Goal: Task Accomplishment & Management: Manage account settings

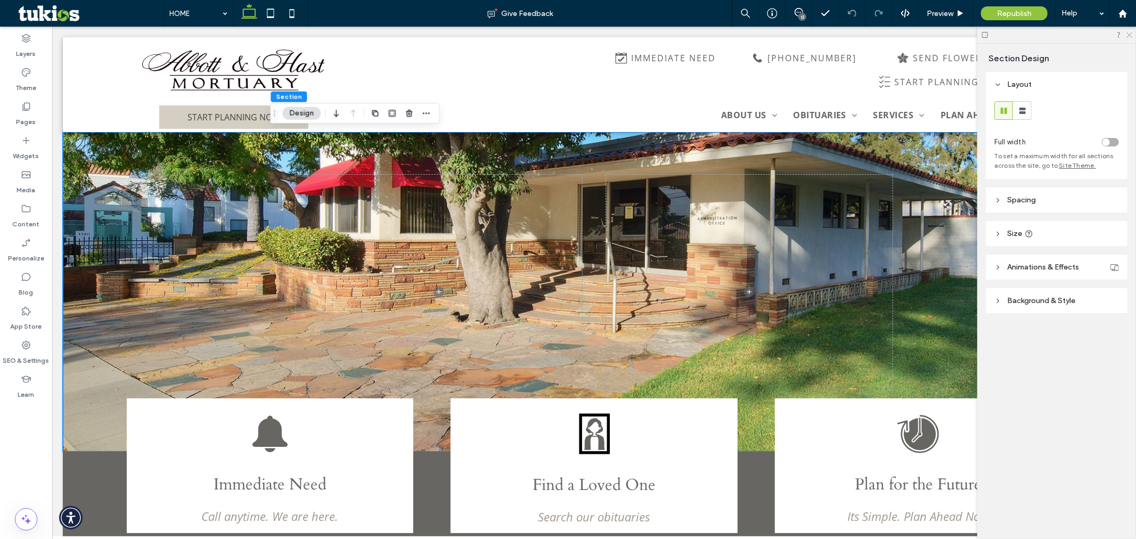
click at [1131, 32] on icon at bounding box center [1128, 34] width 7 height 7
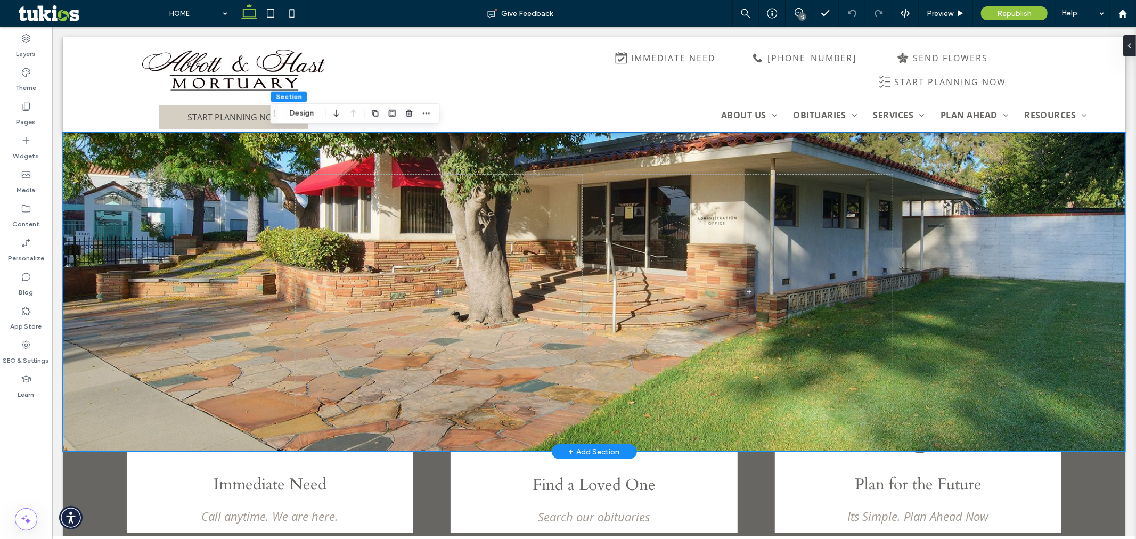
click at [120, 299] on div at bounding box center [593, 292] width 1062 height 320
click at [210, 348] on div at bounding box center [593, 292] width 1062 height 320
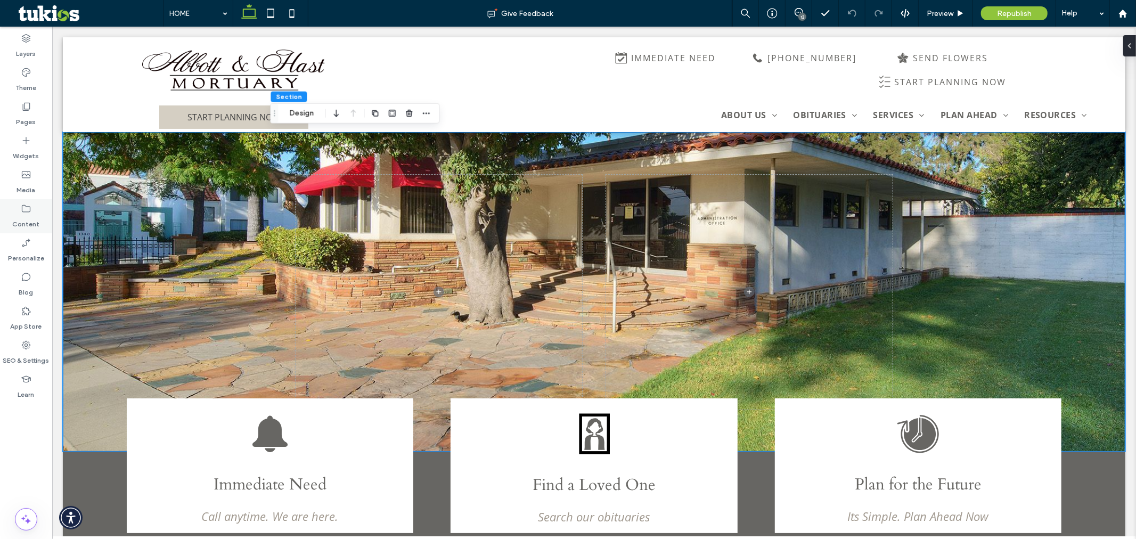
click at [36, 225] on label "Content" at bounding box center [26, 221] width 27 height 15
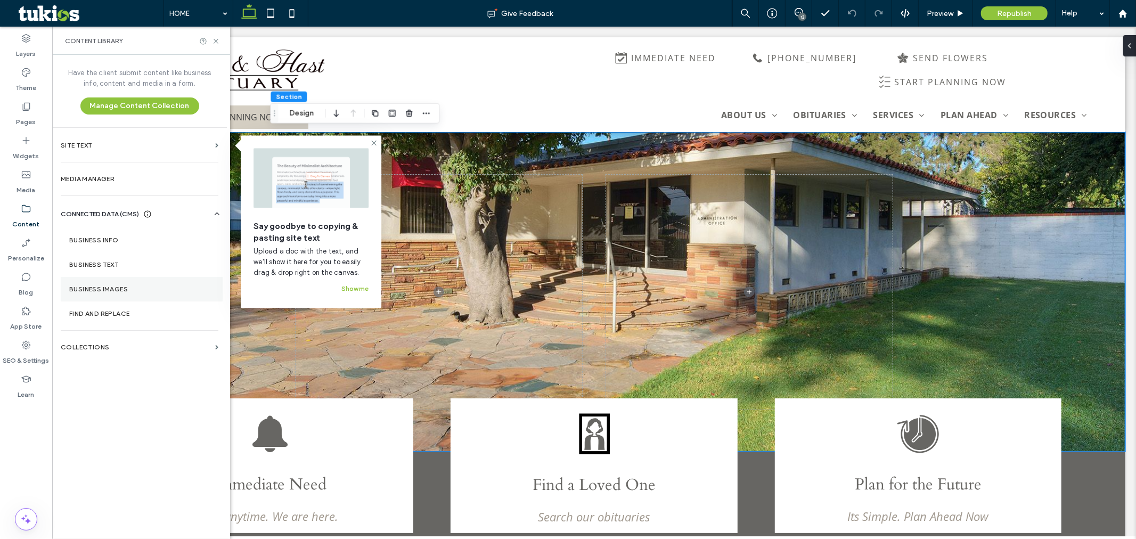
click at [114, 286] on label "Business Images" at bounding box center [141, 288] width 145 height 7
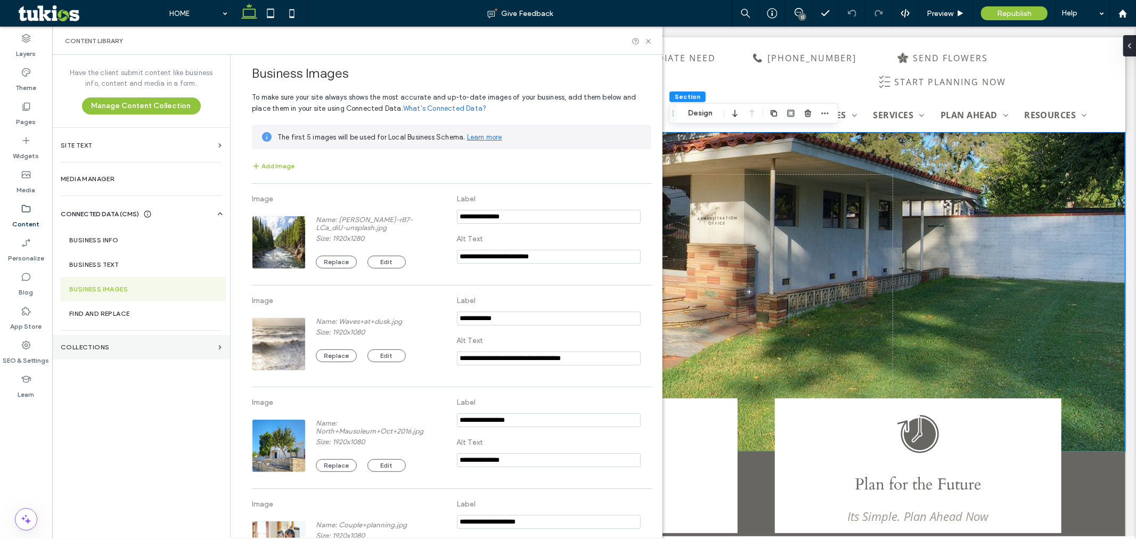
click at [178, 342] on section "Collections" at bounding box center [141, 347] width 178 height 24
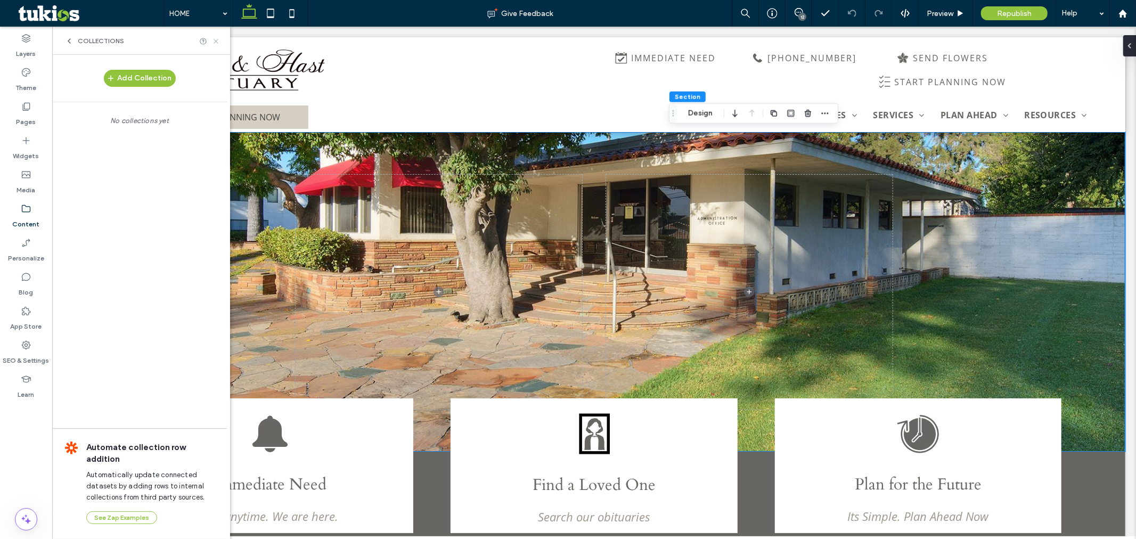
click at [215, 40] on icon at bounding box center [216, 41] width 8 height 8
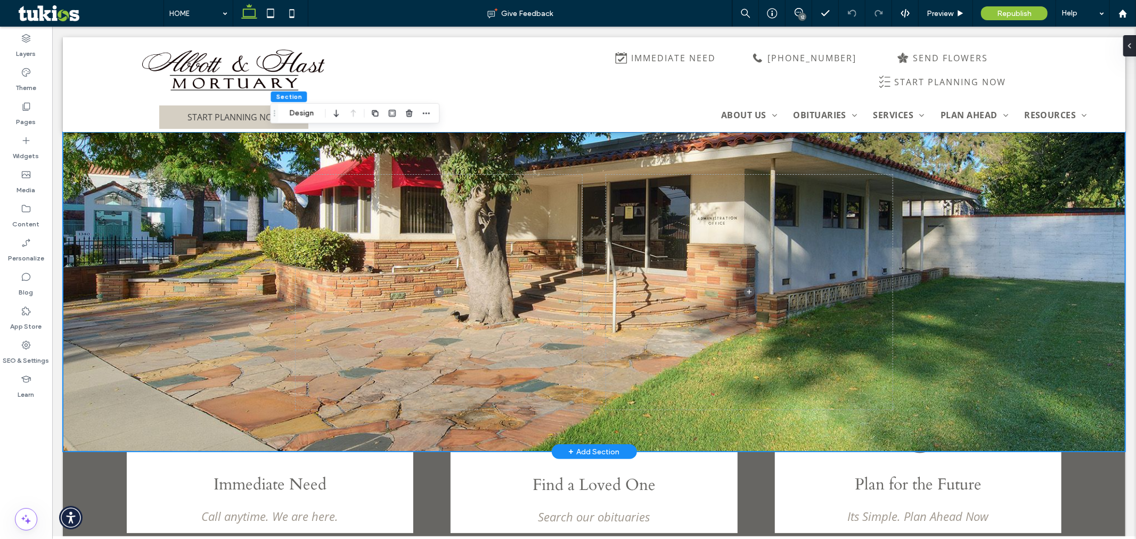
click at [594, 160] on div at bounding box center [593, 292] width 639 height 320
click at [591, 214] on div at bounding box center [593, 292] width 639 height 320
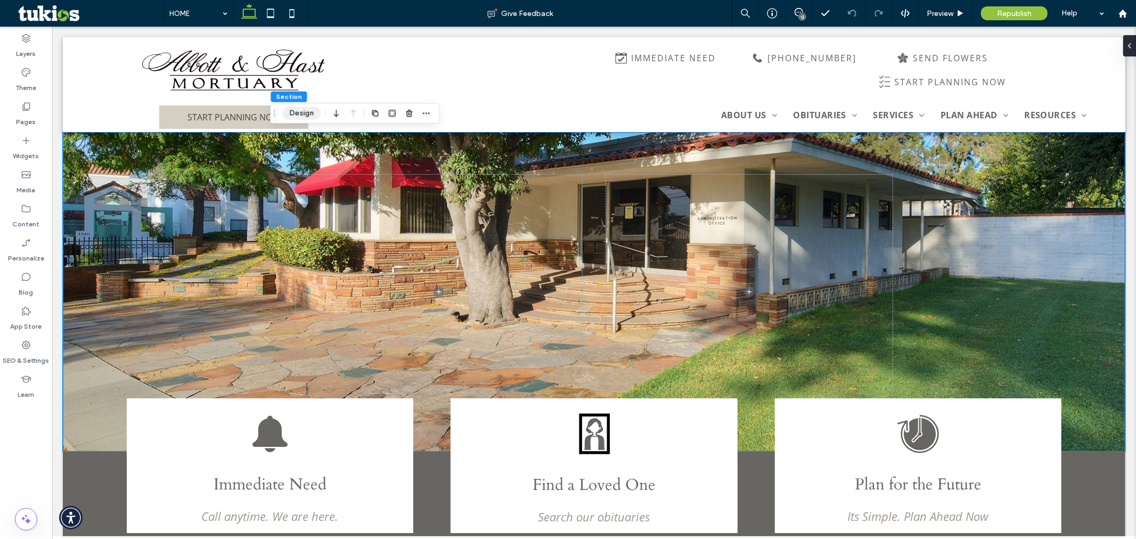
click at [309, 112] on button "Design" at bounding box center [301, 113] width 38 height 13
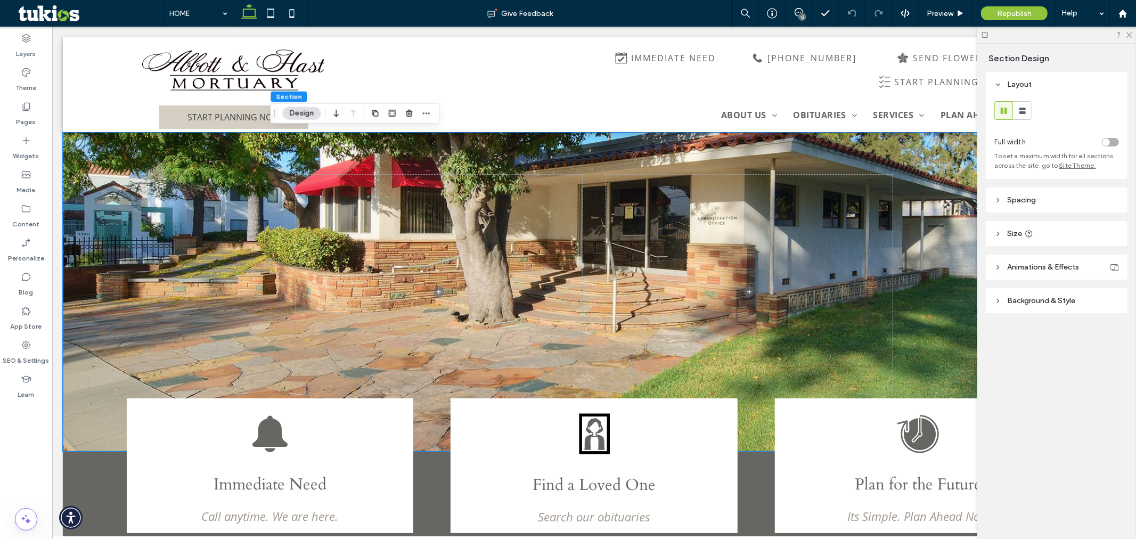
click at [999, 302] on icon at bounding box center [997, 300] width 7 height 7
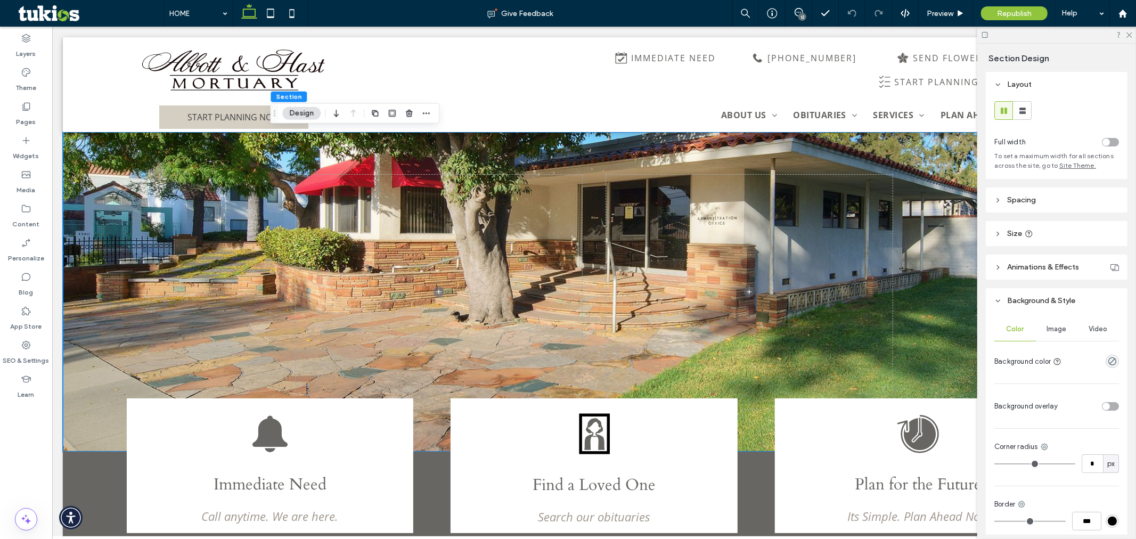
click at [999, 302] on icon at bounding box center [997, 300] width 7 height 7
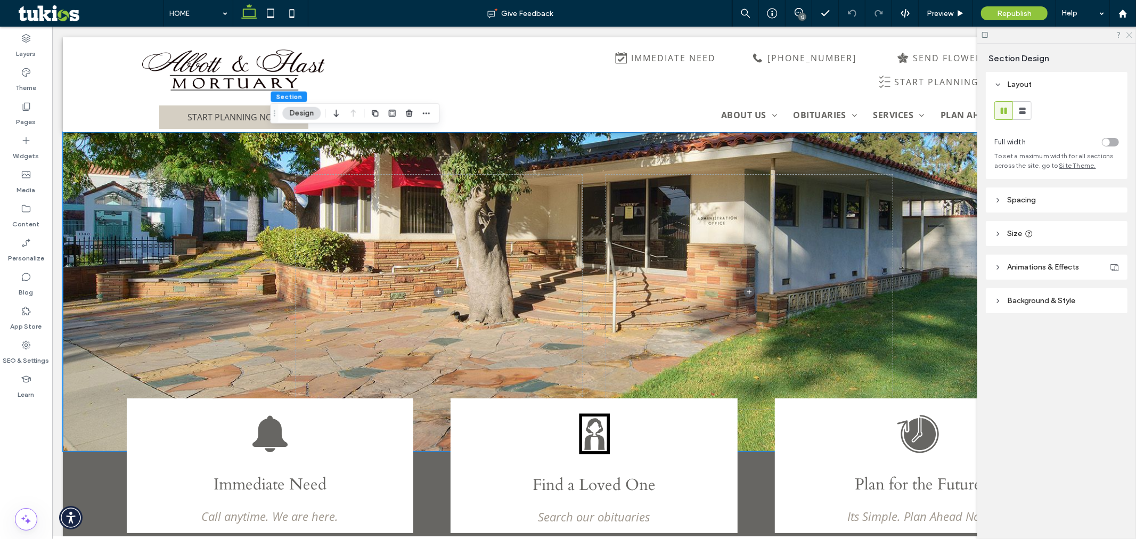
click at [1131, 34] on icon at bounding box center [1128, 34] width 7 height 7
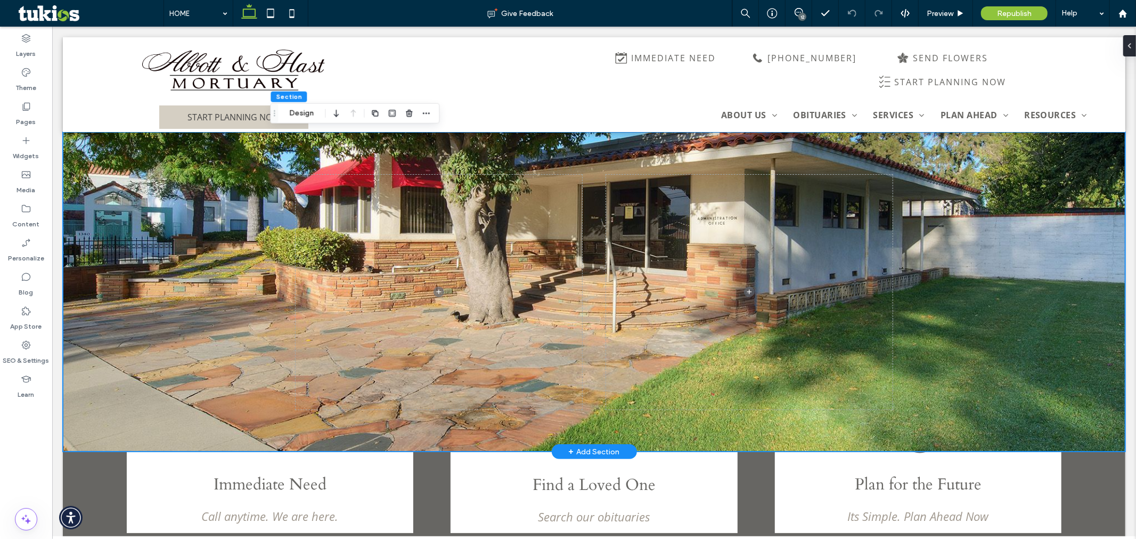
click at [1097, 161] on div at bounding box center [593, 292] width 1062 height 320
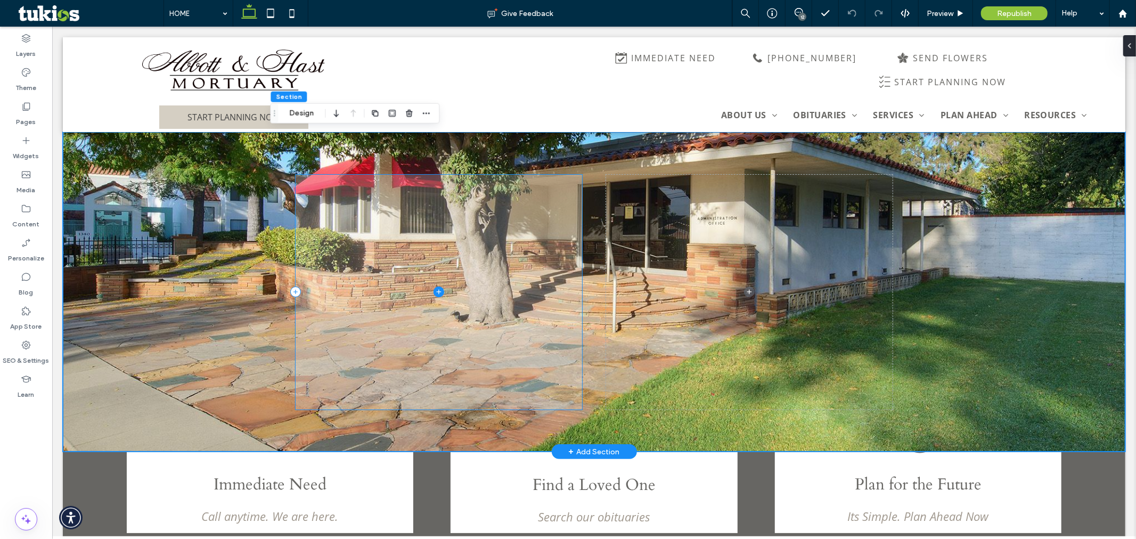
click at [427, 295] on span at bounding box center [438, 291] width 287 height 234
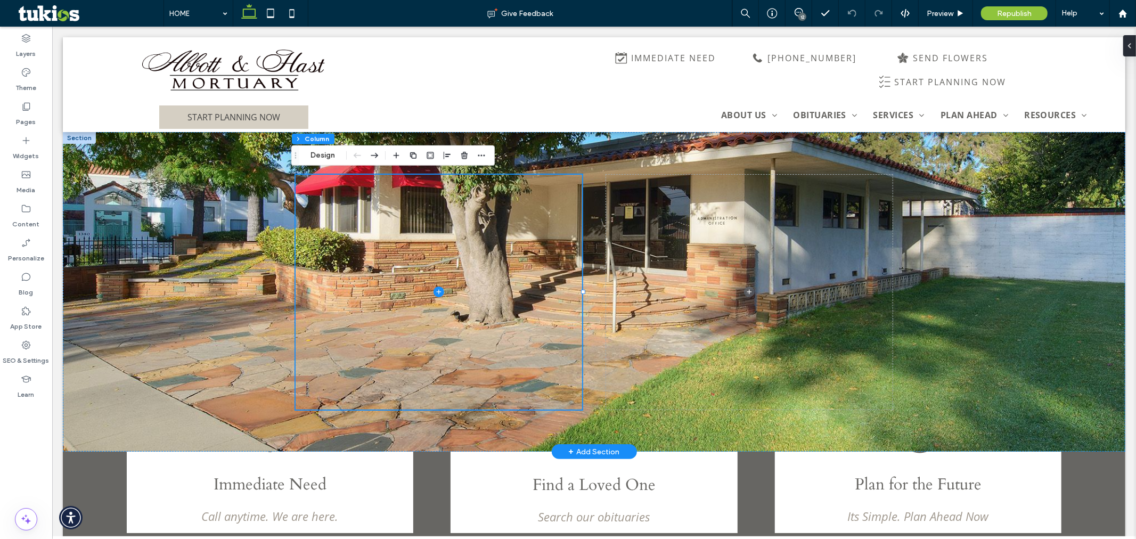
click at [84, 135] on div at bounding box center [78, 138] width 33 height 12
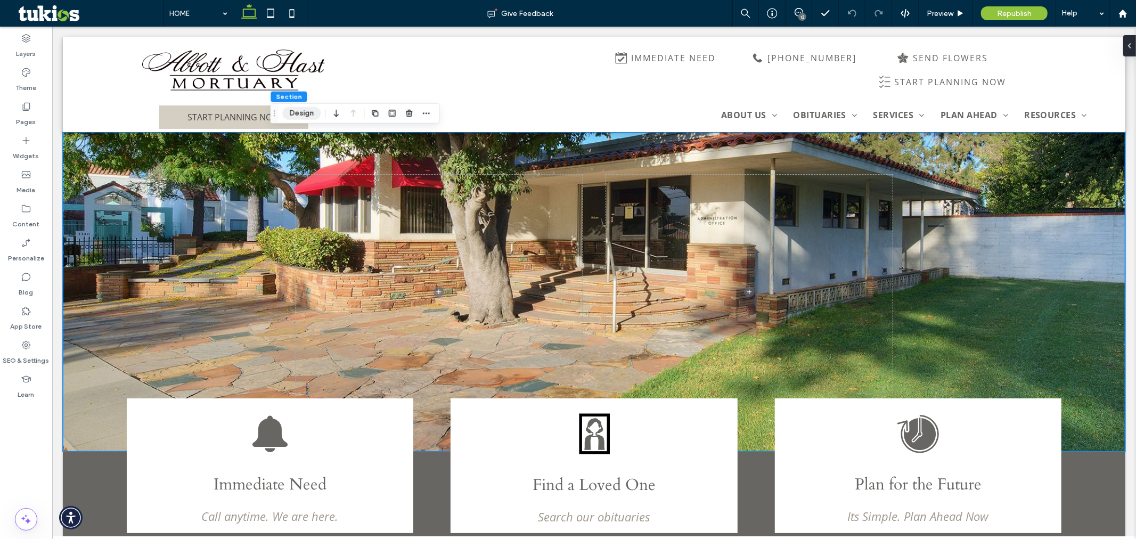
click at [308, 113] on button "Design" at bounding box center [301, 113] width 38 height 13
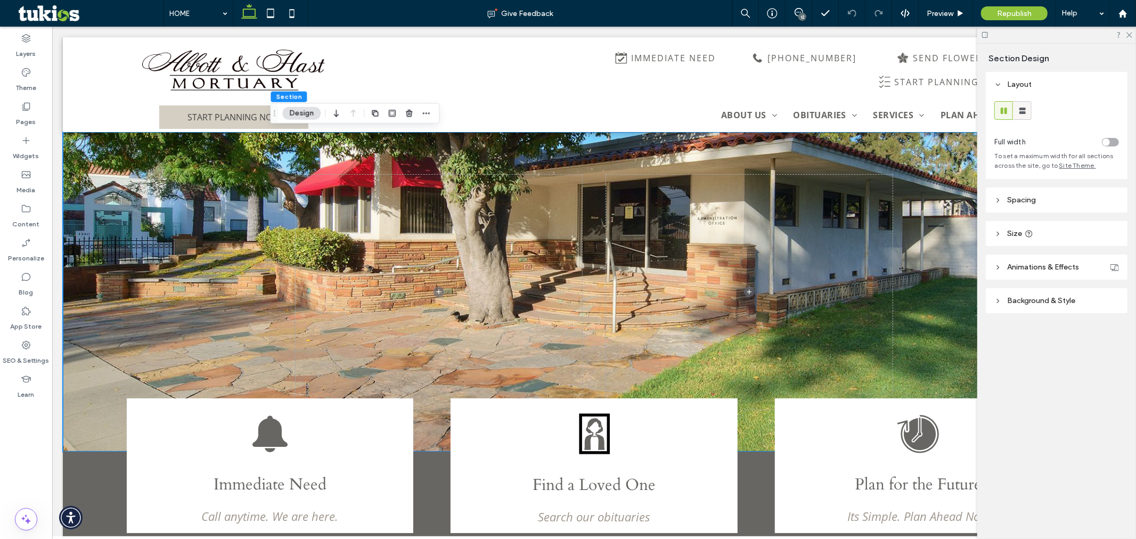
click at [1021, 110] on use at bounding box center [1022, 111] width 6 height 6
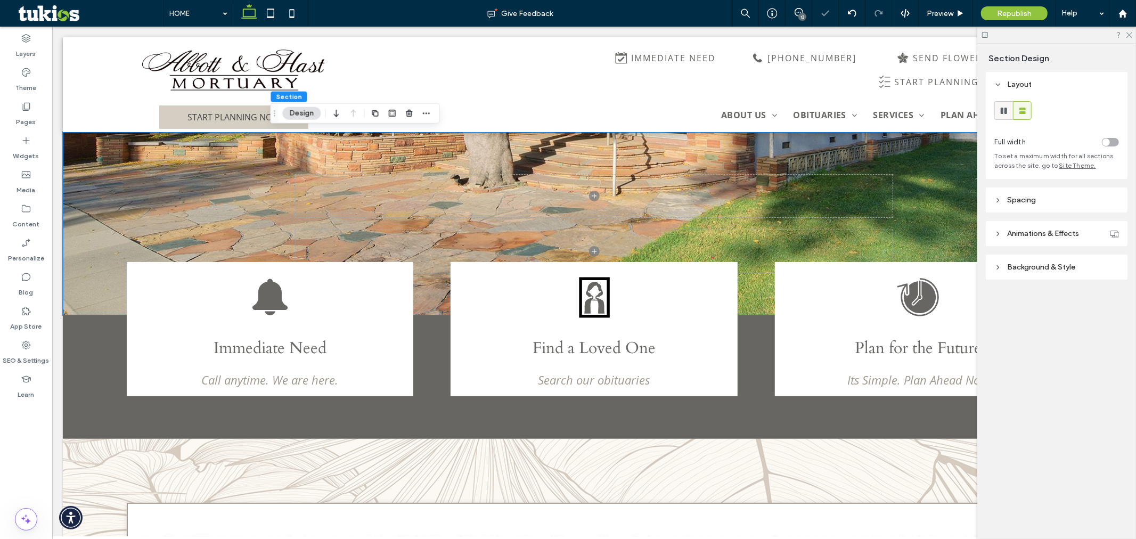
click at [1003, 108] on icon at bounding box center [1004, 110] width 11 height 11
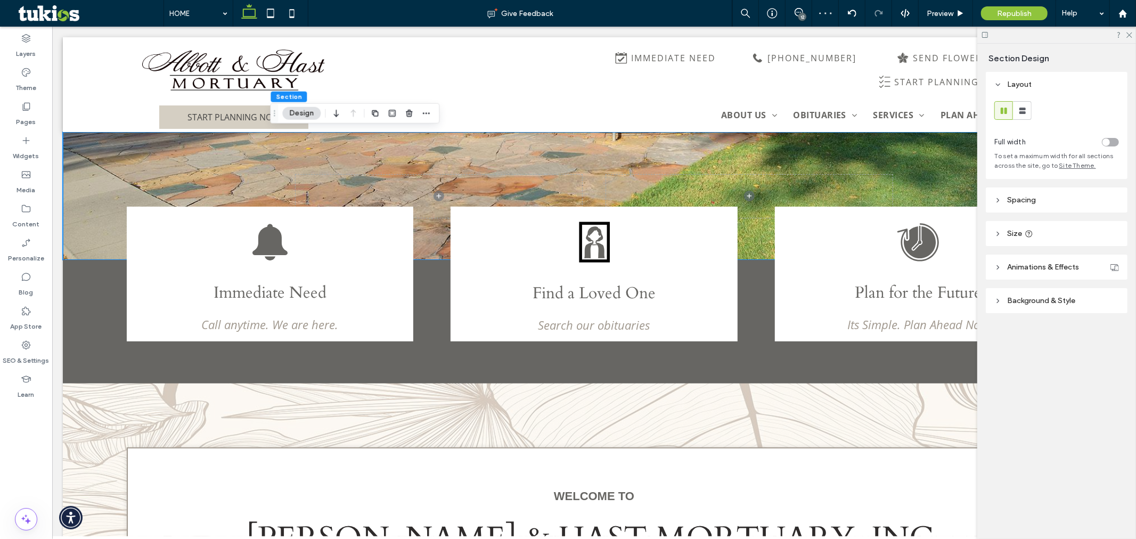
click at [1133, 29] on div at bounding box center [1056, 35] width 159 height 17
click at [1130, 36] on icon at bounding box center [1128, 34] width 7 height 7
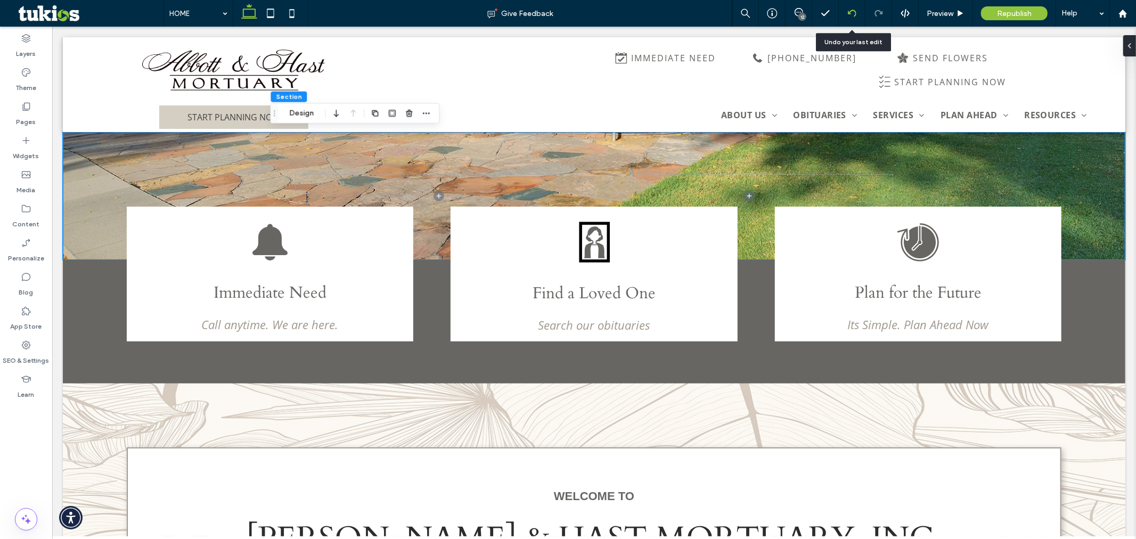
click at [853, 7] on div at bounding box center [852, 13] width 27 height 27
click at [851, 14] on icon at bounding box center [852, 13] width 9 height 9
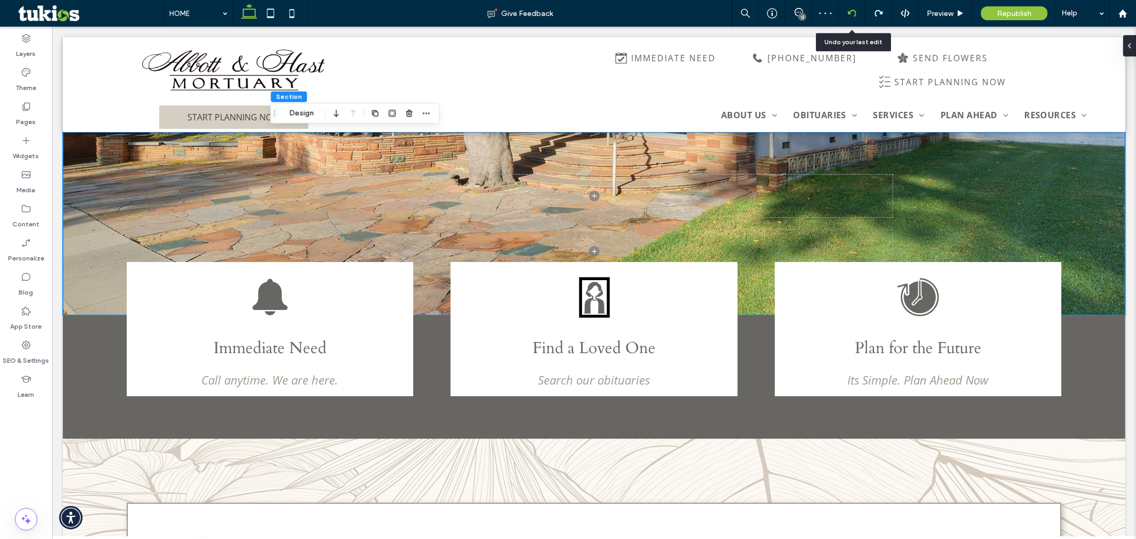
click at [853, 14] on icon at bounding box center [852, 13] width 9 height 9
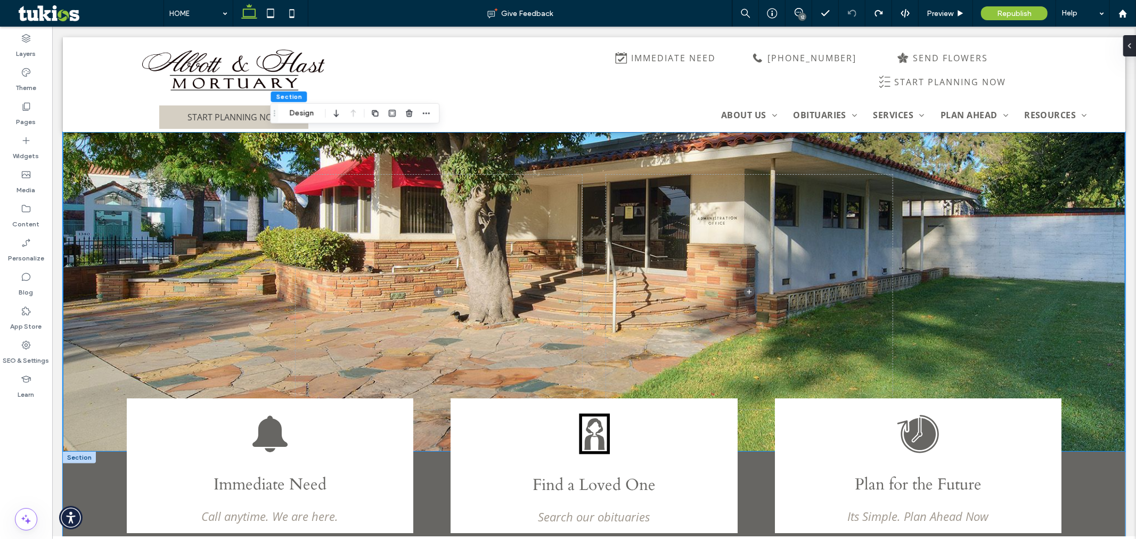
click at [84, 478] on div "Immediate Need Call anytime. We are here. View Obituaries .st0-1208032488-16499…" at bounding box center [593, 513] width 1062 height 124
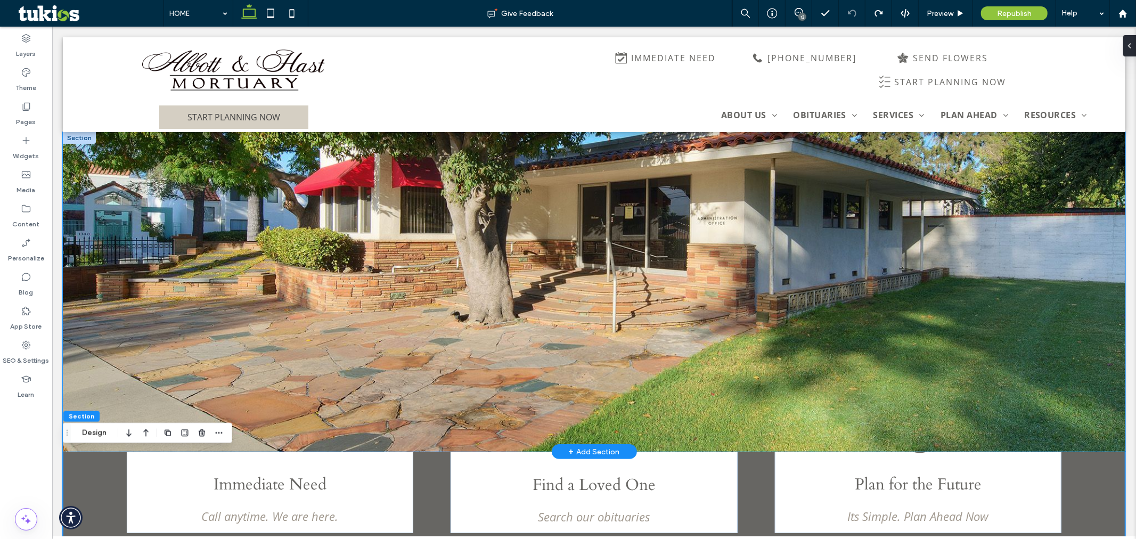
click at [110, 331] on div at bounding box center [593, 292] width 1062 height 320
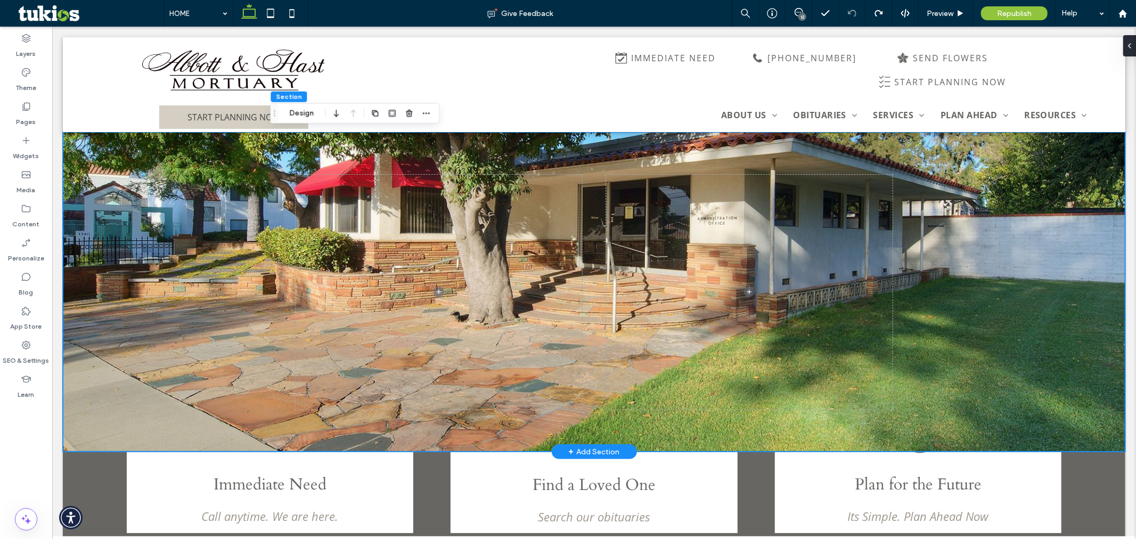
click at [110, 331] on div at bounding box center [593, 292] width 1062 height 320
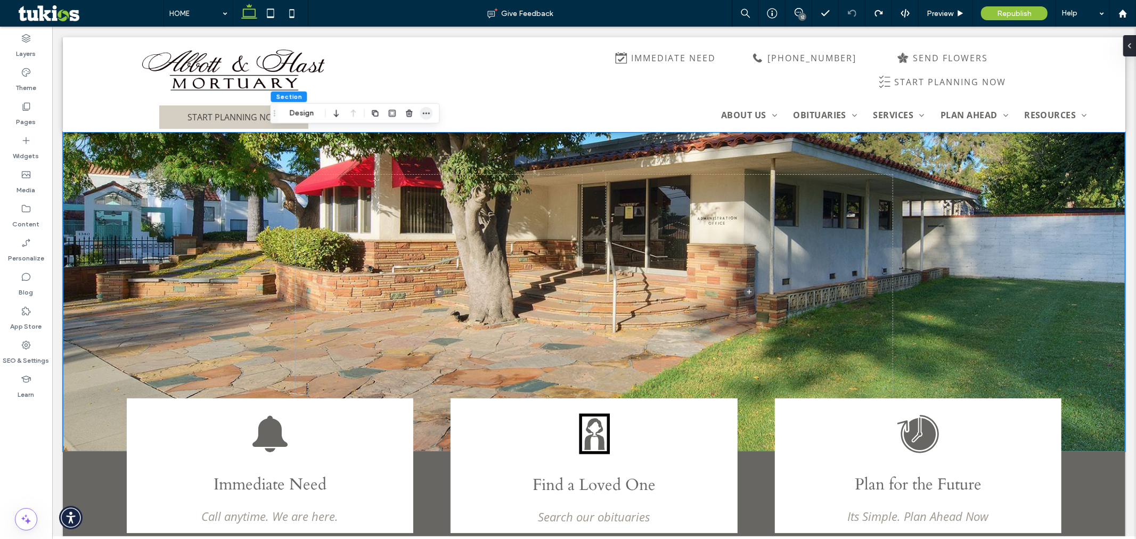
click at [427, 112] on icon "button" at bounding box center [426, 113] width 9 height 9
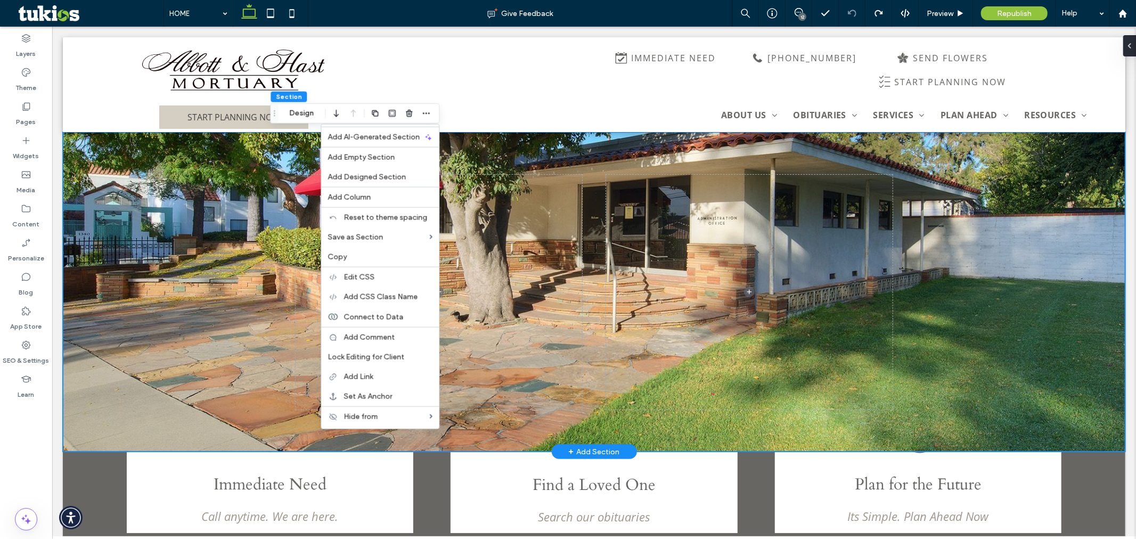
click at [217, 200] on div at bounding box center [593, 292] width 1062 height 320
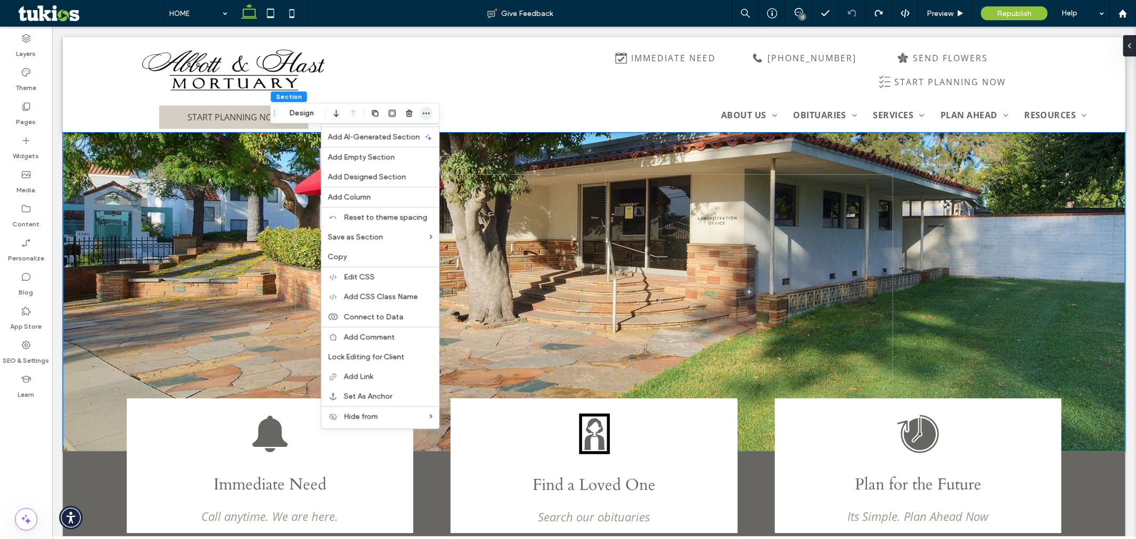
click at [423, 115] on icon "button" at bounding box center [426, 113] width 9 height 9
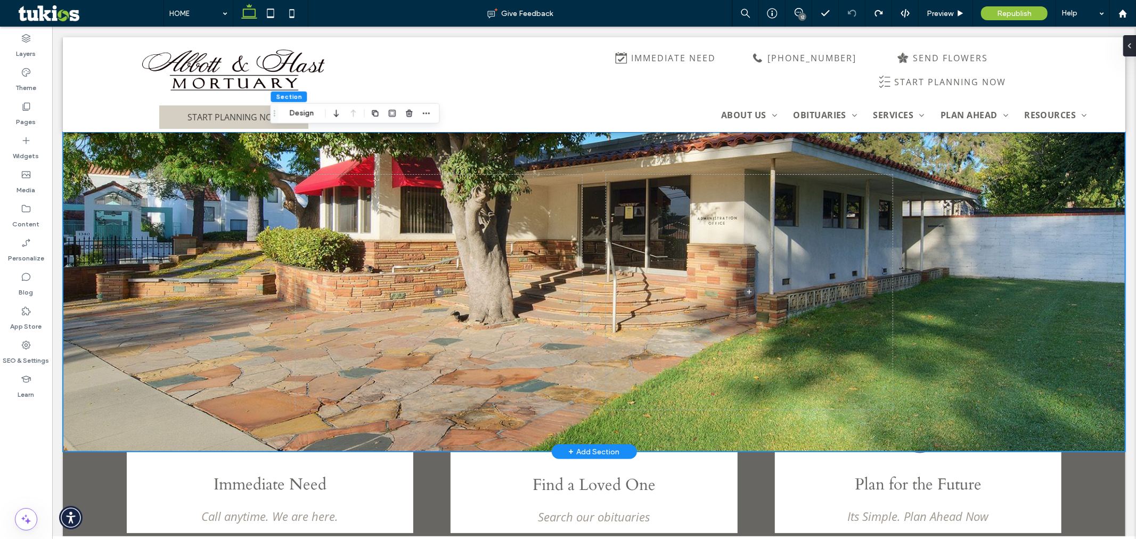
click at [167, 217] on div at bounding box center [593, 292] width 1062 height 320
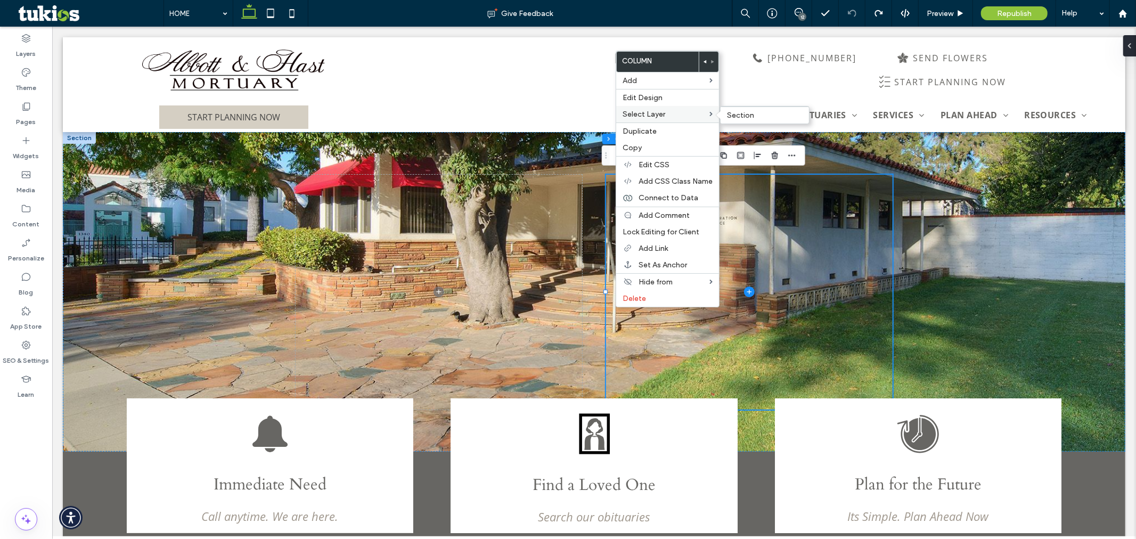
click at [667, 113] on label "Select Layer" at bounding box center [666, 114] width 87 height 9
click at [733, 112] on span "Section" at bounding box center [740, 115] width 27 height 9
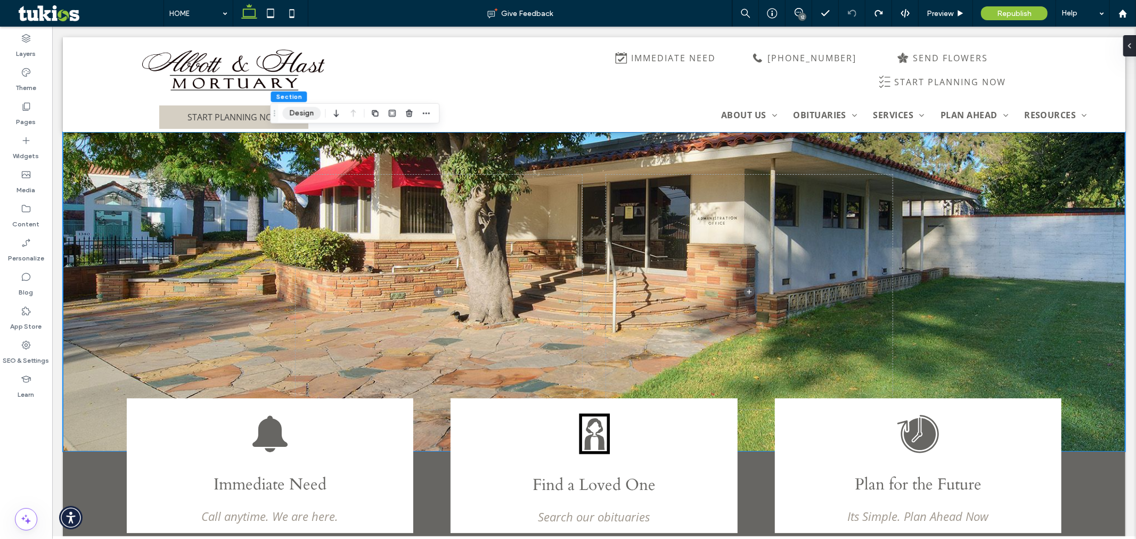
click at [290, 110] on button "Design" at bounding box center [301, 113] width 38 height 13
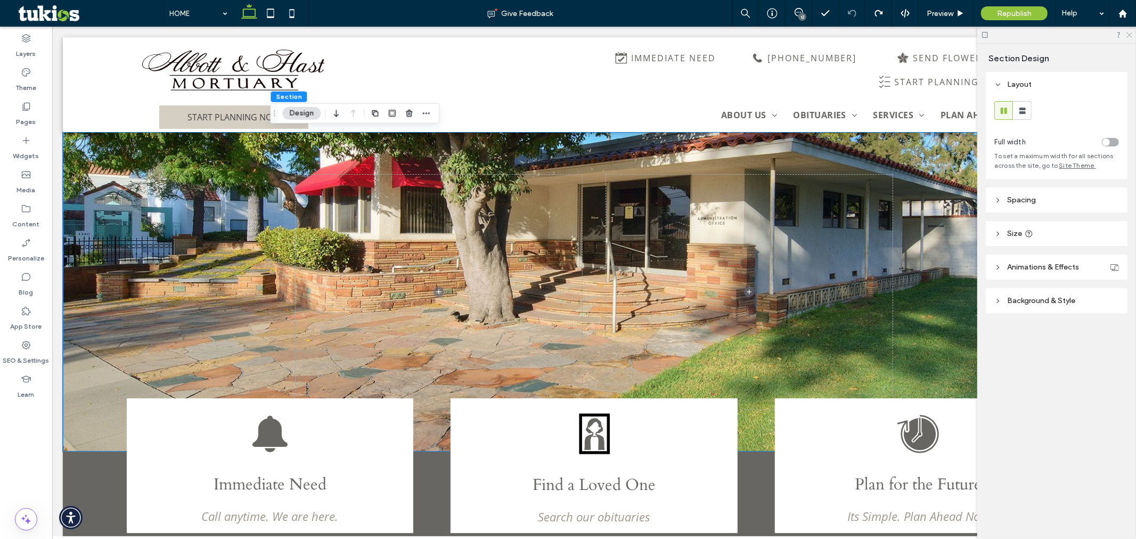
click at [1127, 33] on icon at bounding box center [1128, 34] width 7 height 7
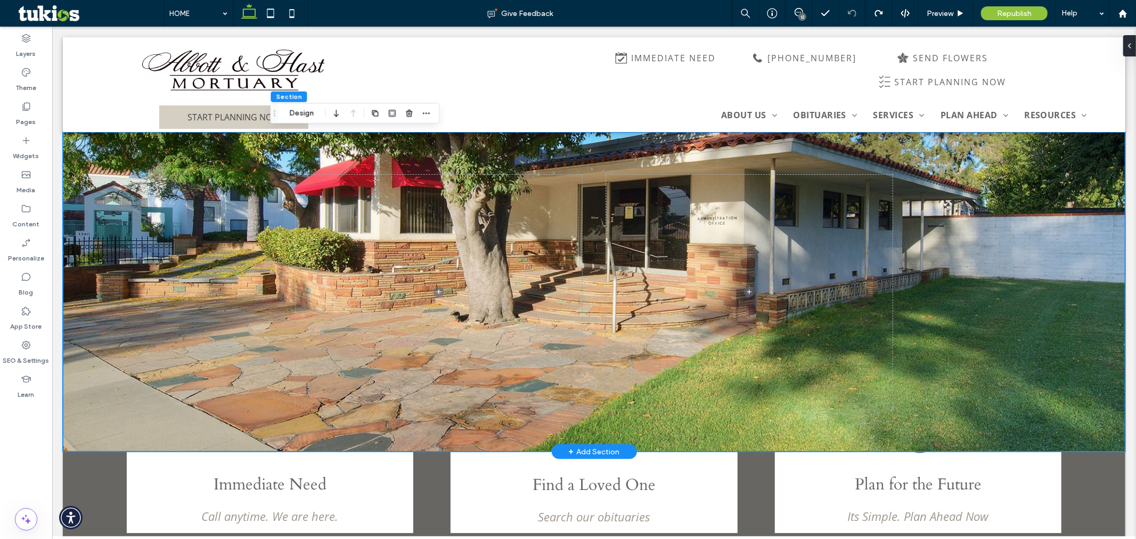
click at [133, 194] on div at bounding box center [593, 292] width 1062 height 320
click at [147, 207] on div at bounding box center [593, 292] width 1062 height 320
click at [148, 207] on div at bounding box center [593, 292] width 1062 height 320
click at [124, 366] on div at bounding box center [593, 292] width 1062 height 320
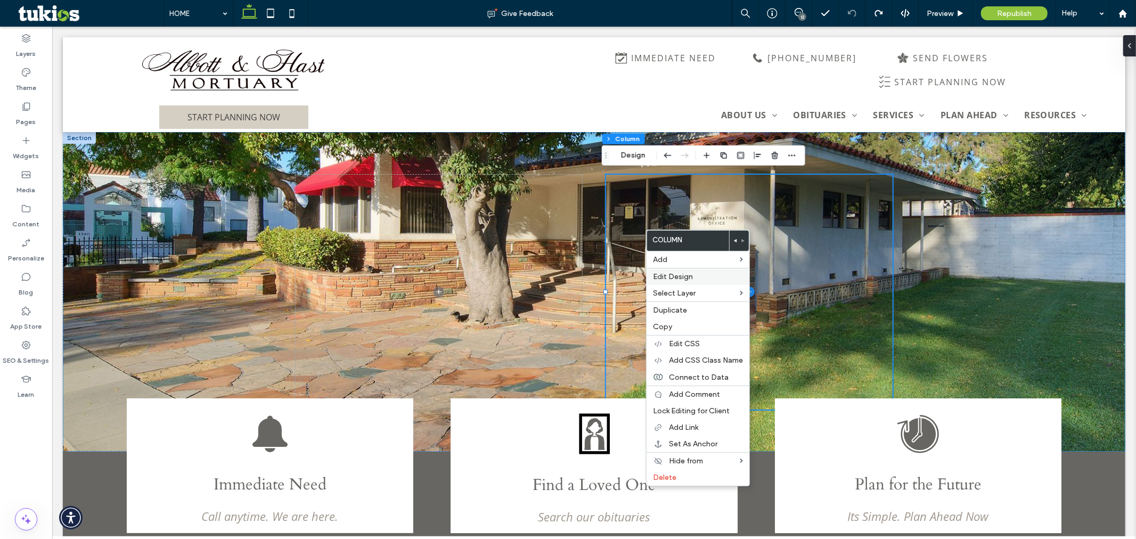
click at [718, 269] on div "Edit Design" at bounding box center [698, 276] width 103 height 17
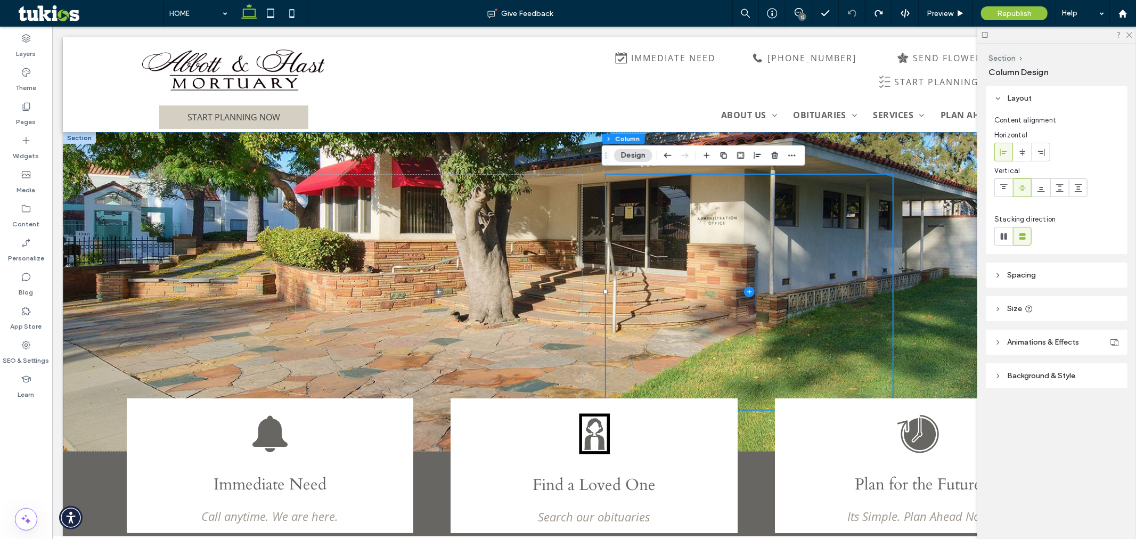
click at [998, 341] on use at bounding box center [998, 342] width 2 height 4
click at [998, 424] on header "Background & Style" at bounding box center [1057, 419] width 142 height 25
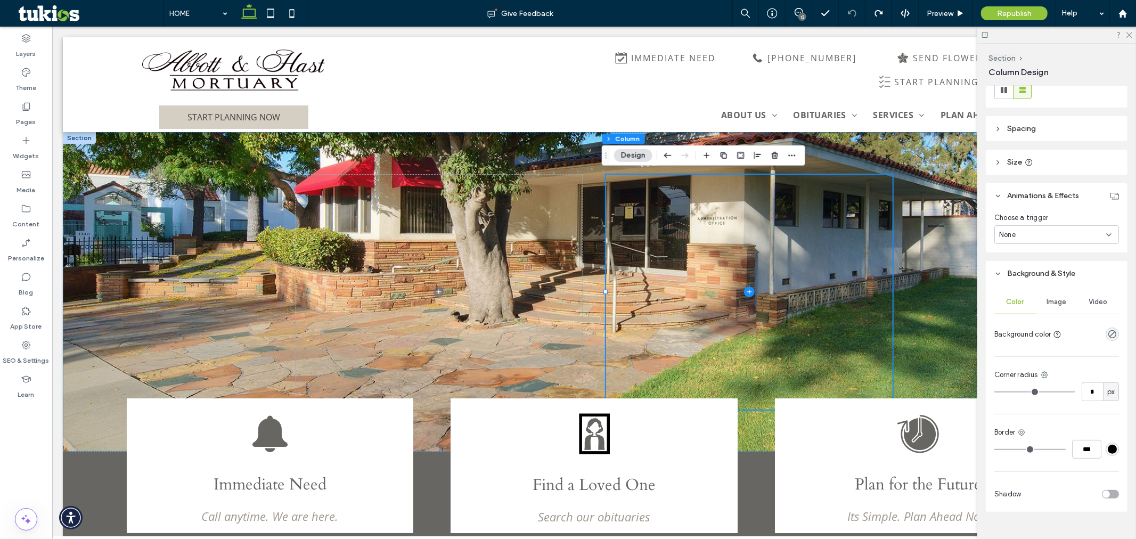
scroll to position [166, 0]
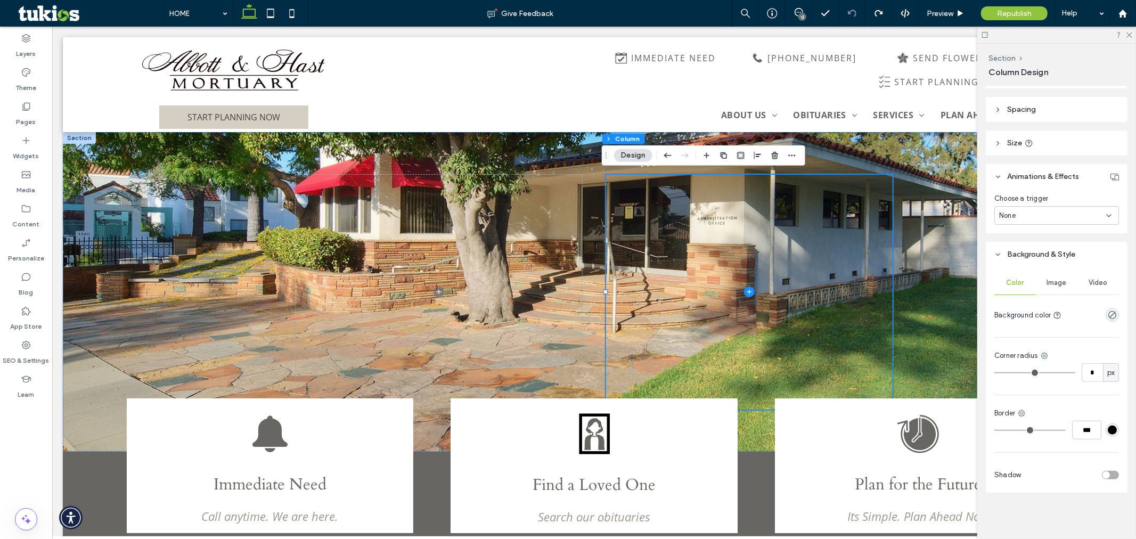
click at [1064, 290] on div "Image" at bounding box center [1057, 282] width 42 height 23
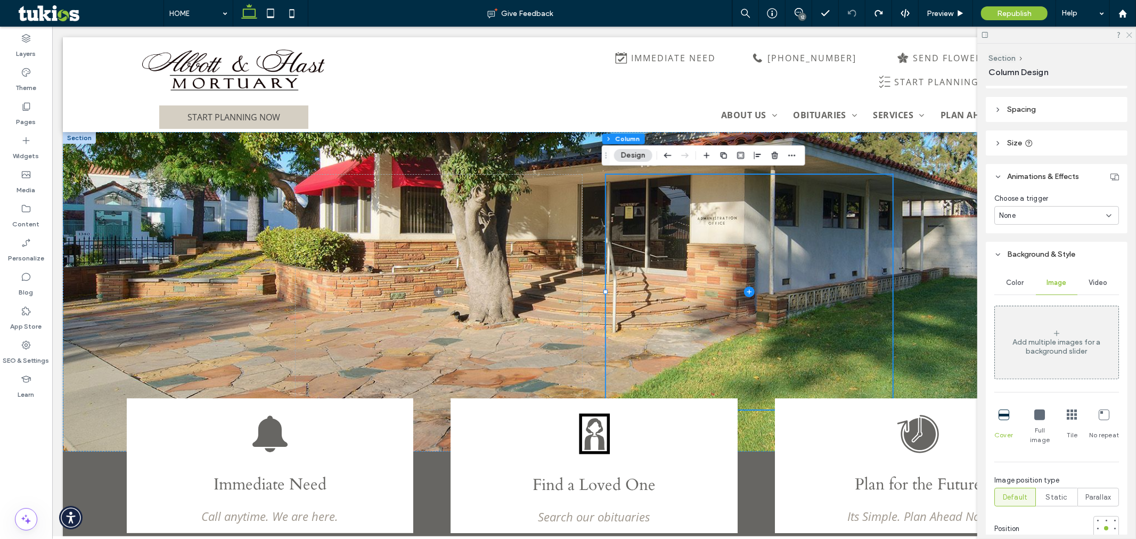
click at [1127, 36] on use at bounding box center [1129, 35] width 6 height 6
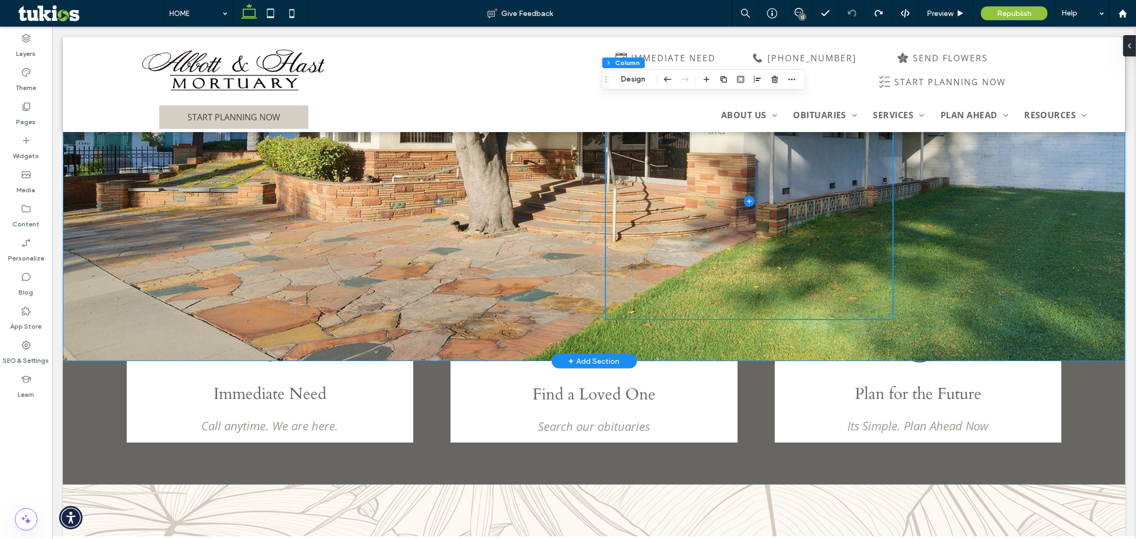
scroll to position [0, 0]
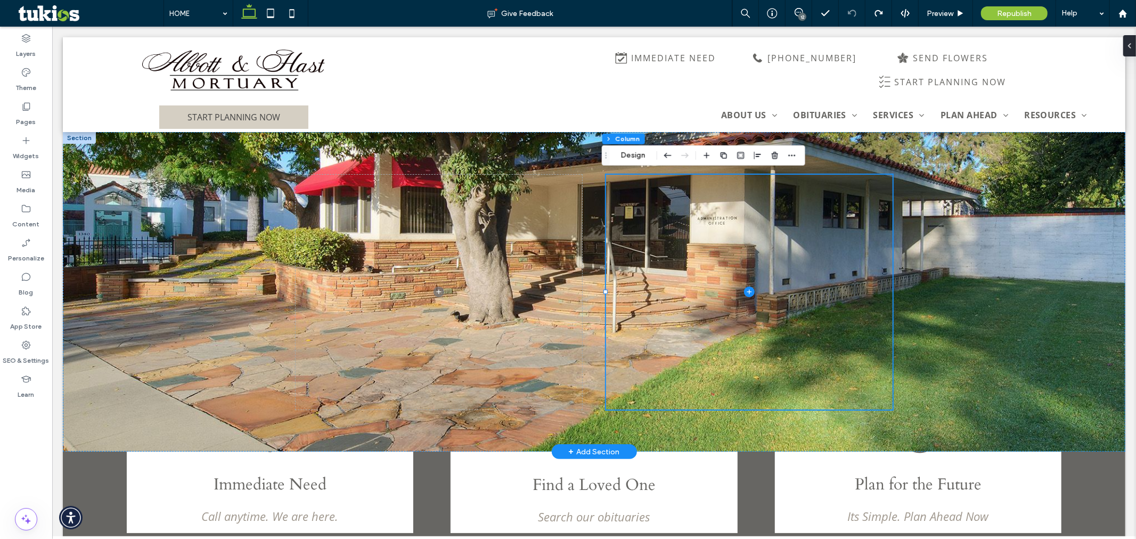
click at [82, 138] on div at bounding box center [78, 138] width 33 height 12
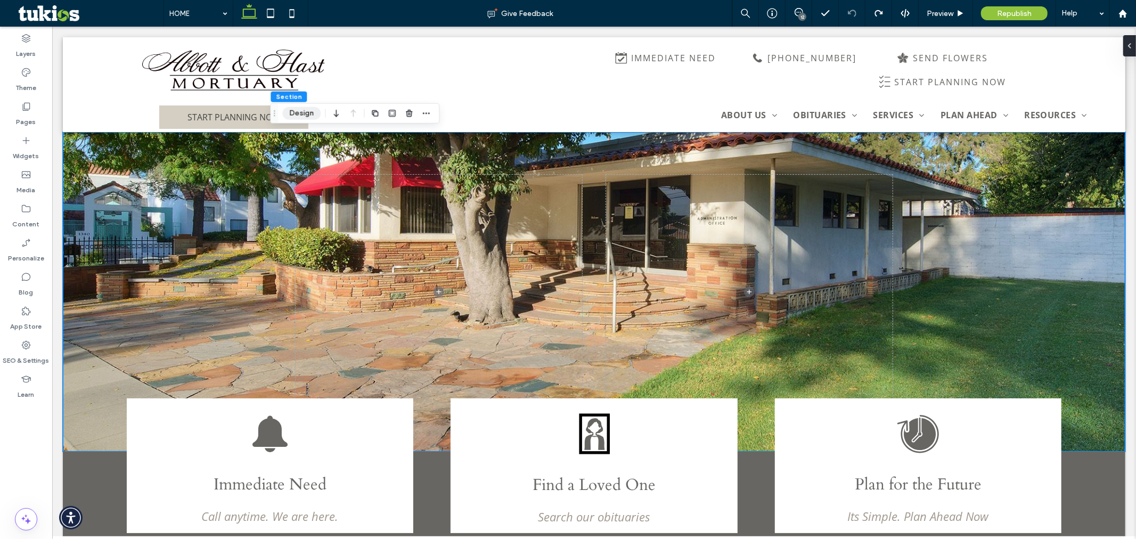
click at [296, 112] on button "Design" at bounding box center [301, 113] width 38 height 13
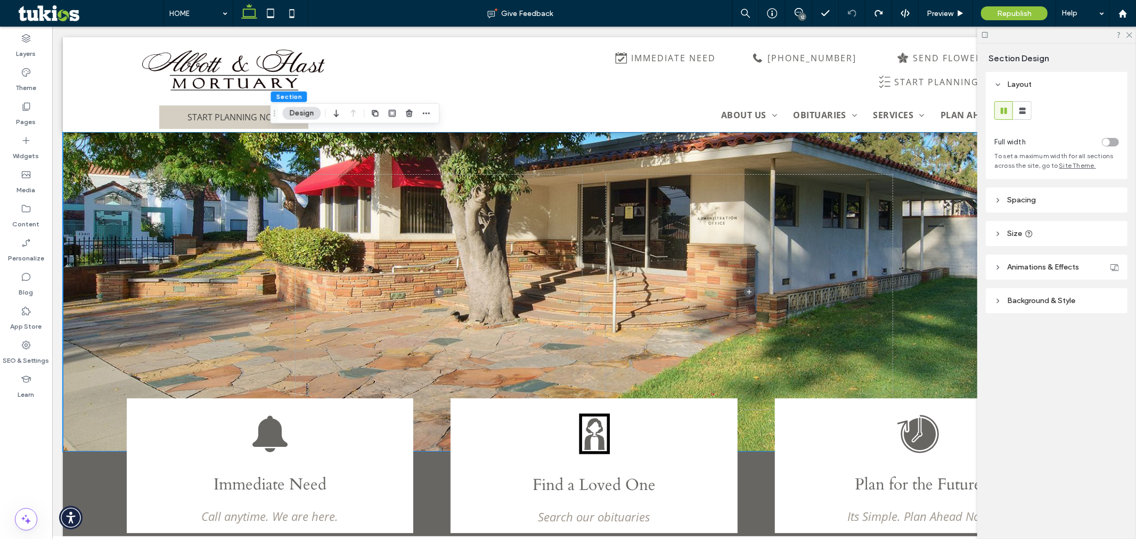
click at [997, 301] on icon at bounding box center [997, 300] width 7 height 7
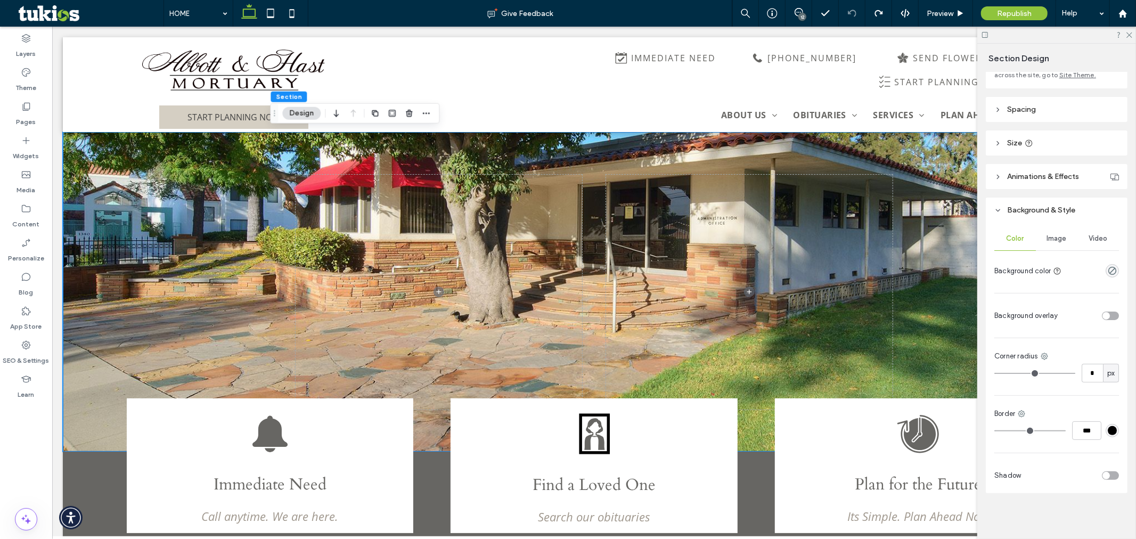
scroll to position [92, 0]
click at [1050, 243] on div "Image" at bounding box center [1057, 237] width 42 height 23
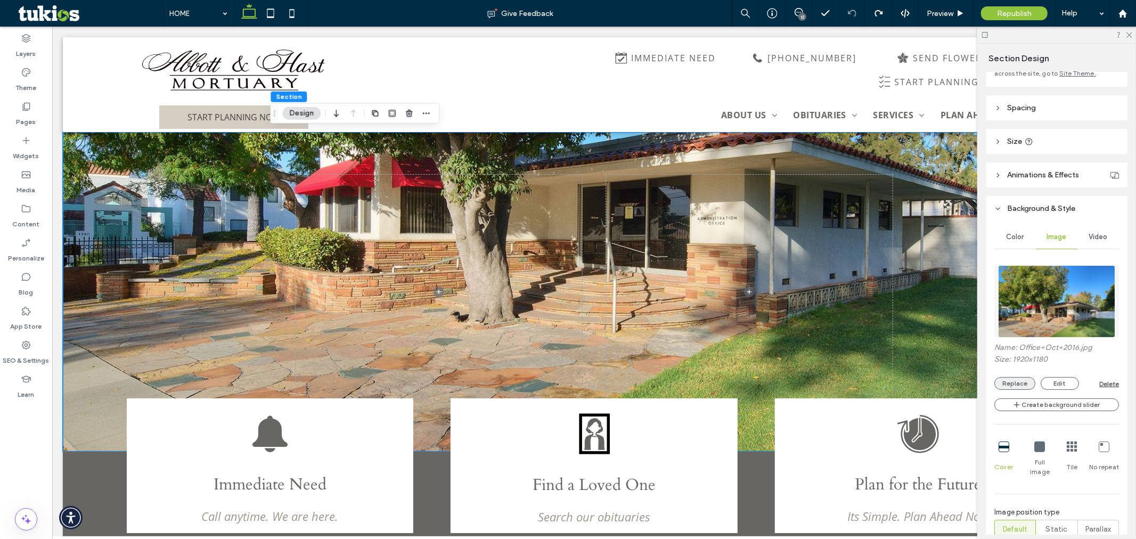
click at [1025, 387] on button "Replace" at bounding box center [1014, 383] width 41 height 13
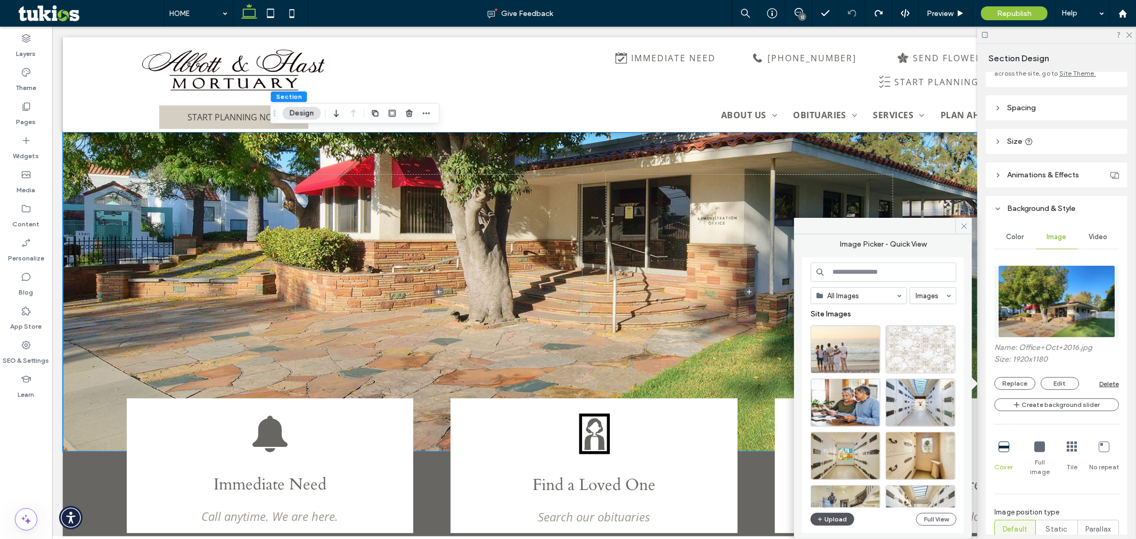
click at [847, 523] on button "Upload" at bounding box center [833, 519] width 44 height 13
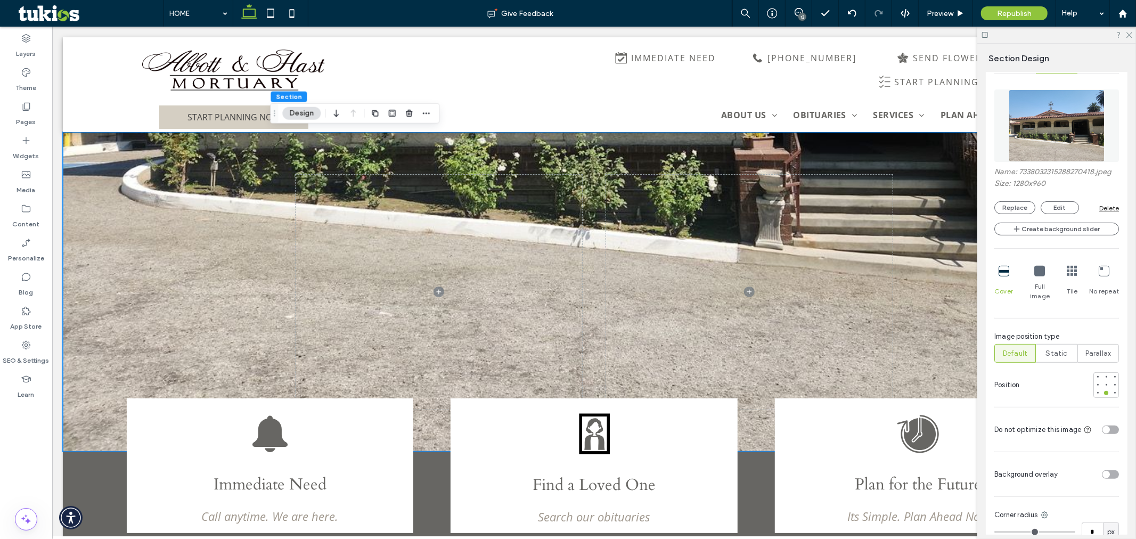
scroll to position [269, 0]
click at [1104, 373] on div at bounding box center [1106, 375] width 4 height 4
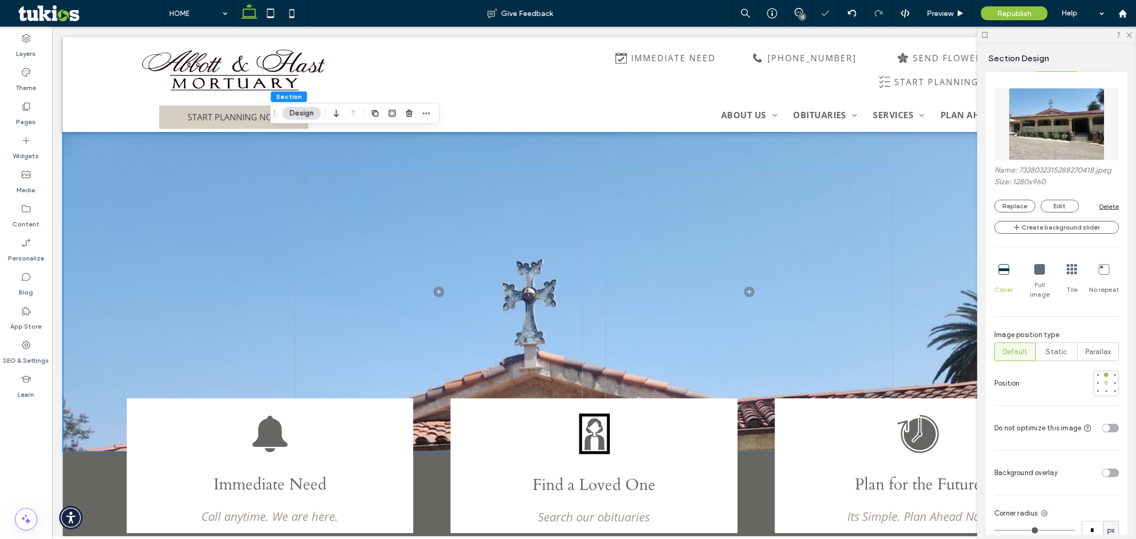
click at [1102, 379] on div at bounding box center [1105, 382] width 7 height 7
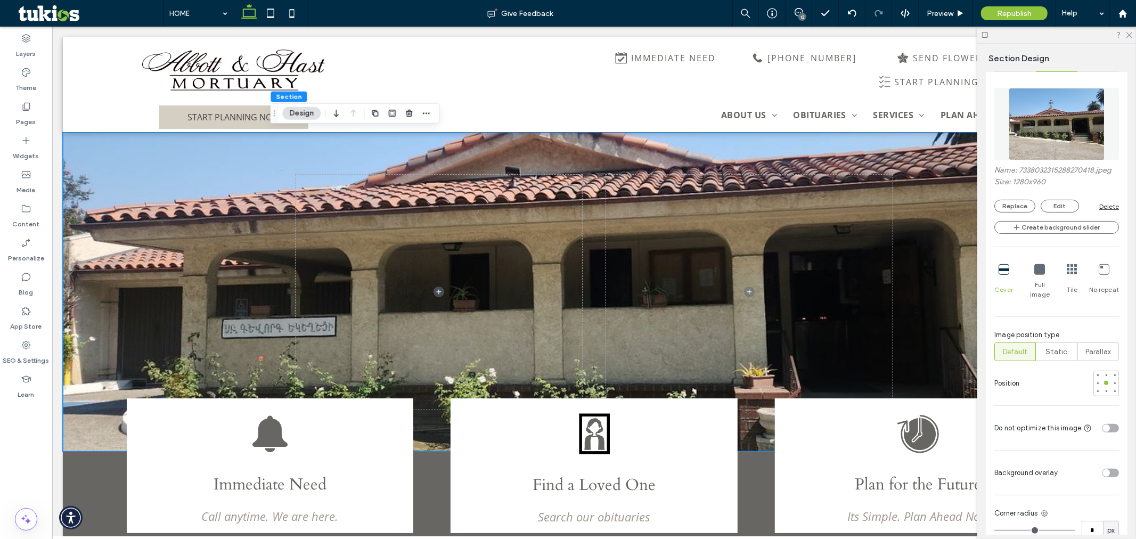
click at [1036, 276] on div "Full image" at bounding box center [1039, 282] width 31 height 44
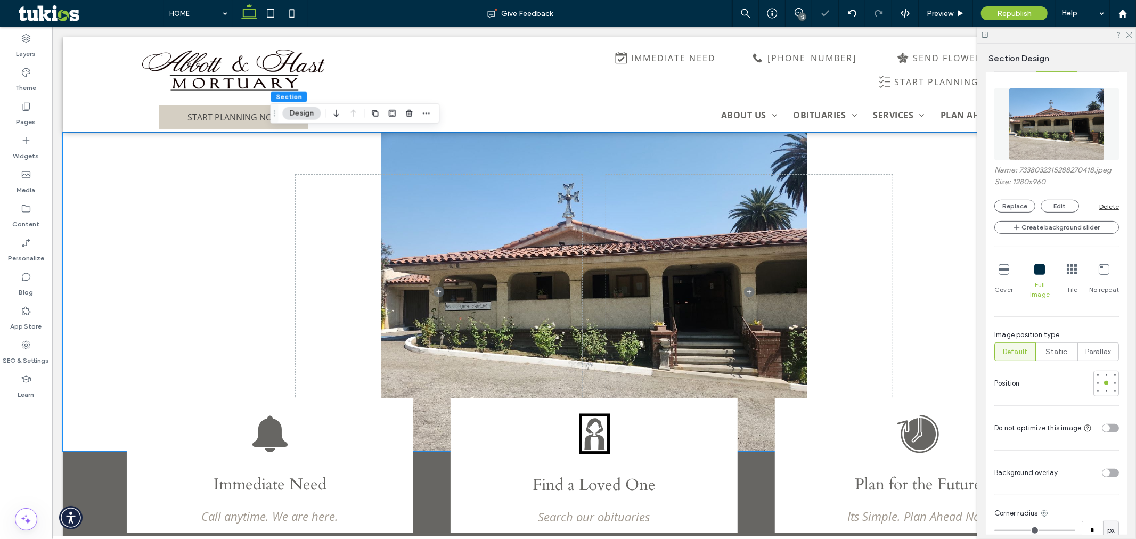
click at [1005, 275] on div at bounding box center [1004, 270] width 11 height 12
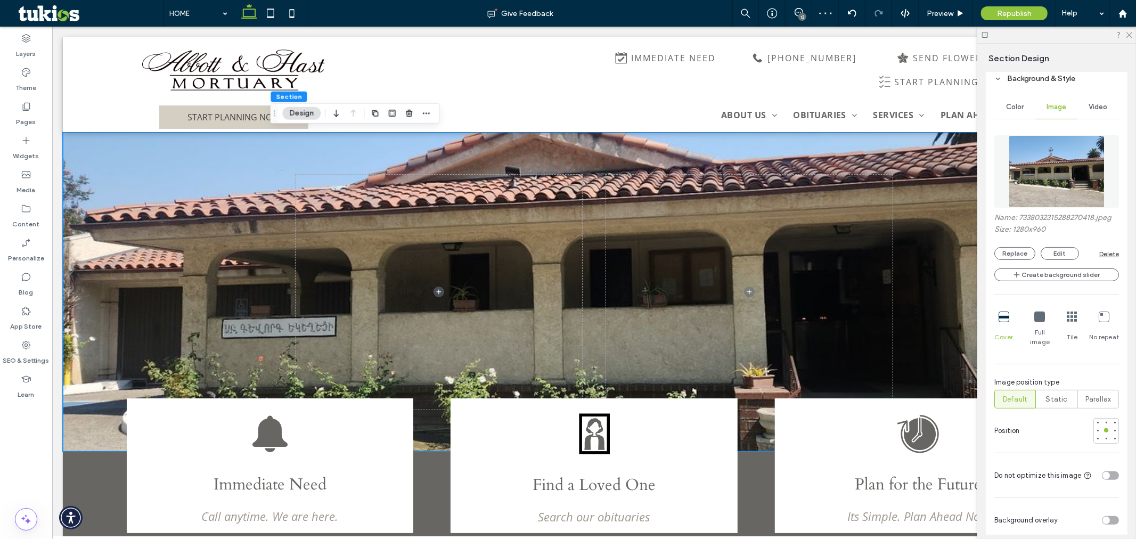
scroll to position [210, 0]
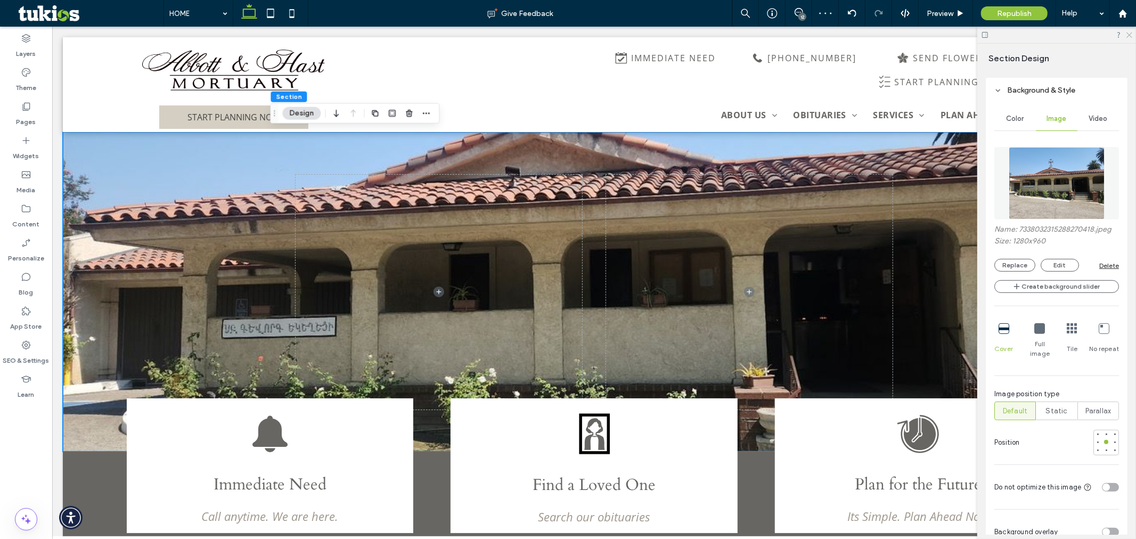
drag, startPoint x: 1130, startPoint y: 35, endPoint x: 942, endPoint y: 83, distance: 194.7
click at [1130, 35] on icon at bounding box center [1128, 34] width 7 height 7
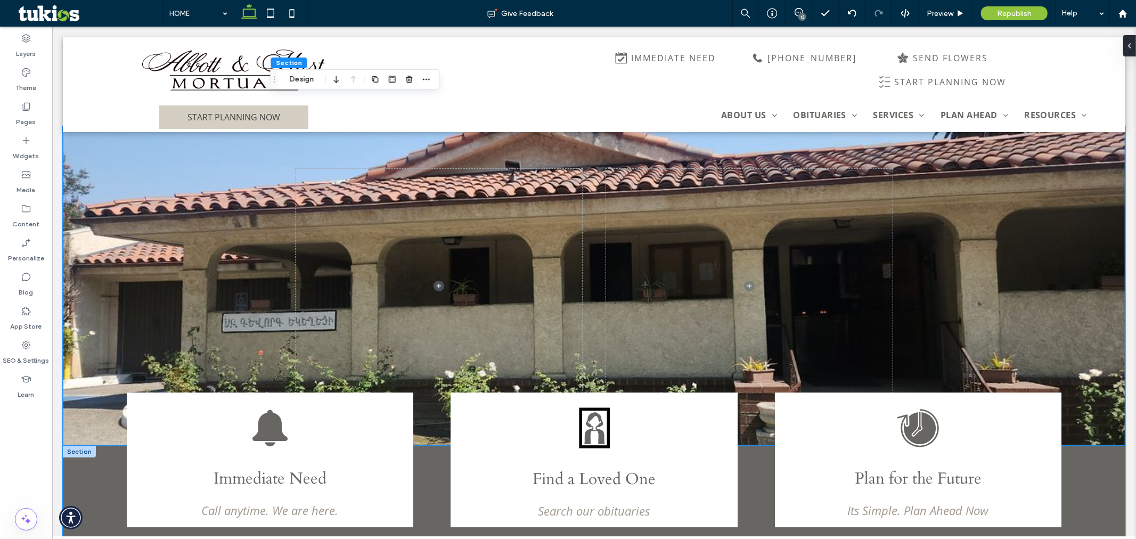
scroll to position [0, 0]
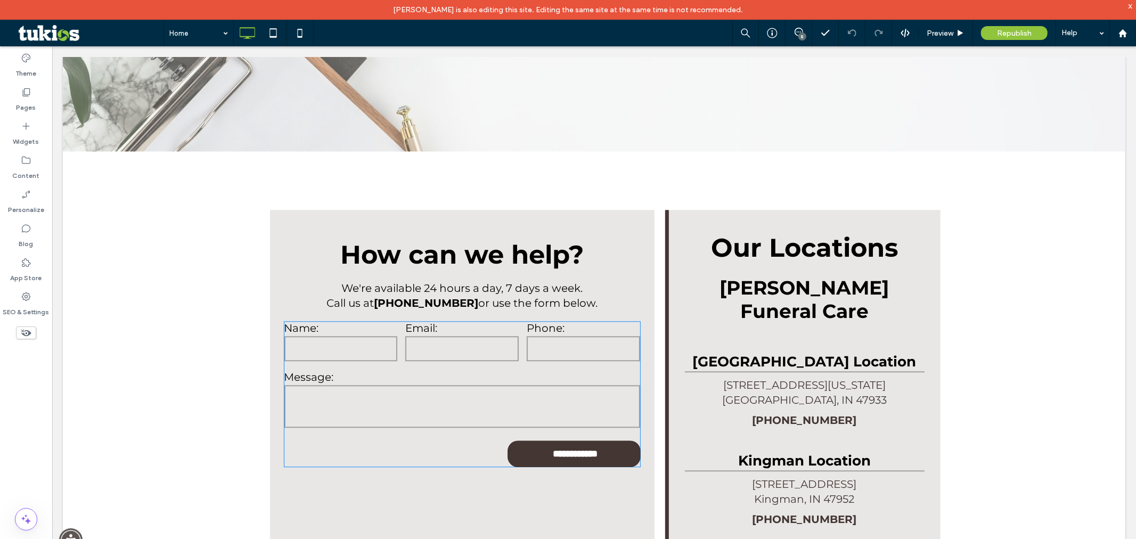
scroll to position [2308, 0]
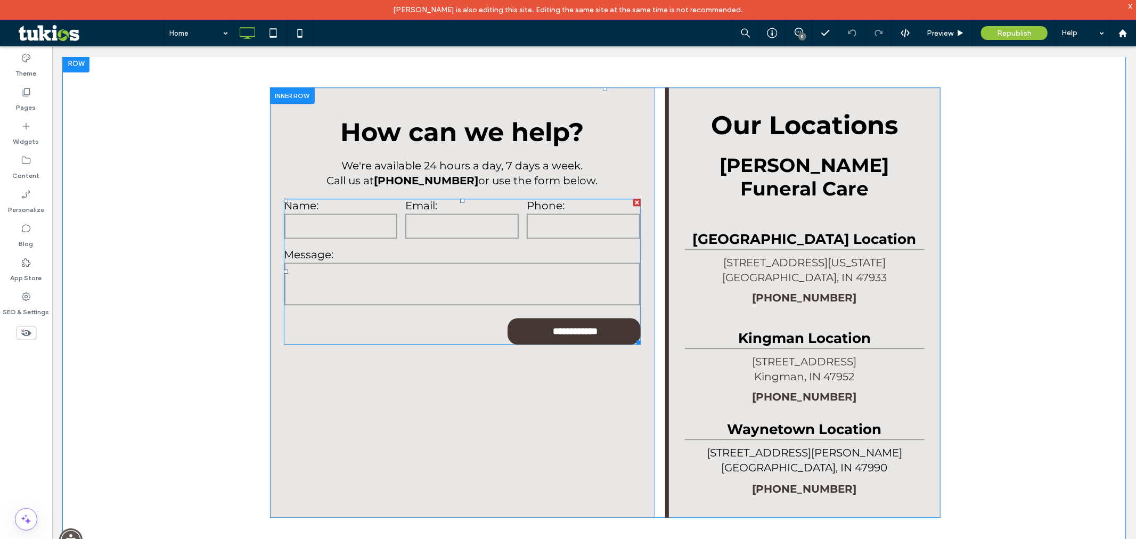
click at [462, 262] on textarea at bounding box center [462, 283] width 356 height 43
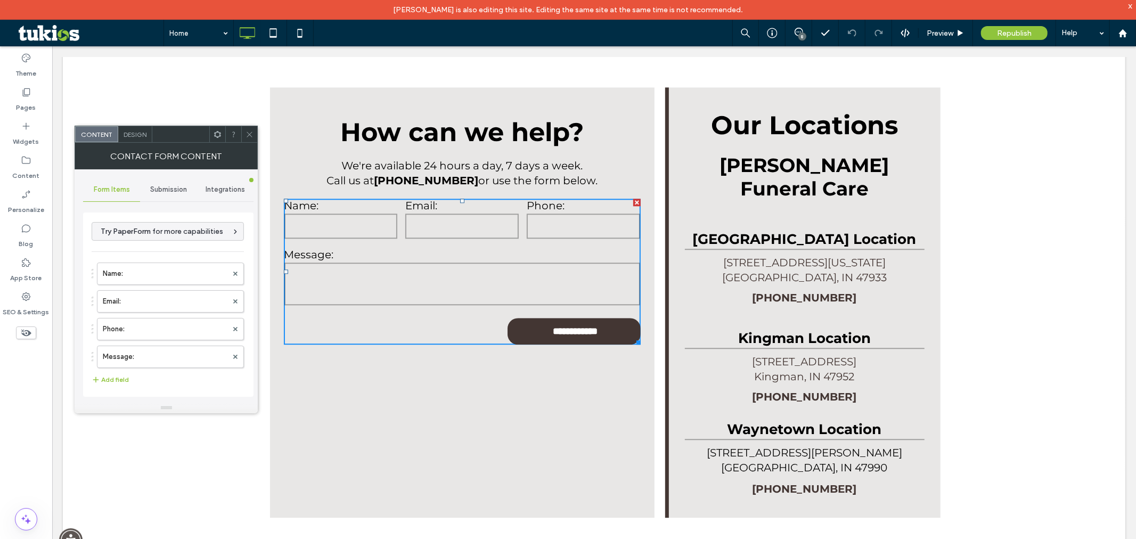
click at [190, 189] on div "Submission" at bounding box center [168, 189] width 57 height 23
click at [236, 185] on span "Integrations" at bounding box center [225, 189] width 39 height 9
click at [182, 184] on div "Submission" at bounding box center [168, 189] width 57 height 23
click at [172, 245] on label "New submission notification" at bounding box center [168, 239] width 142 height 21
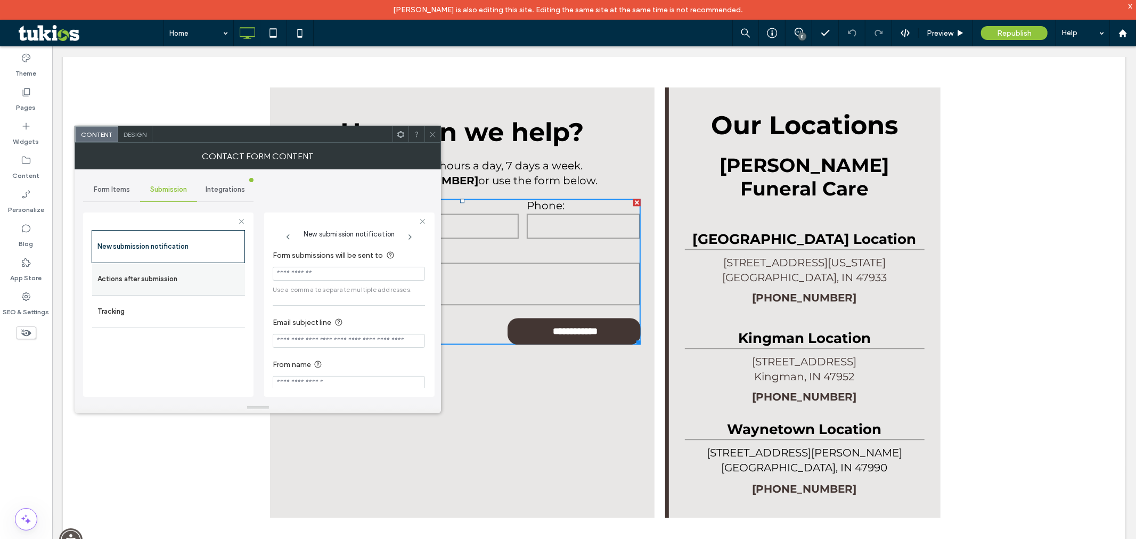
click at [182, 280] on label "Actions after submission" at bounding box center [168, 278] width 142 height 21
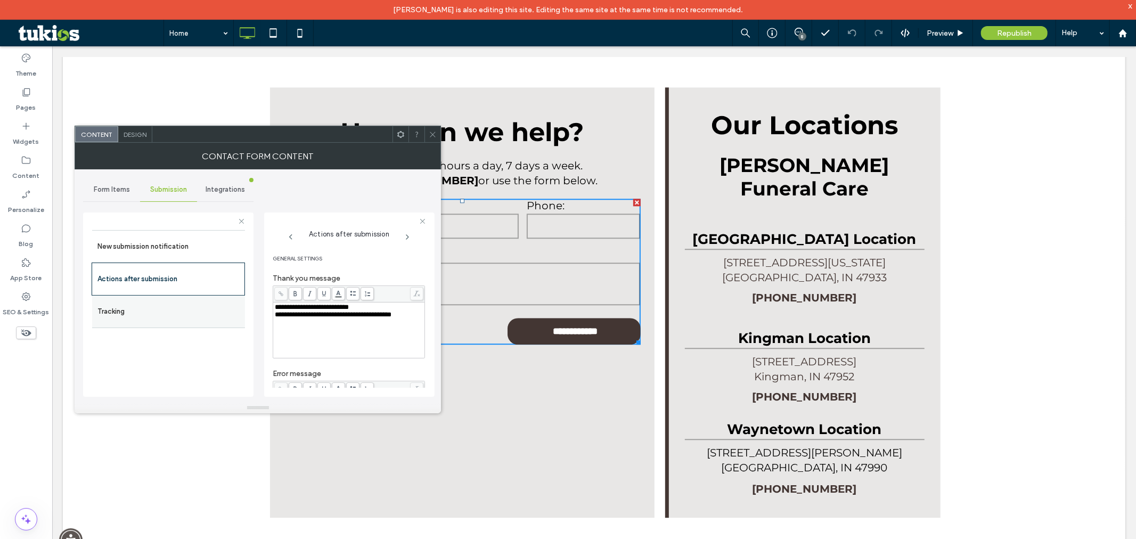
click at [191, 314] on label "Tracking" at bounding box center [168, 311] width 142 height 21
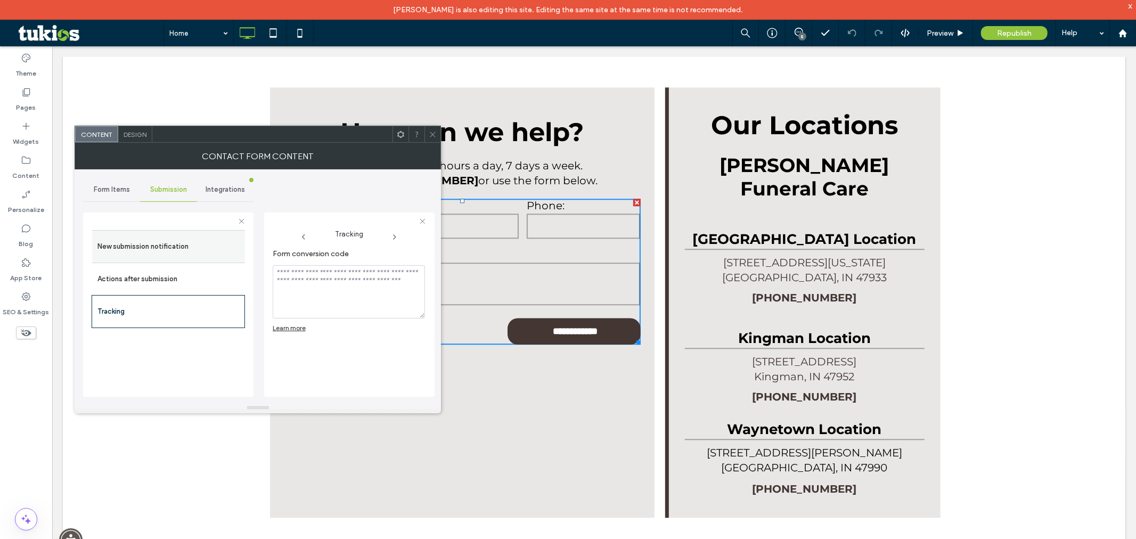
click at [202, 242] on label "New submission notification" at bounding box center [168, 246] width 142 height 21
click at [434, 130] on icon at bounding box center [433, 134] width 8 height 8
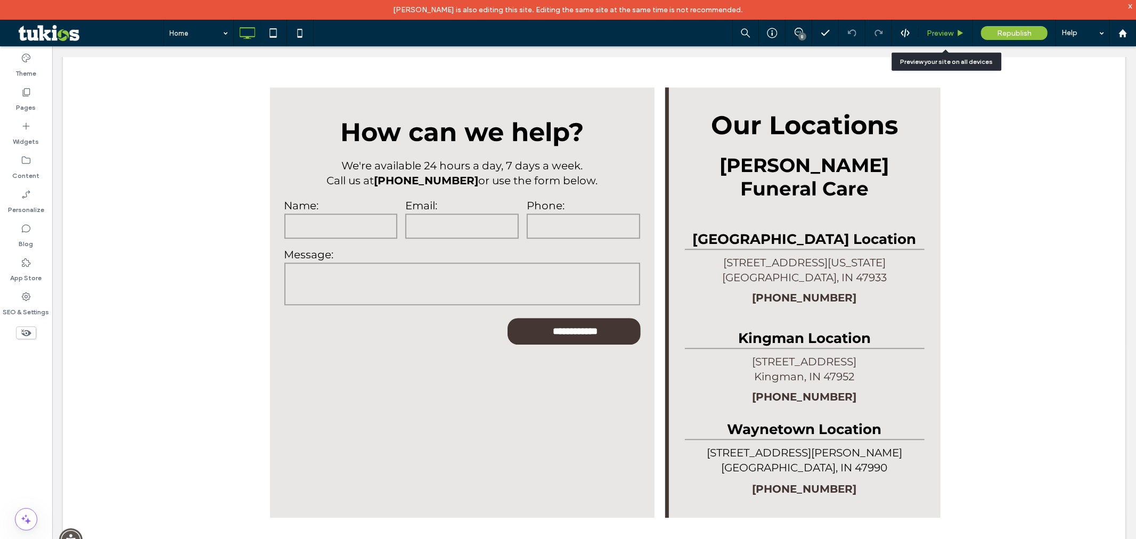
click at [954, 29] on div "Preview" at bounding box center [946, 33] width 54 height 9
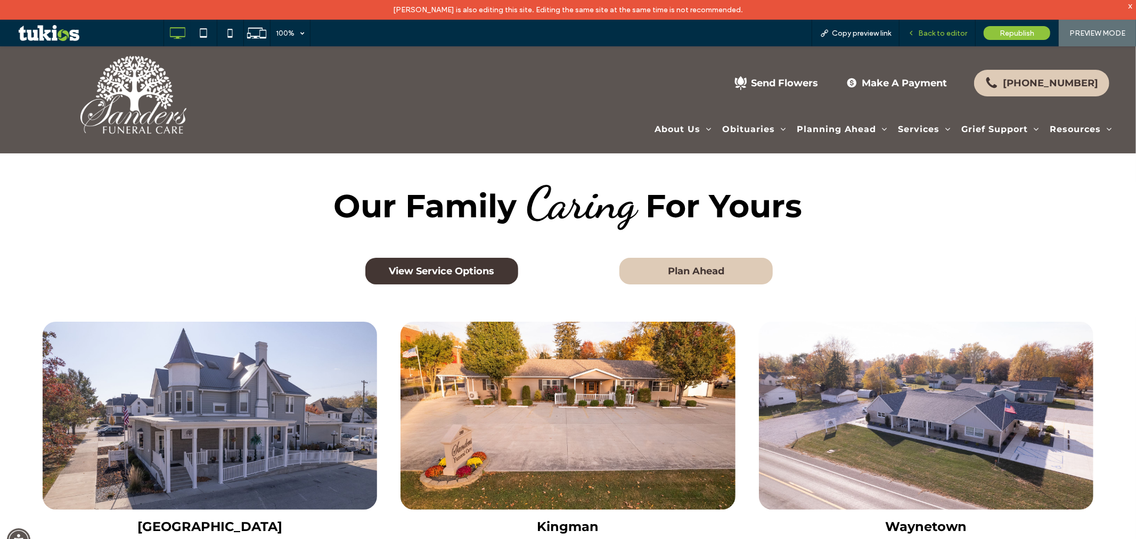
click at [936, 39] on div "Back to editor" at bounding box center [938, 33] width 76 height 27
click at [939, 34] on span "Back to editor" at bounding box center [942, 33] width 49 height 9
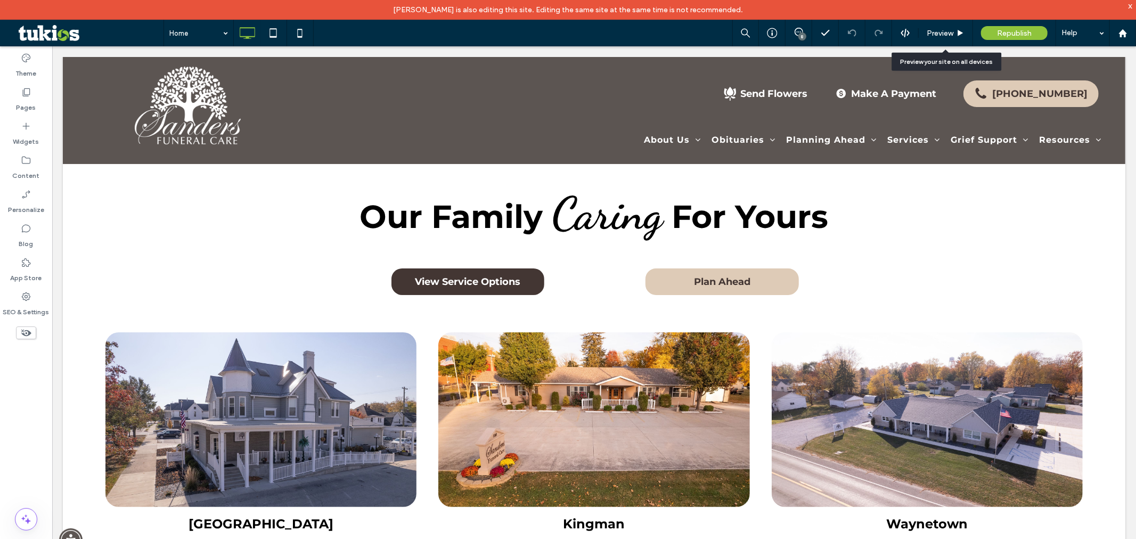
click at [939, 34] on span "Preview" at bounding box center [940, 33] width 27 height 9
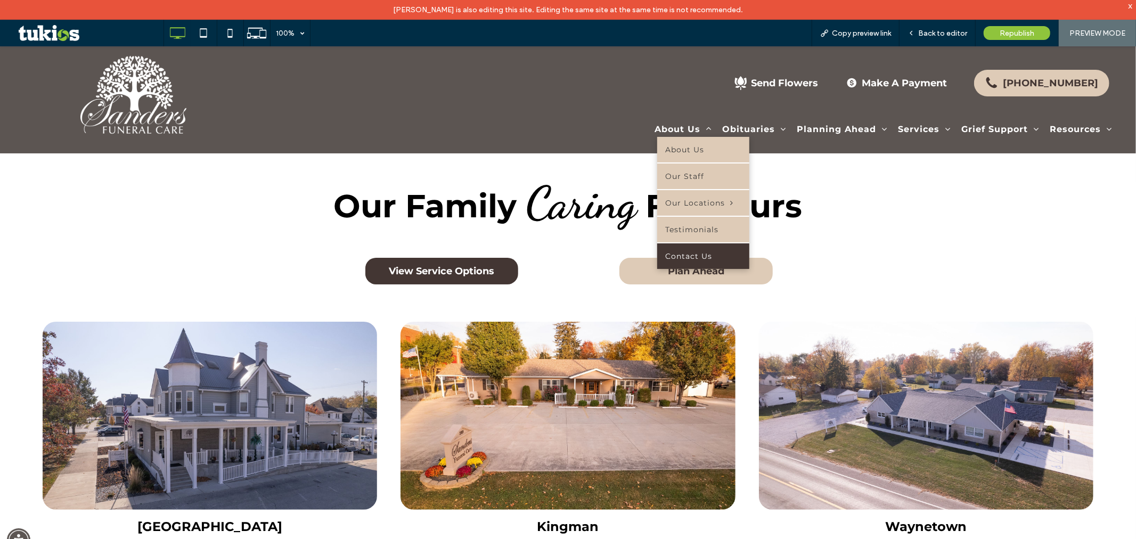
click at [692, 254] on span "Contact Us" at bounding box center [688, 256] width 47 height 10
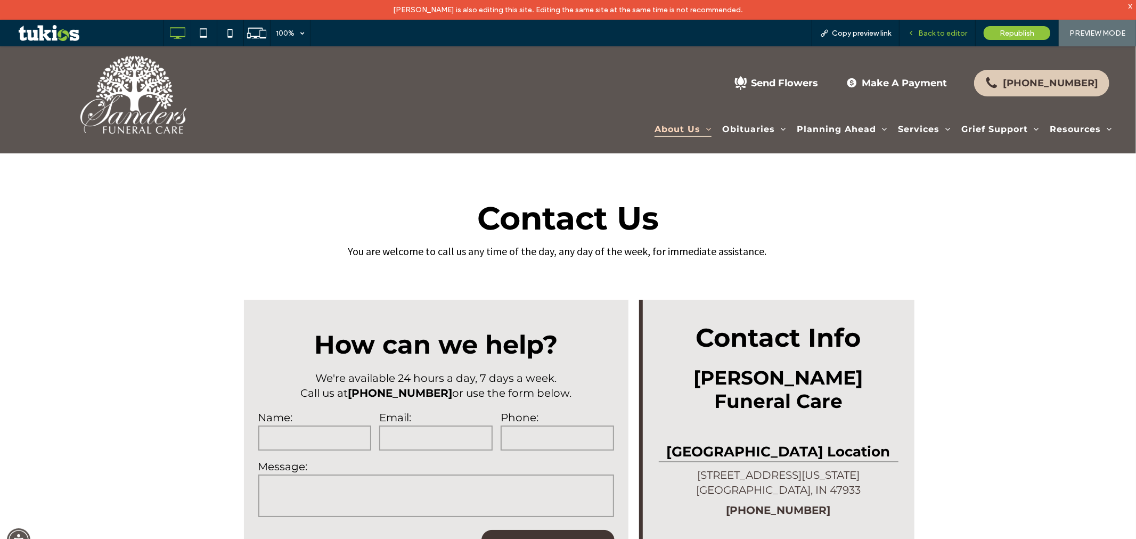
click at [923, 43] on div "Back to editor" at bounding box center [938, 33] width 76 height 27
click at [930, 29] on span "Back to editor" at bounding box center [942, 33] width 49 height 9
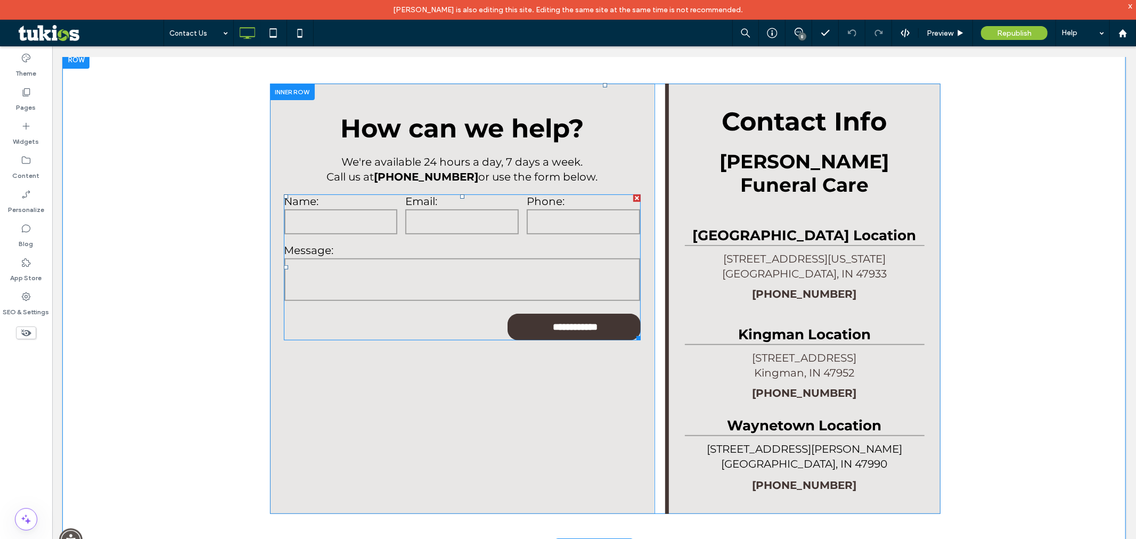
scroll to position [236, 0]
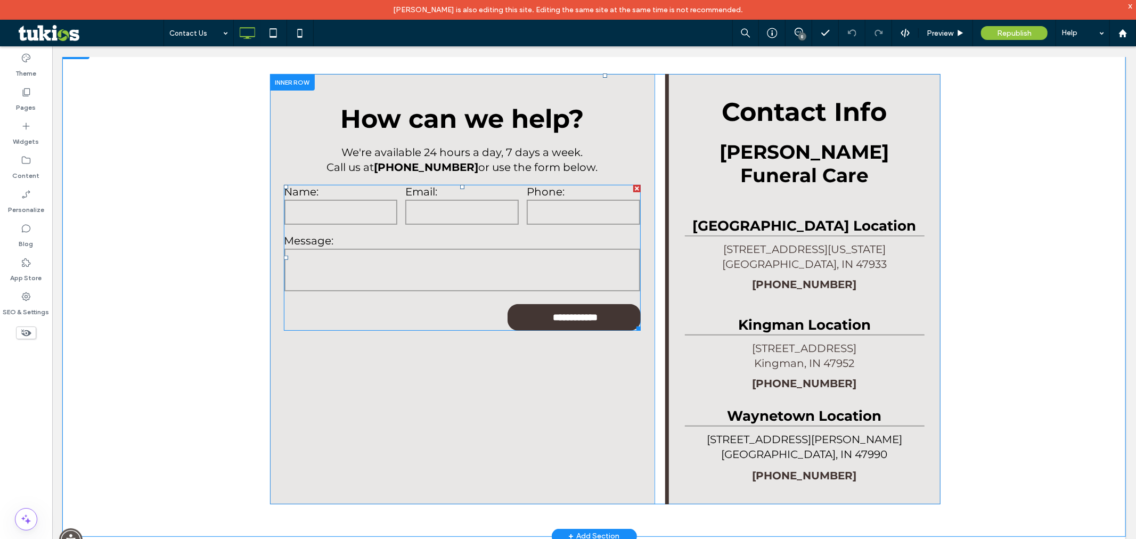
click at [451, 271] on textarea at bounding box center [462, 269] width 356 height 43
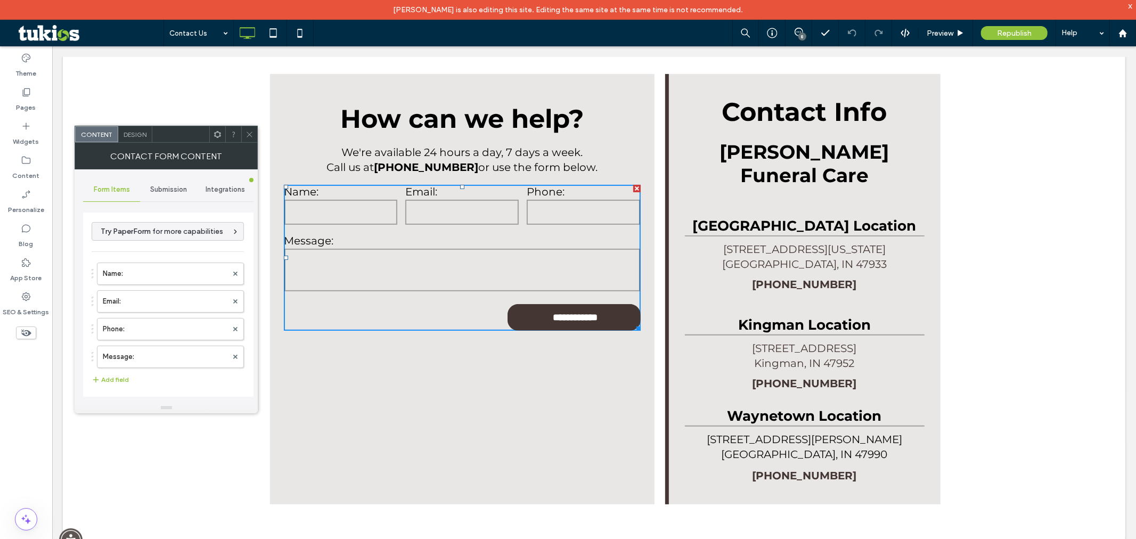
click at [173, 179] on div "Submission" at bounding box center [168, 189] width 57 height 23
click at [175, 241] on label "New submission notification" at bounding box center [168, 239] width 142 height 21
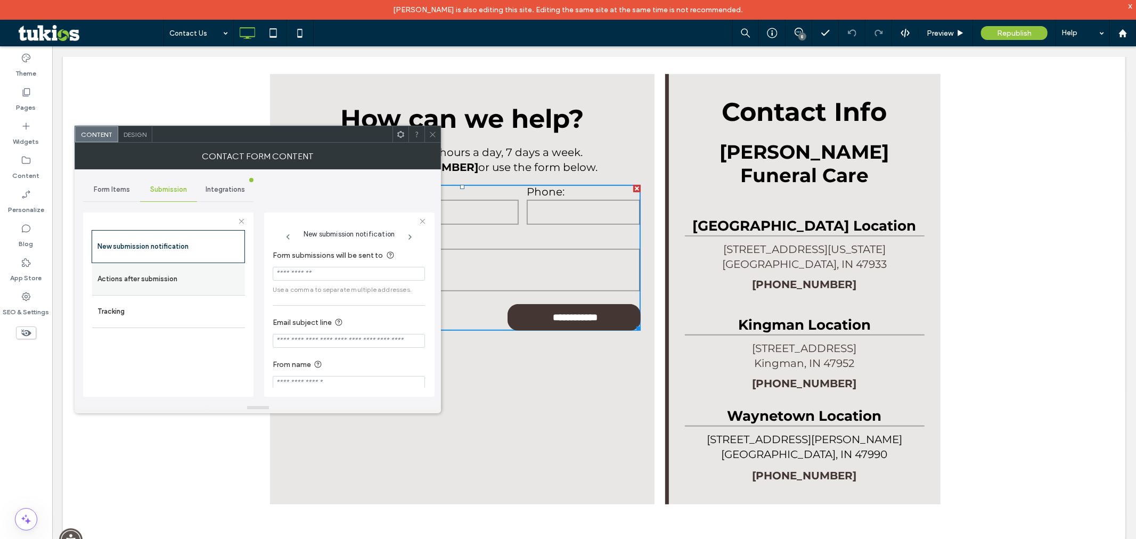
click at [180, 272] on label "Actions after submission" at bounding box center [168, 278] width 142 height 21
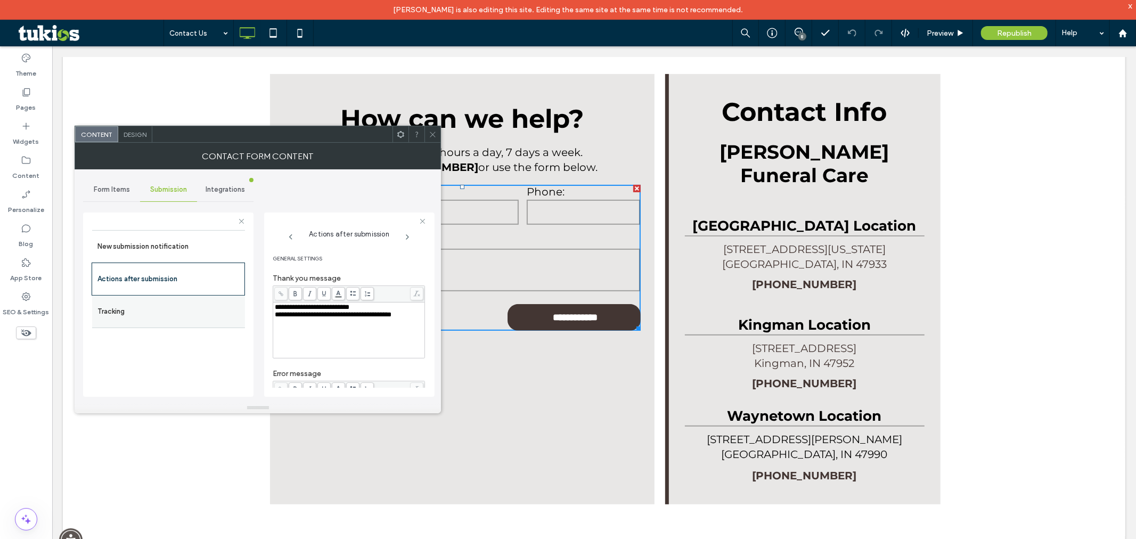
click at [183, 312] on label "Tracking" at bounding box center [168, 311] width 142 height 21
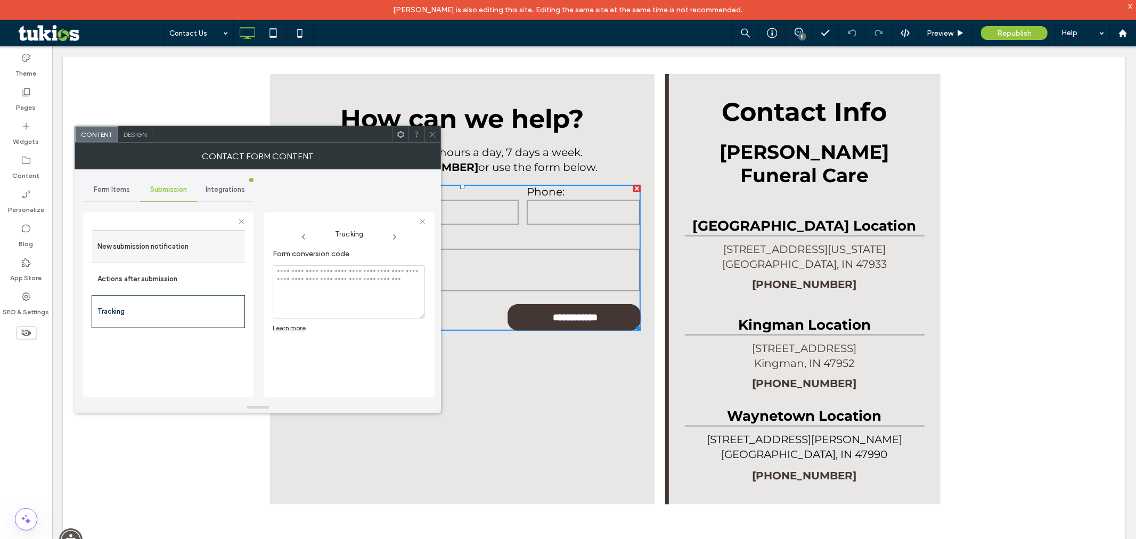
click at [198, 247] on label "New submission notification" at bounding box center [168, 246] width 142 height 21
click at [217, 191] on span "Integrations" at bounding box center [225, 189] width 39 height 9
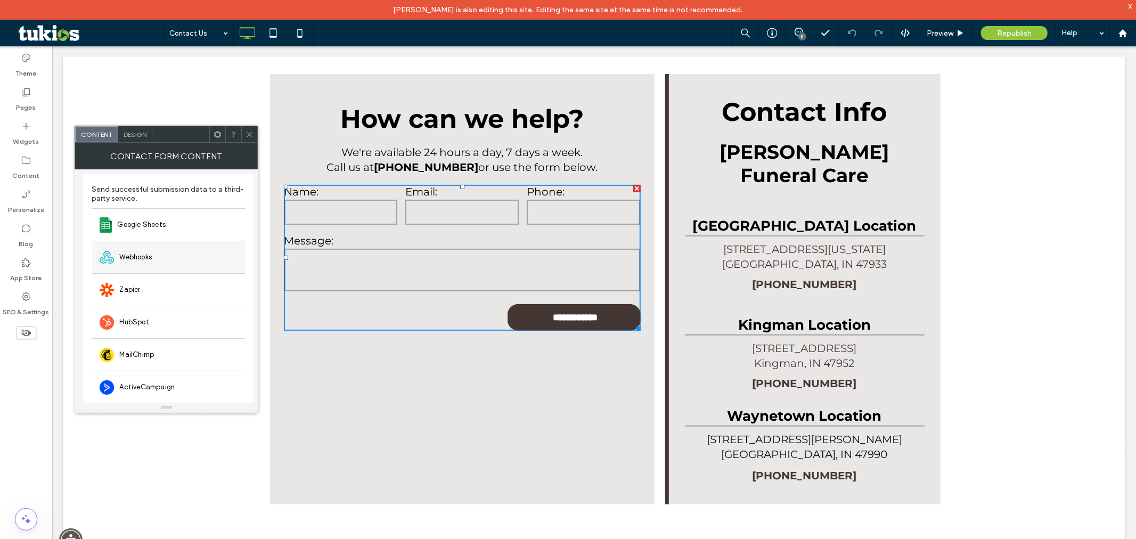
scroll to position [0, 0]
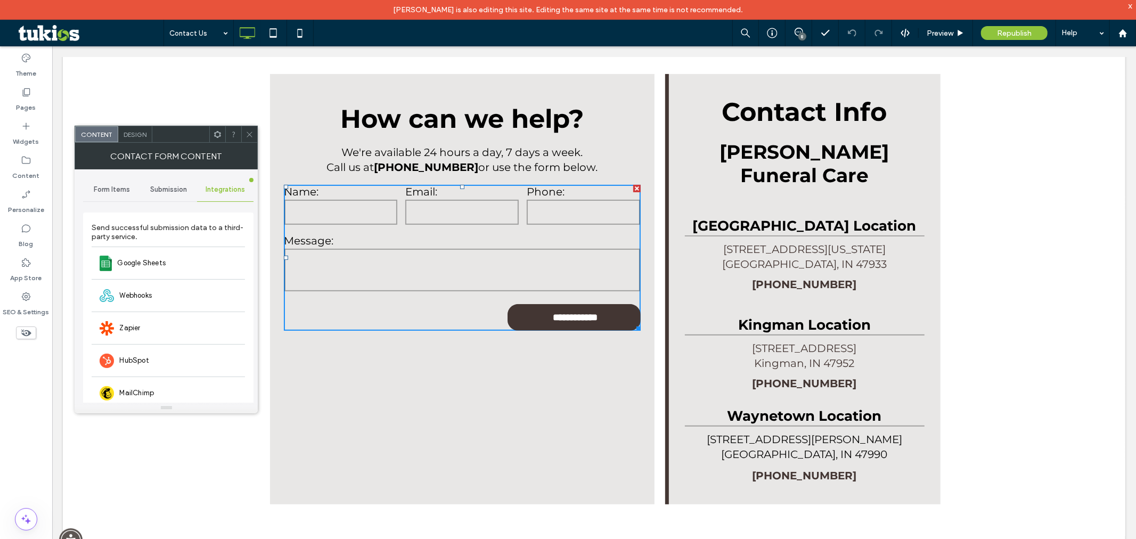
click at [177, 187] on span "Submission" at bounding box center [168, 189] width 37 height 9
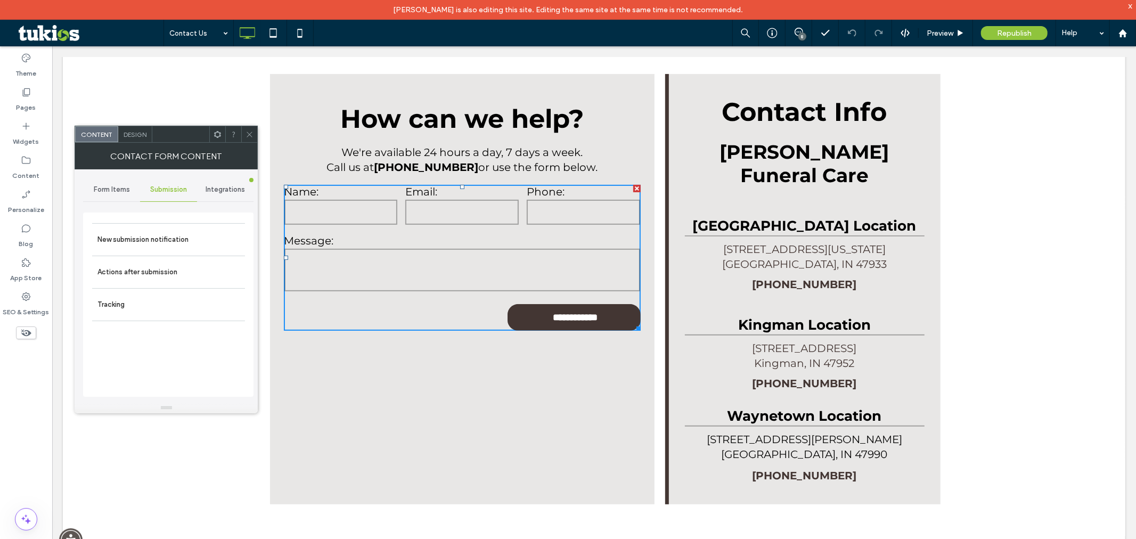
click at [249, 137] on icon at bounding box center [250, 134] width 8 height 8
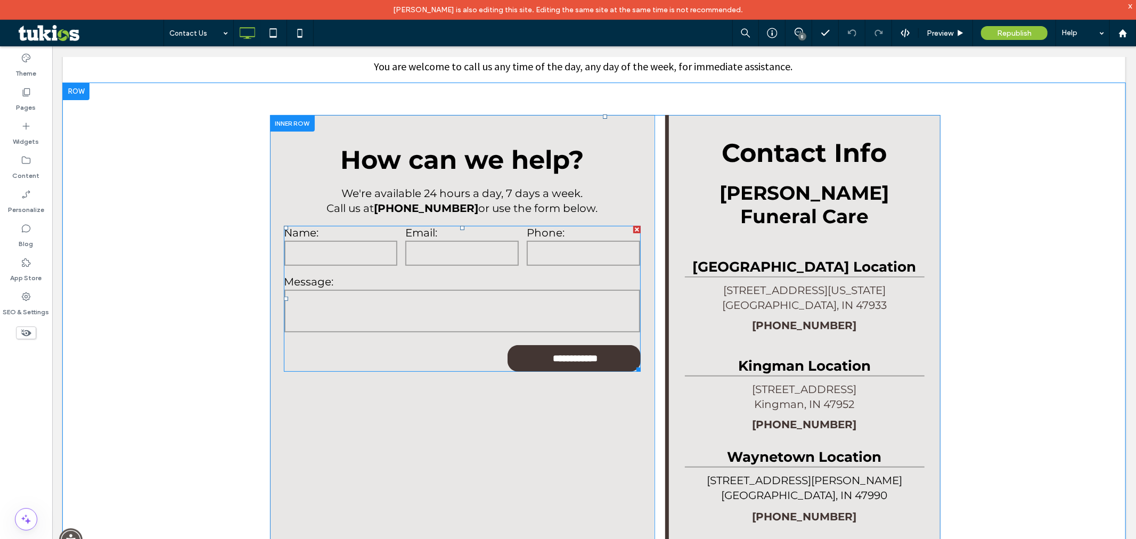
scroll to position [177, 0]
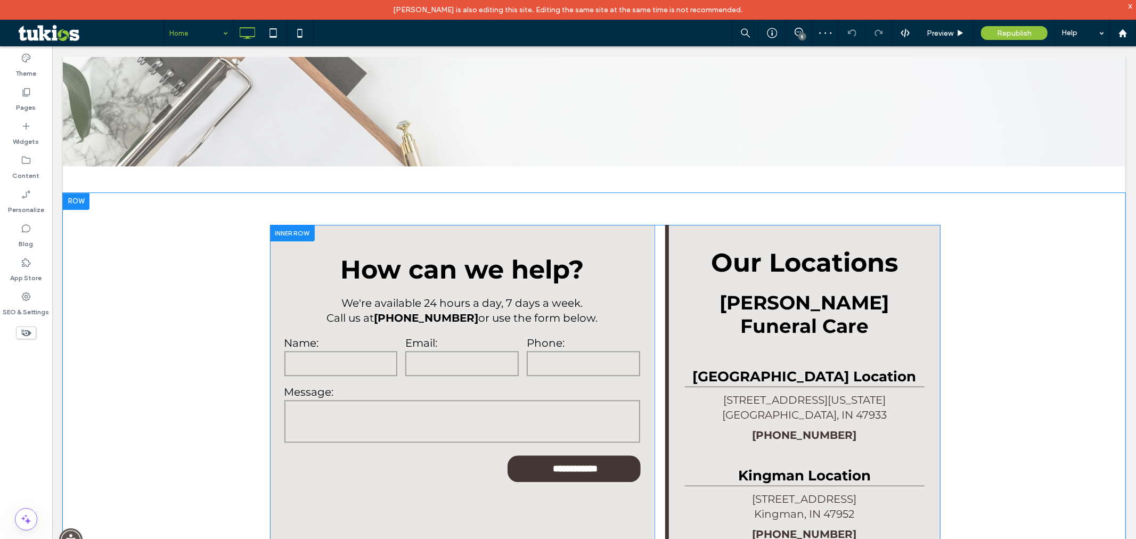
scroll to position [2249, 0]
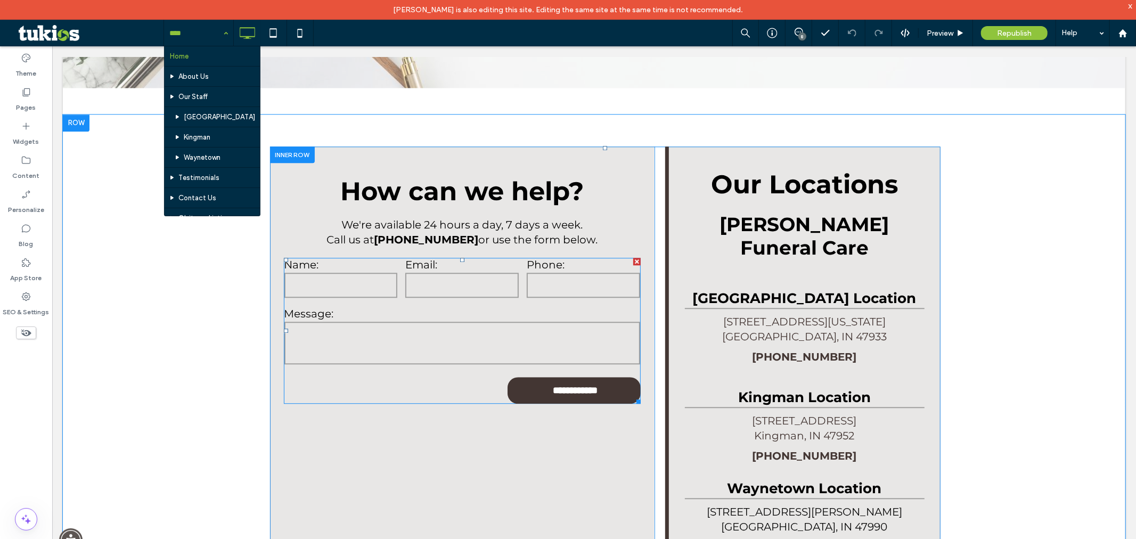
click at [522, 268] on div "Phone:" at bounding box center [582, 278] width 121 height 49
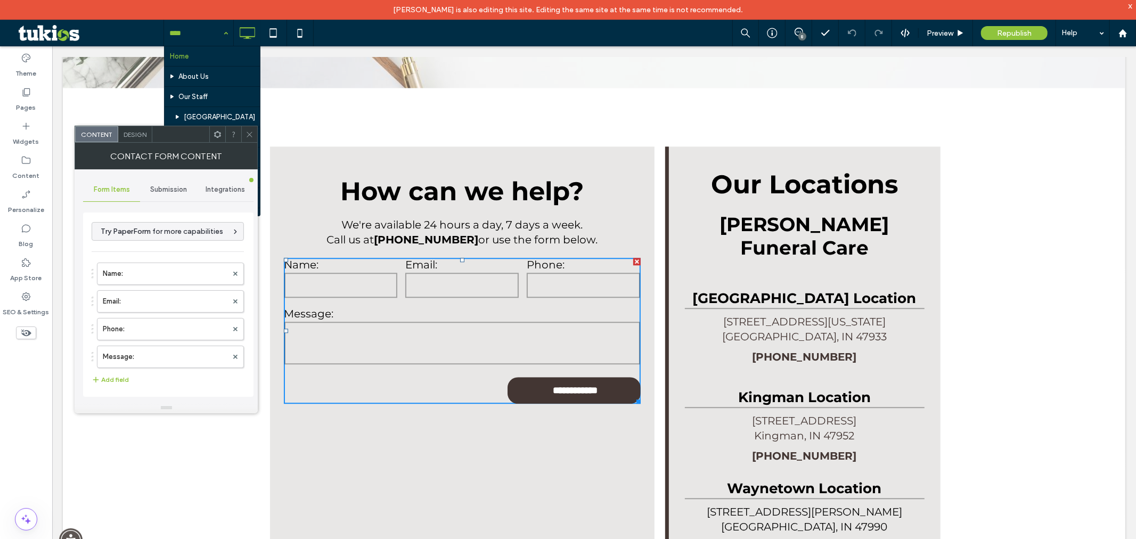
click at [174, 192] on span "Submission" at bounding box center [168, 189] width 37 height 9
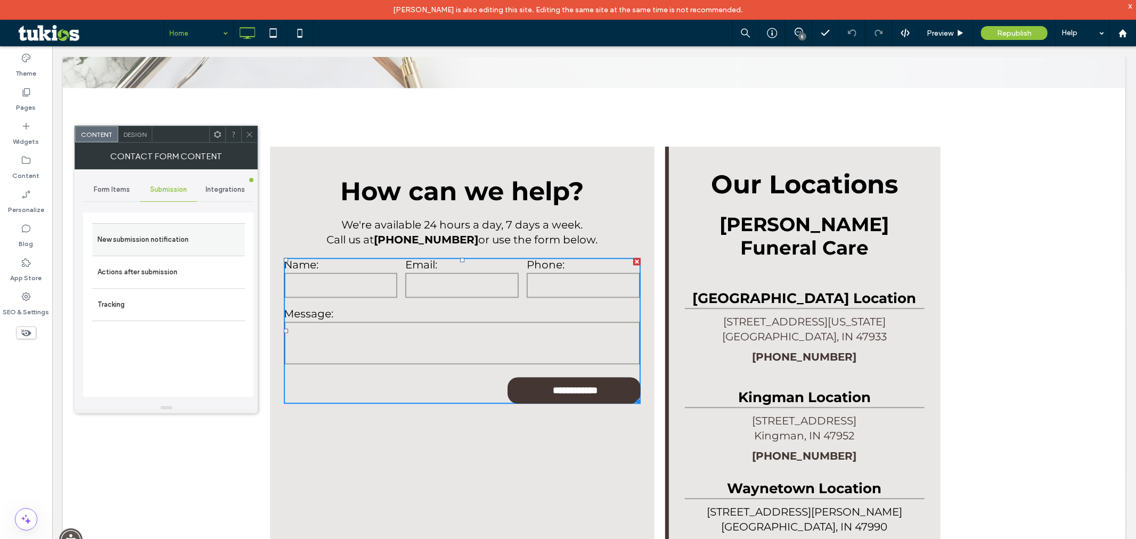
click at [180, 248] on label "New submission notification" at bounding box center [168, 239] width 142 height 21
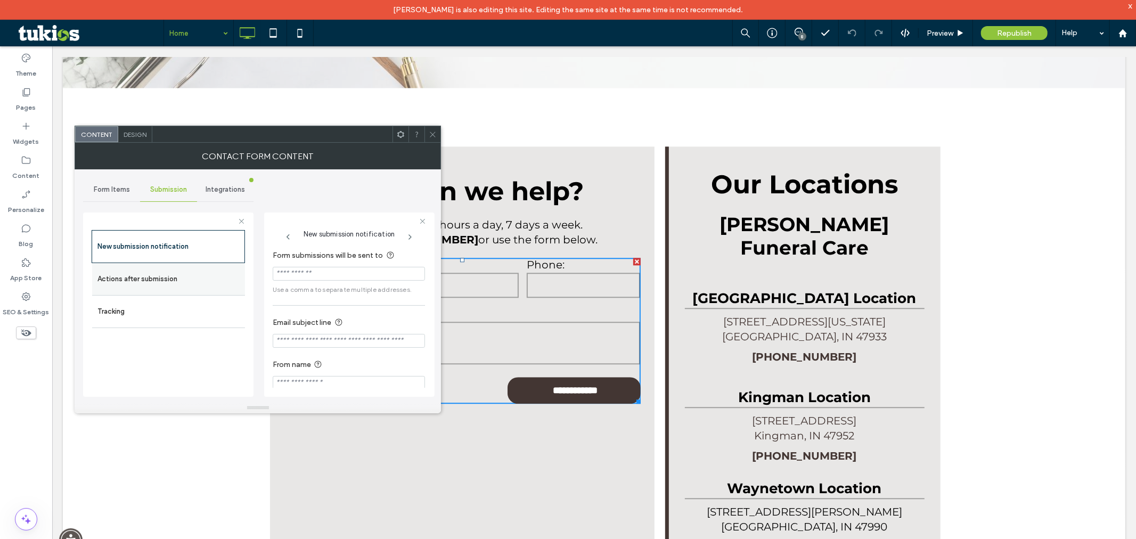
click at [181, 269] on label "Actions after submission" at bounding box center [168, 278] width 142 height 21
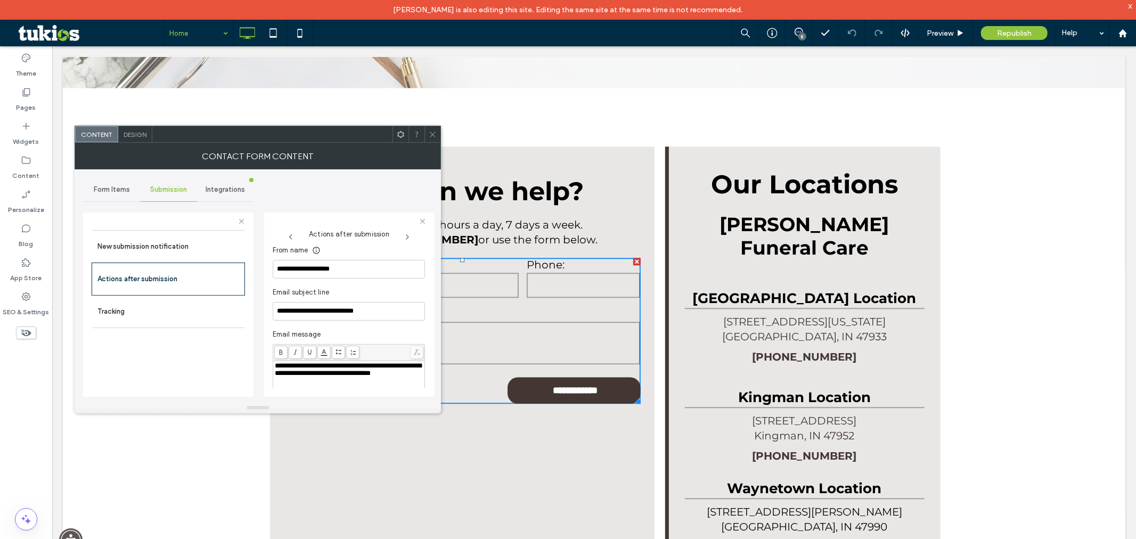
scroll to position [275, 0]
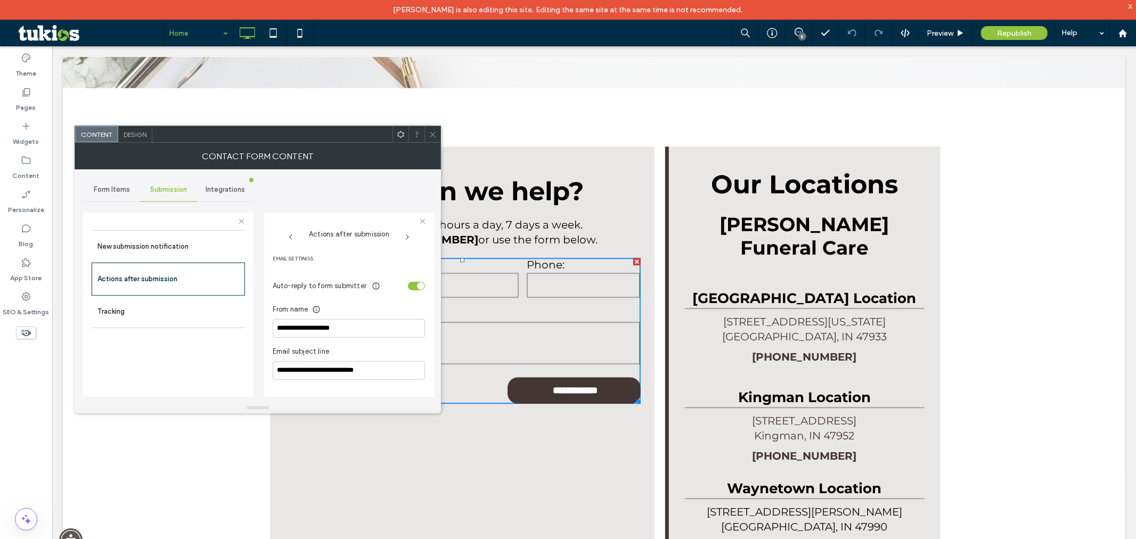
click at [235, 184] on div "Integrations" at bounding box center [225, 189] width 57 height 23
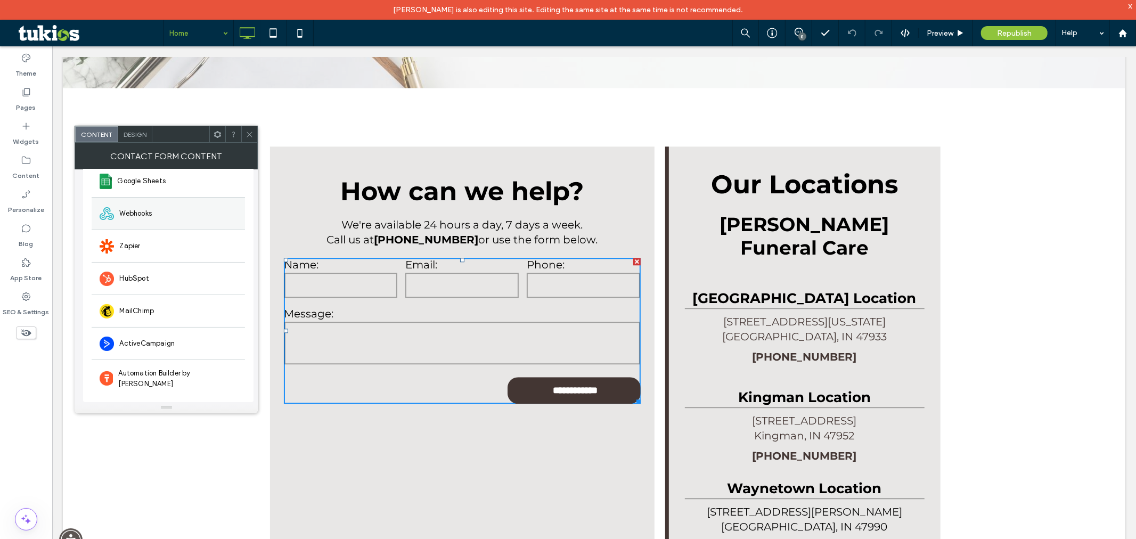
scroll to position [0, 0]
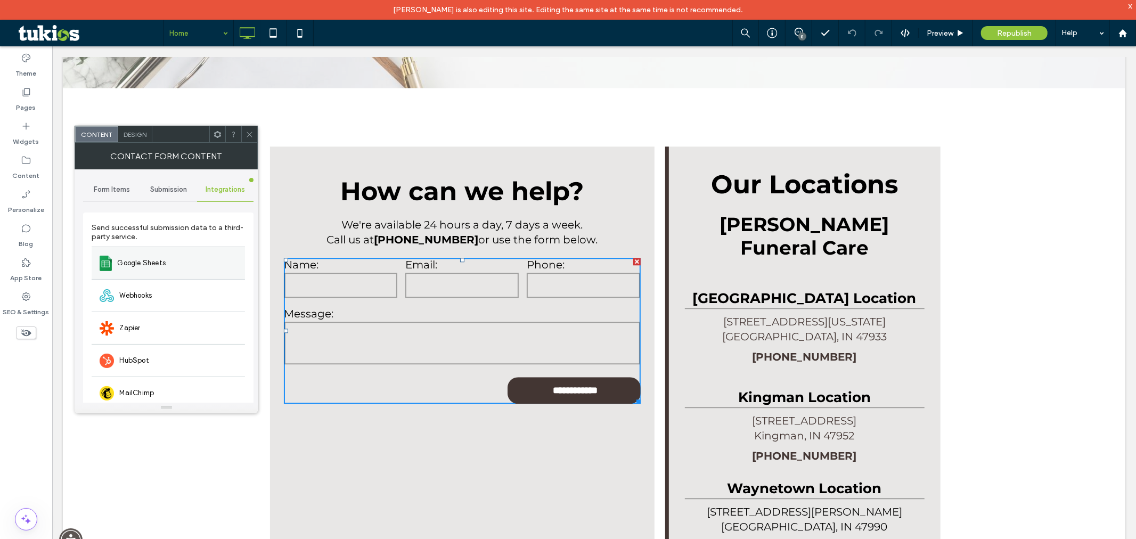
click at [184, 261] on div "Google Sheets" at bounding box center [168, 263] width 153 height 32
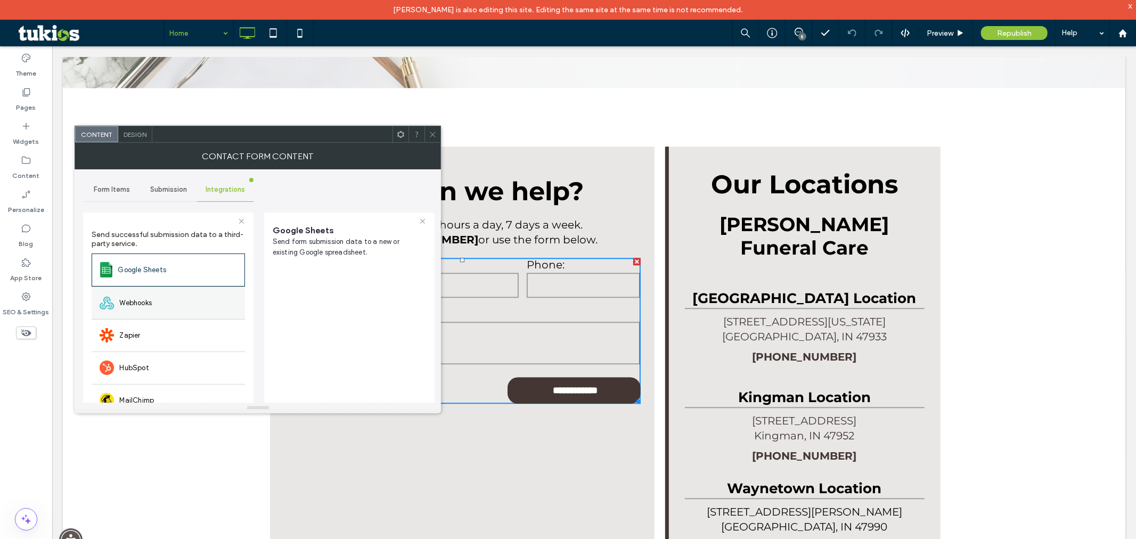
click at [191, 299] on div "Webhooks" at bounding box center [168, 303] width 153 height 32
click at [198, 330] on div "Zapier" at bounding box center [168, 335] width 153 height 32
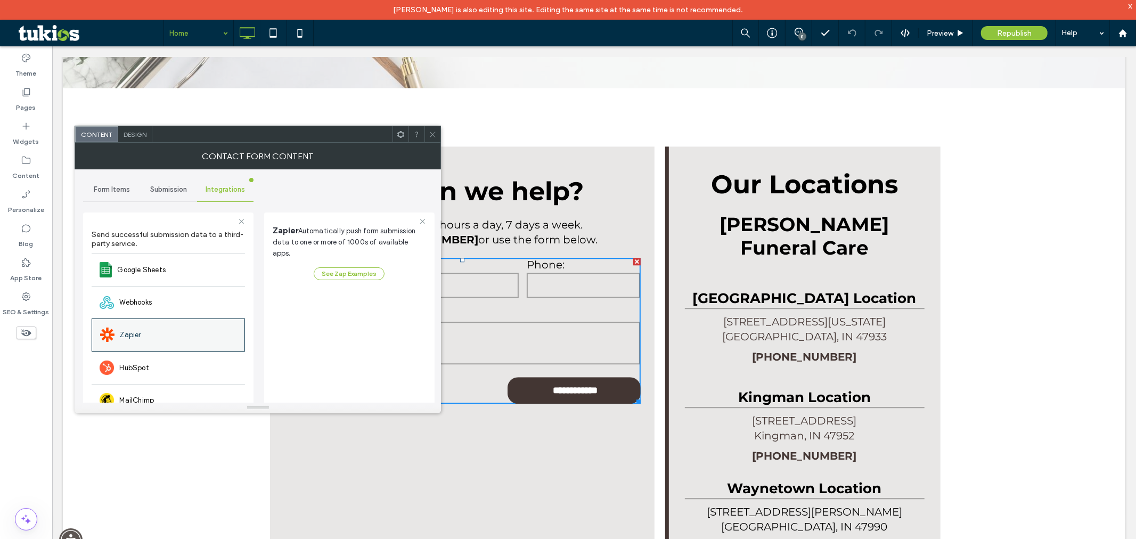
scroll to position [89, 0]
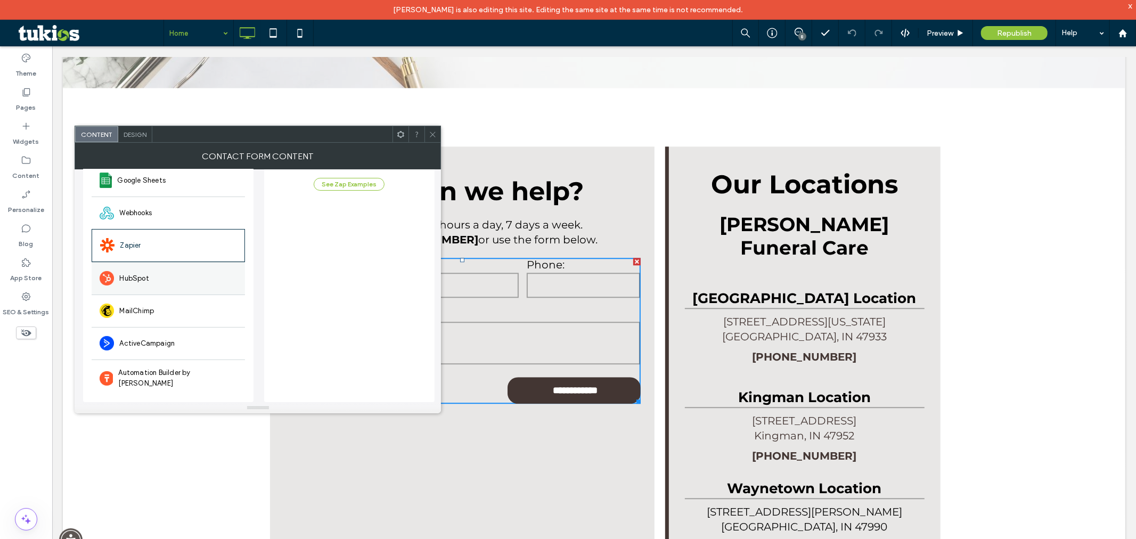
click at [192, 274] on div "HubSpot" at bounding box center [168, 278] width 153 height 32
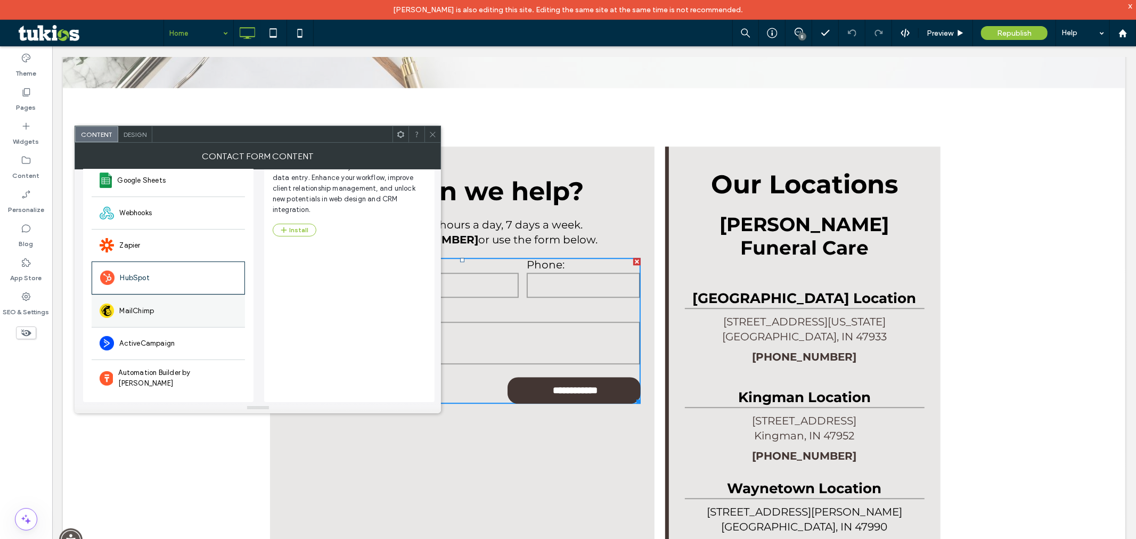
click at [192, 305] on div "MailChimp" at bounding box center [168, 311] width 153 height 32
click at [199, 333] on div "ActiveCampaign" at bounding box center [168, 343] width 153 height 32
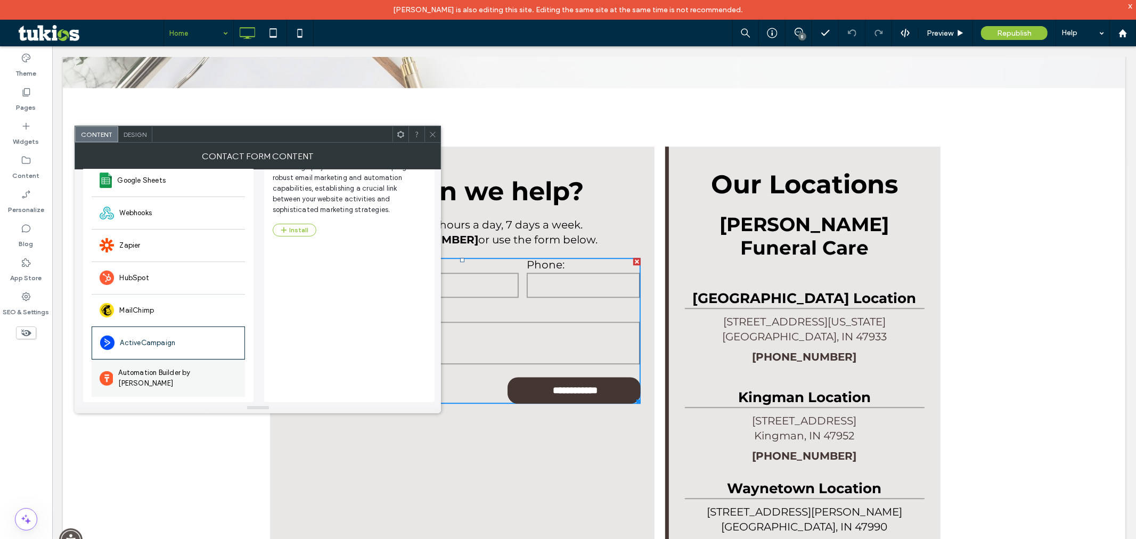
click at [195, 366] on div "Automation Builder by Albato" at bounding box center [168, 377] width 153 height 37
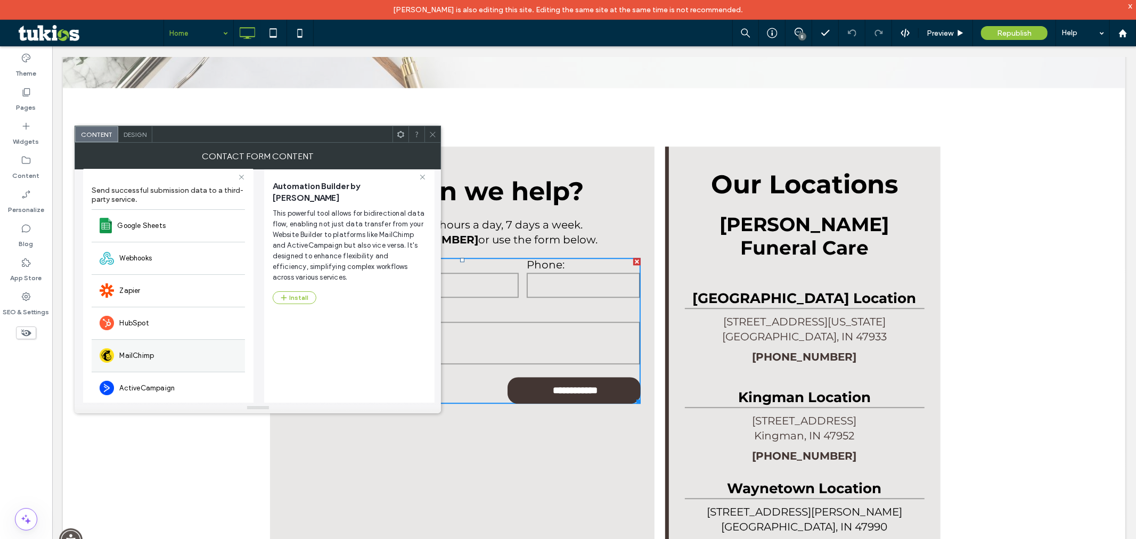
scroll to position [0, 0]
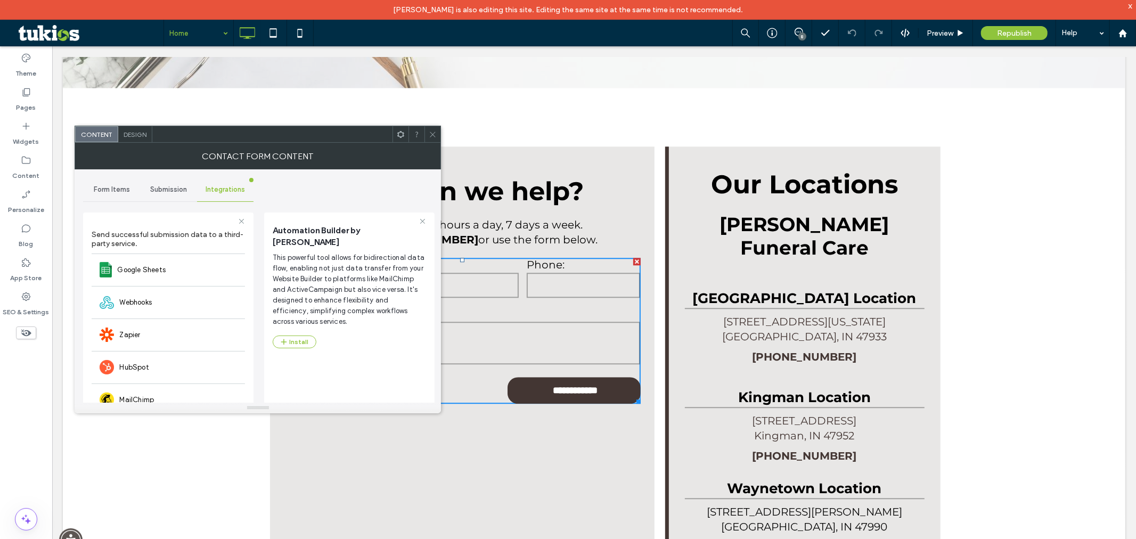
click at [173, 187] on span "Submission" at bounding box center [168, 189] width 37 height 9
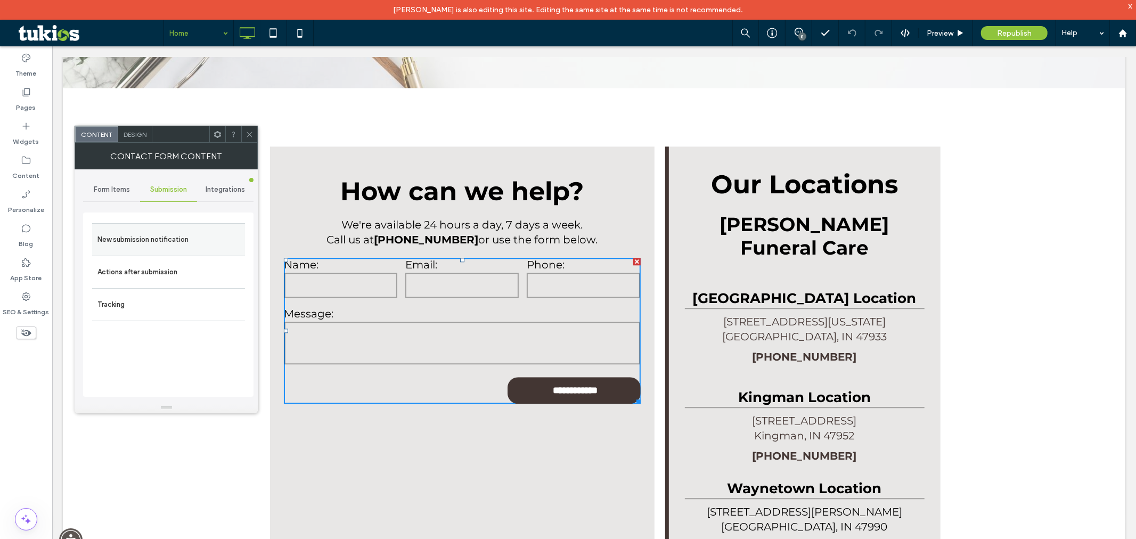
click at [202, 233] on label "New submission notification" at bounding box center [168, 239] width 142 height 21
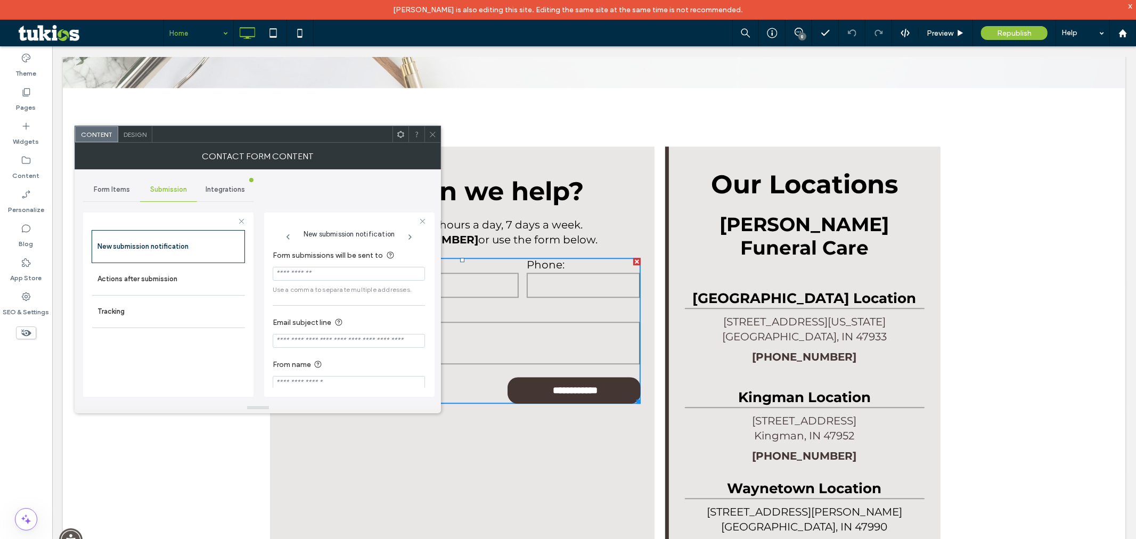
click at [405, 236] on span at bounding box center [410, 237] width 31 height 9
click at [405, 236] on icon at bounding box center [407, 237] width 9 height 9
click at [301, 240] on icon at bounding box center [303, 237] width 9 height 9
click at [301, 240] on span at bounding box center [291, 237] width 37 height 9
click at [112, 185] on span "Form Items" at bounding box center [112, 189] width 36 height 9
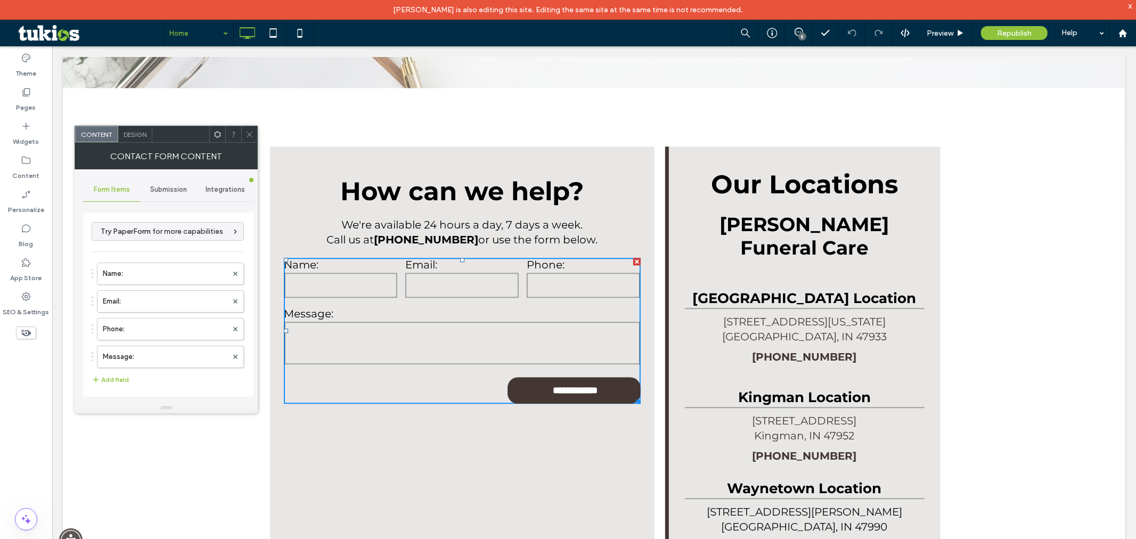
click at [254, 134] on div at bounding box center [249, 134] width 16 height 16
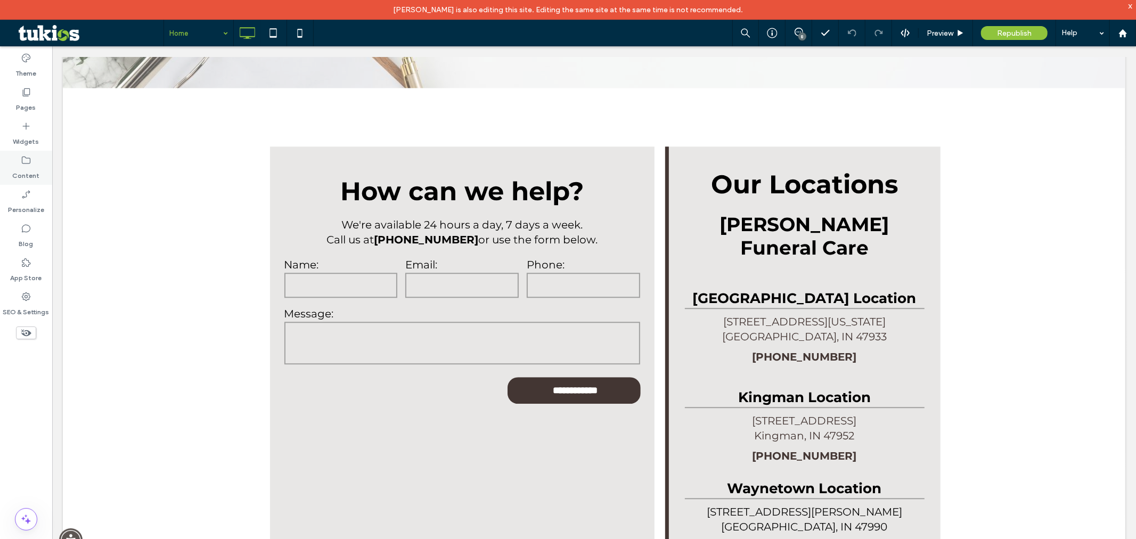
click at [22, 177] on label "Content" at bounding box center [26, 173] width 27 height 15
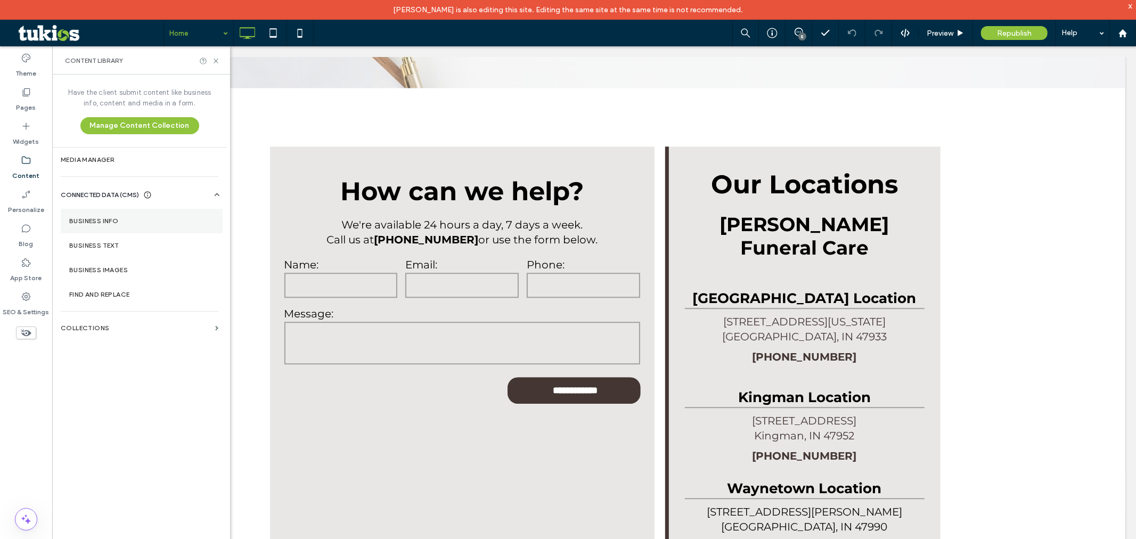
click at [151, 230] on section "Business Info" at bounding box center [142, 221] width 162 height 24
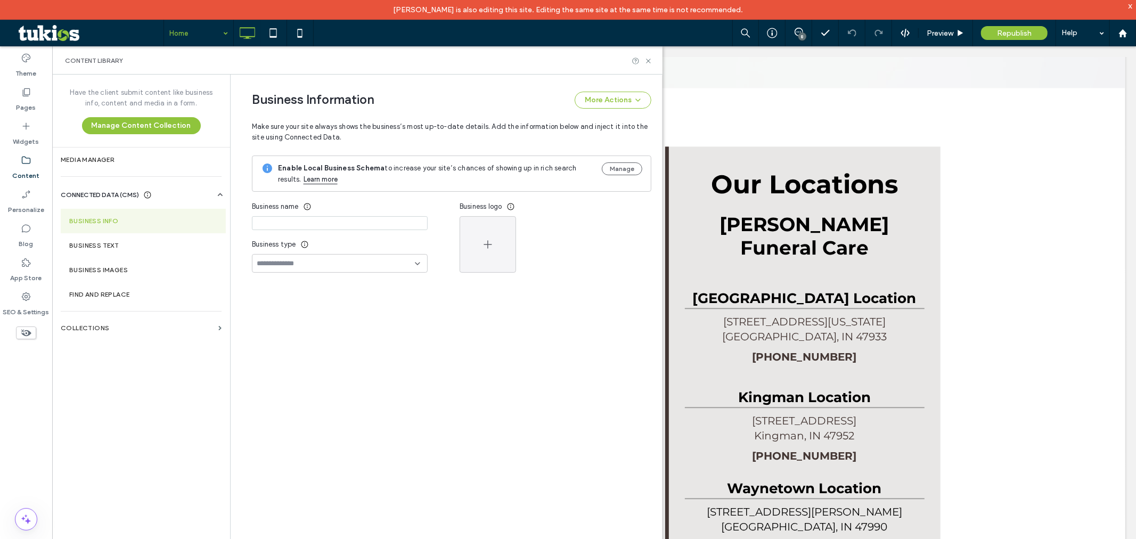
type input "**********"
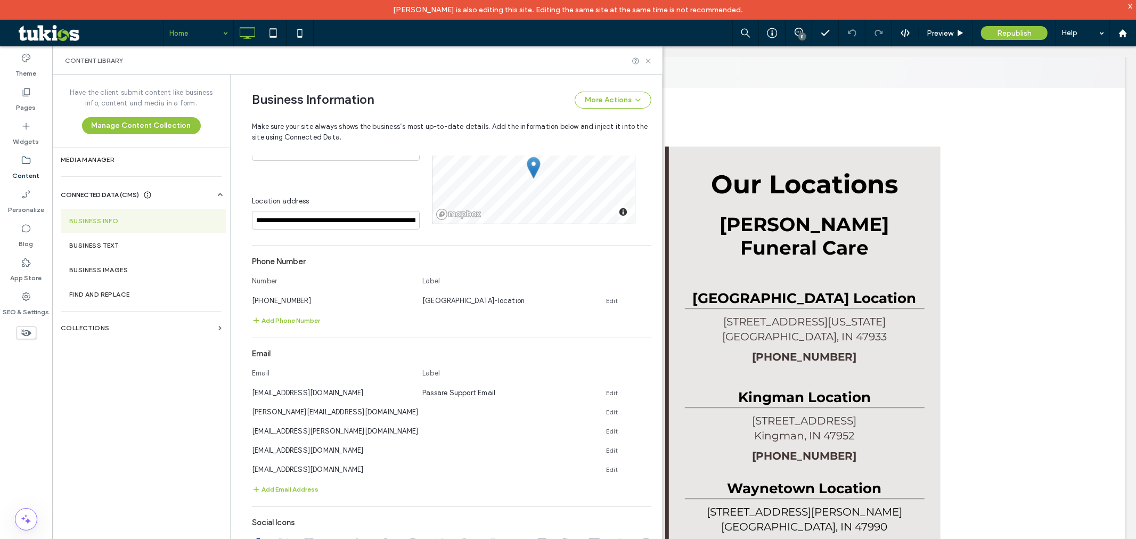
scroll to position [259, 0]
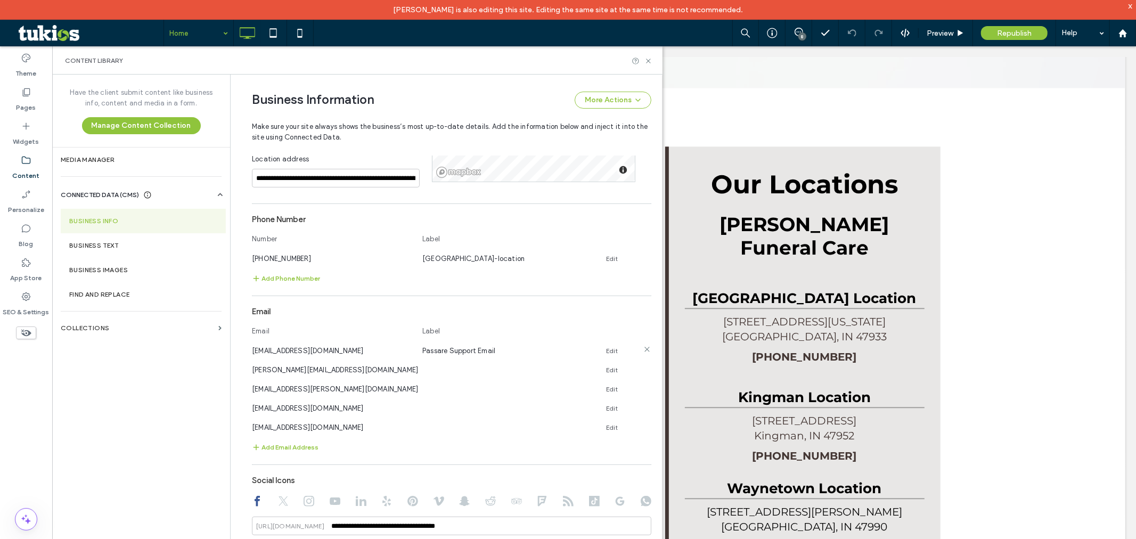
click at [645, 349] on icon at bounding box center [647, 349] width 9 height 9
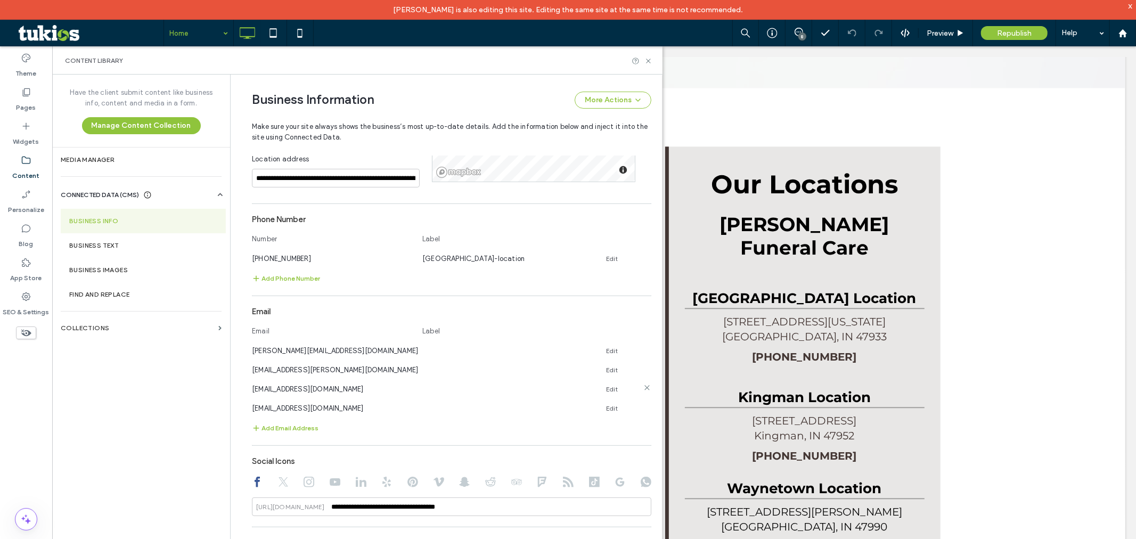
click at [643, 386] on icon at bounding box center [647, 387] width 9 height 9
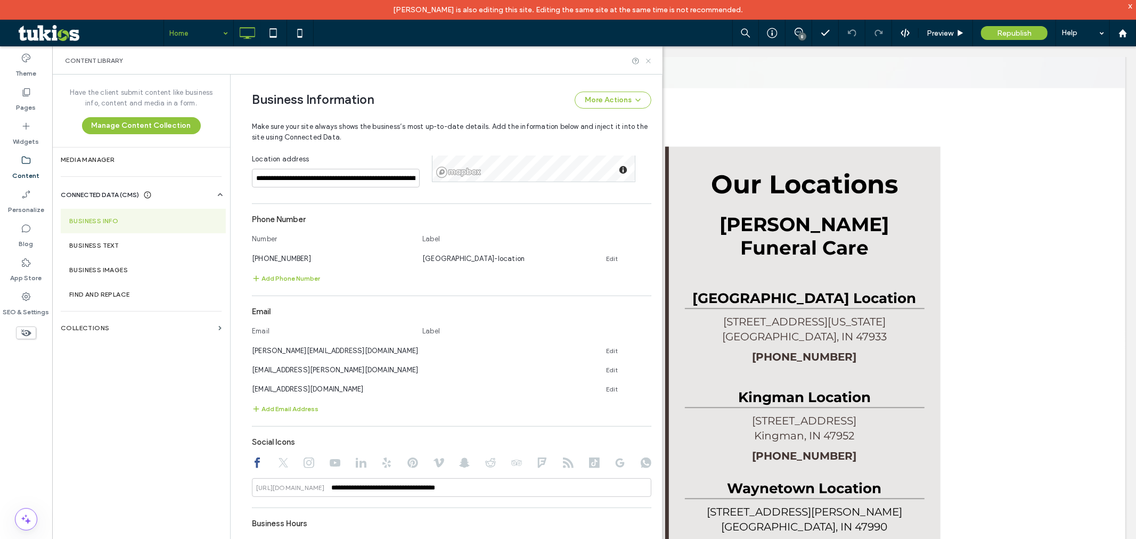
click at [650, 59] on use at bounding box center [648, 61] width 4 height 4
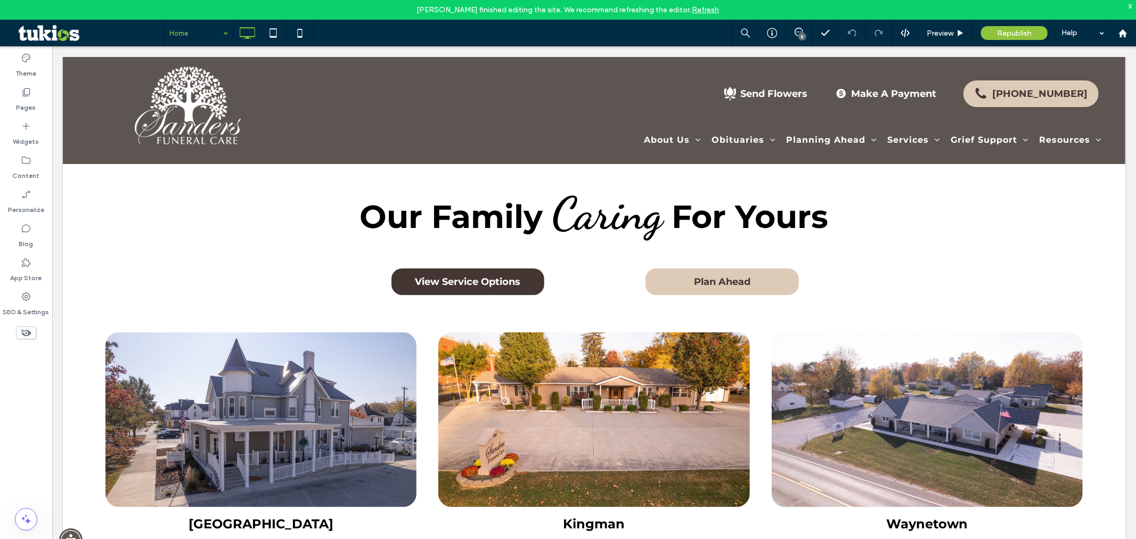
scroll to position [0, 0]
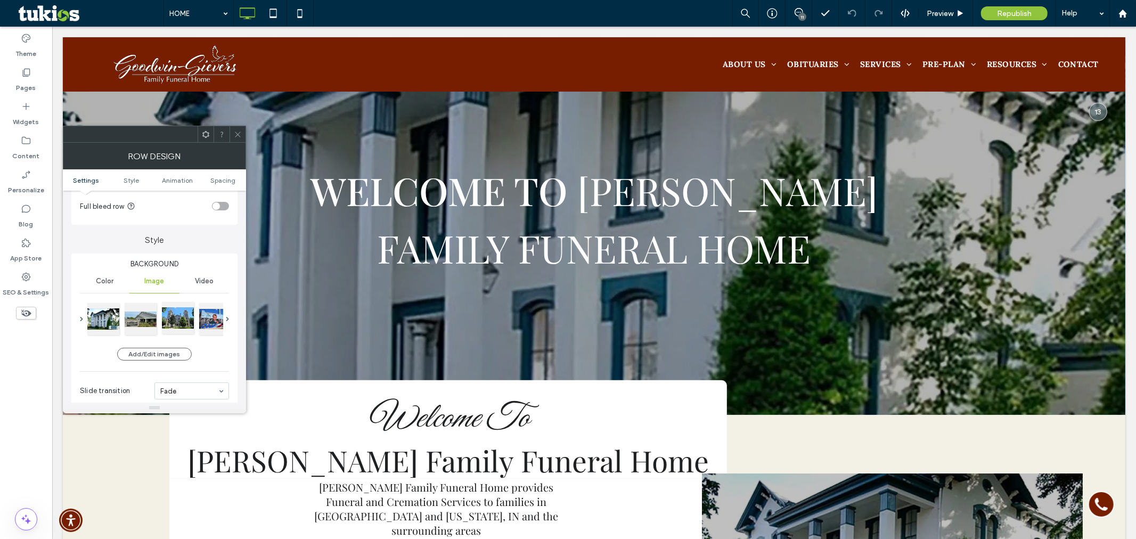
scroll to position [59, 0]
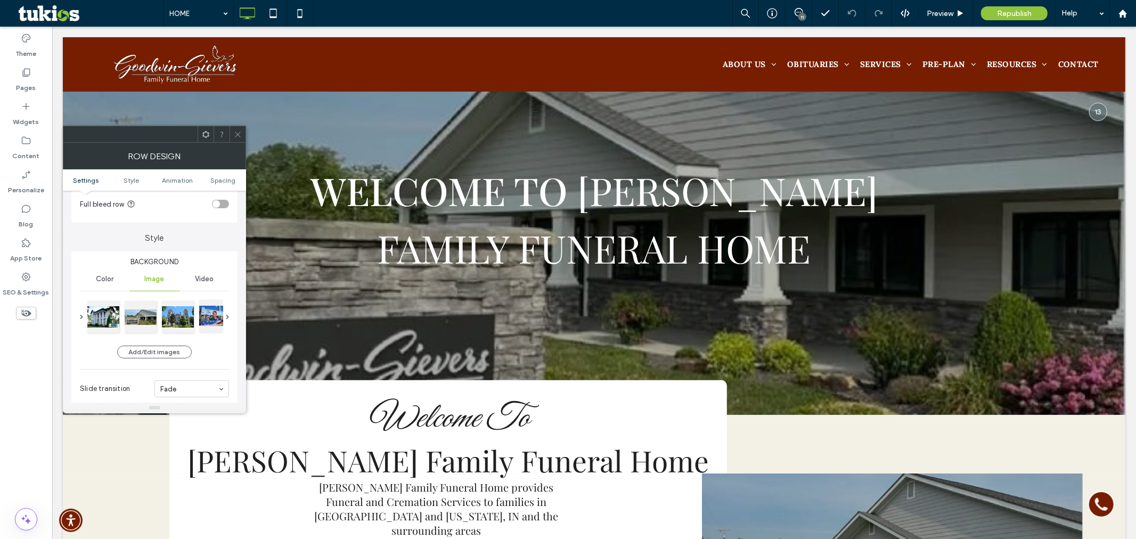
click at [218, 320] on div at bounding box center [215, 316] width 32 height 32
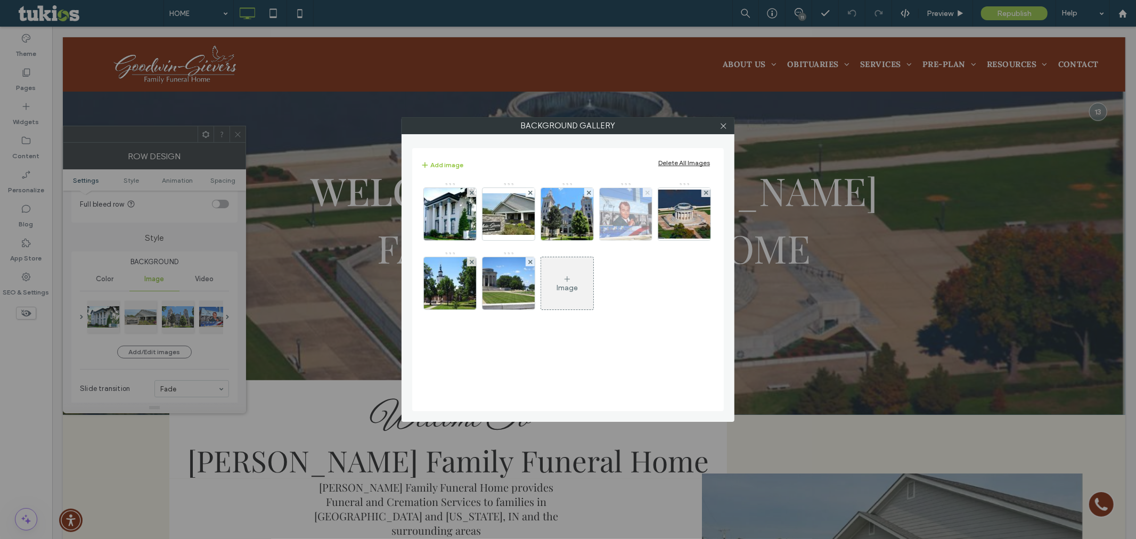
click at [650, 192] on icon at bounding box center [647, 193] width 4 height 4
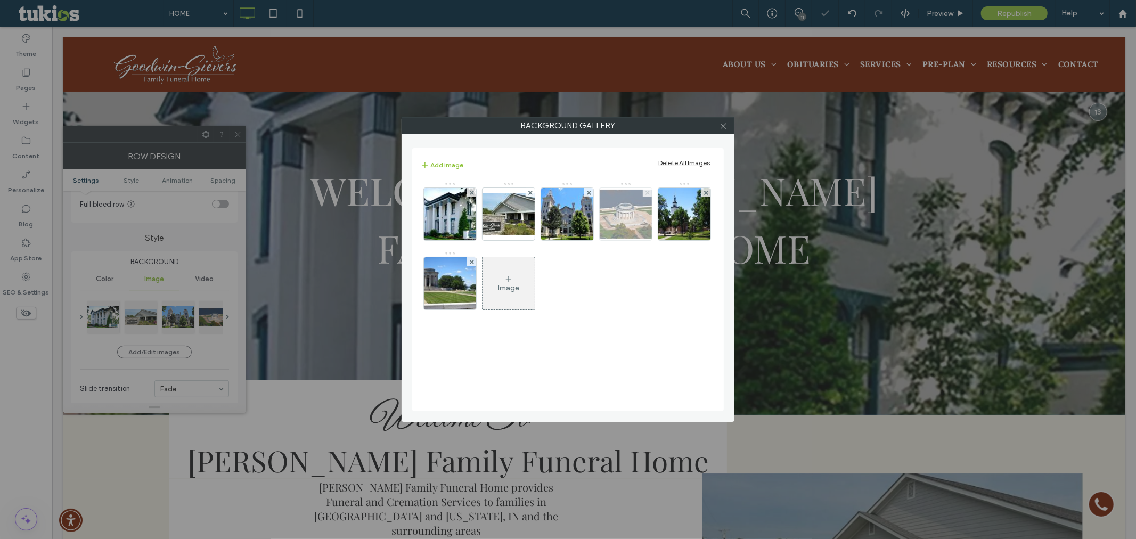
click at [647, 195] on span at bounding box center [647, 192] width 4 height 9
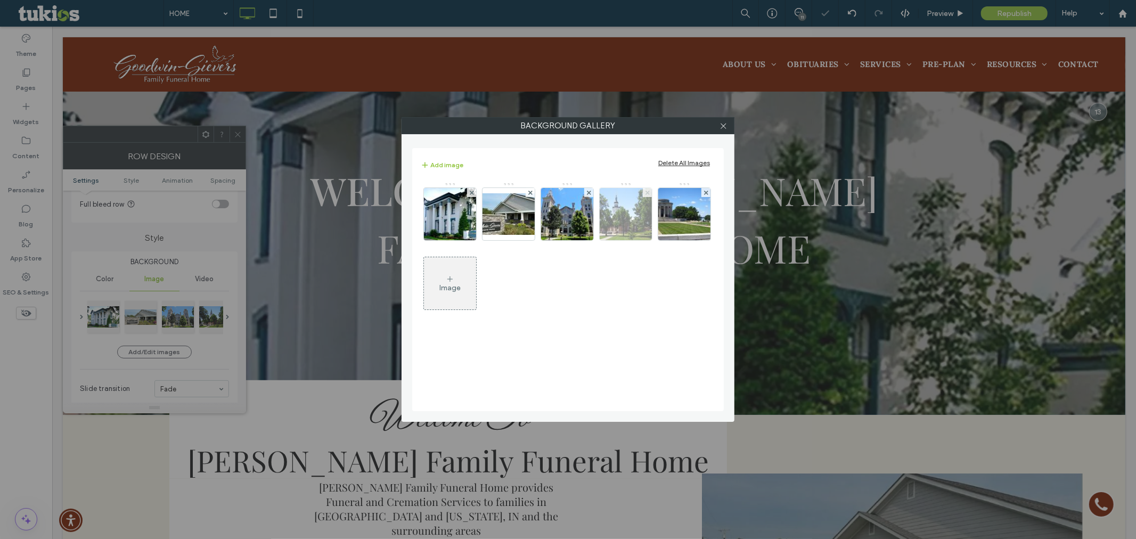
click at [647, 195] on span at bounding box center [647, 192] width 4 height 9
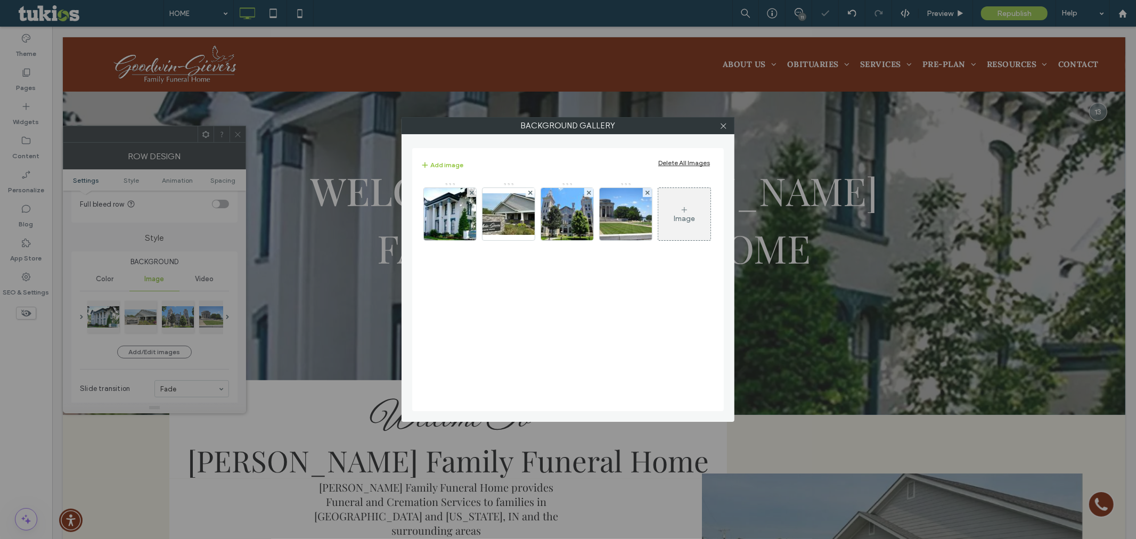
click at [647, 195] on span at bounding box center [647, 192] width 4 height 9
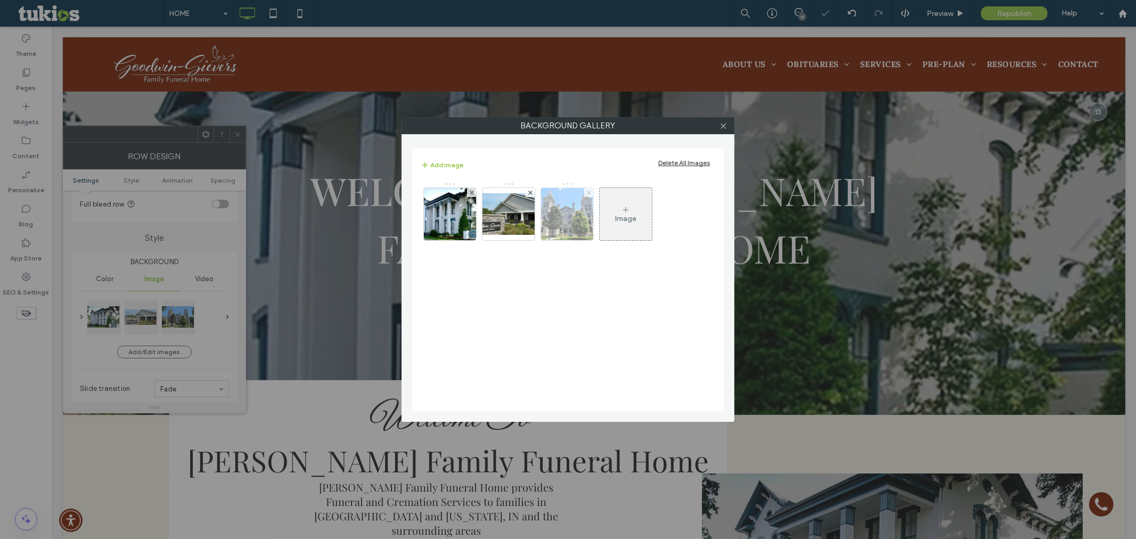
click at [590, 192] on use at bounding box center [588, 192] width 4 height 4
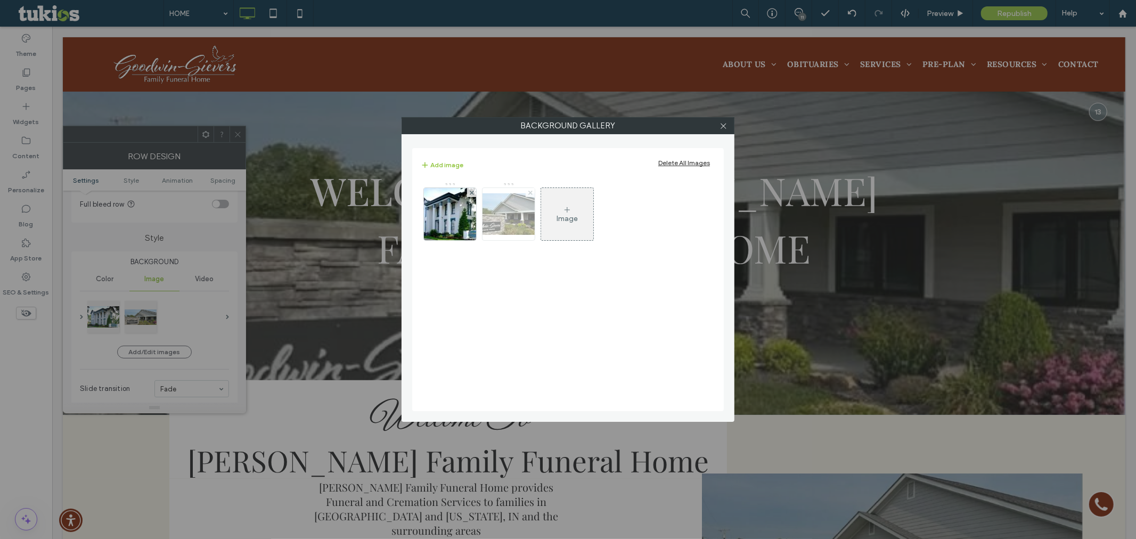
click at [530, 193] on use at bounding box center [530, 192] width 4 height 4
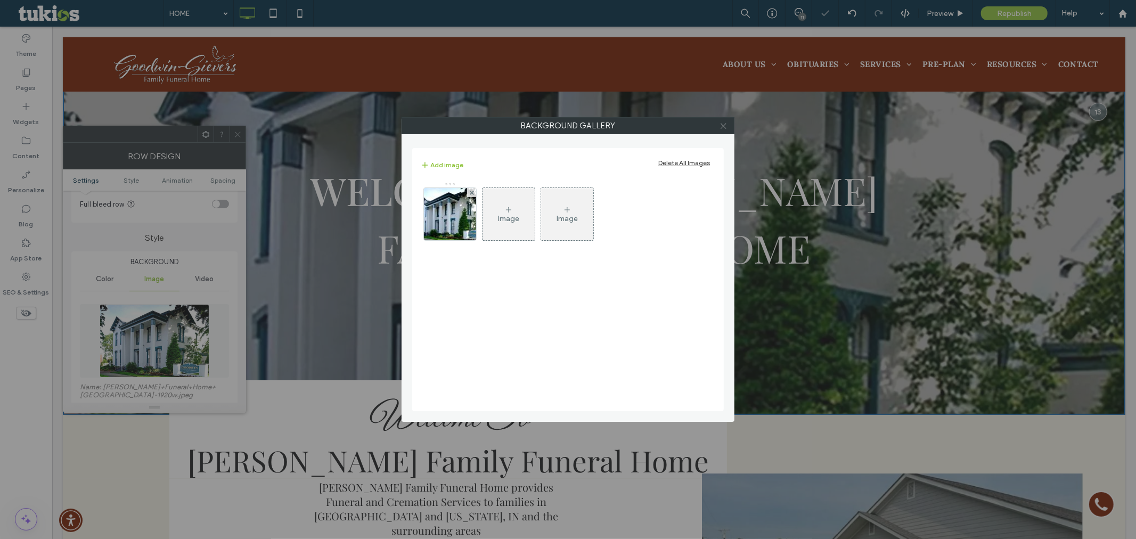
click at [723, 125] on use at bounding box center [723, 125] width 5 height 5
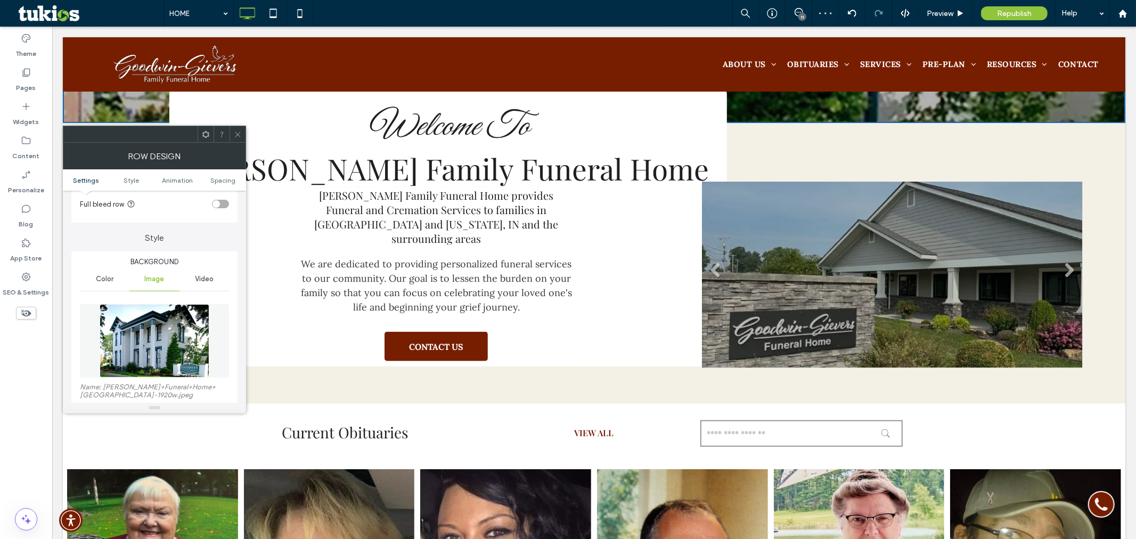
scroll to position [414, 0]
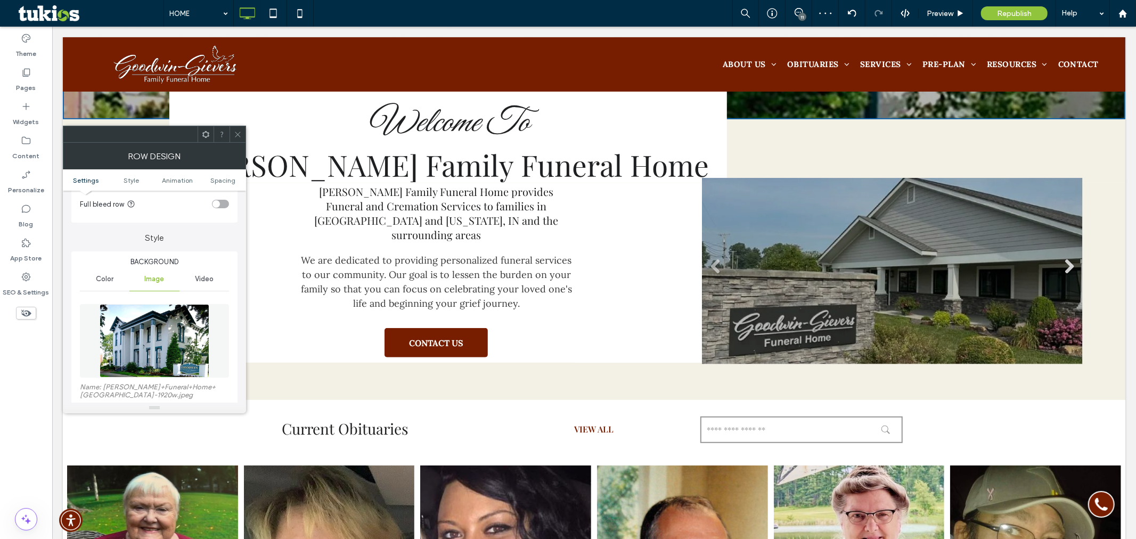
click at [1062, 262] on link "Next" at bounding box center [1069, 266] width 16 height 16
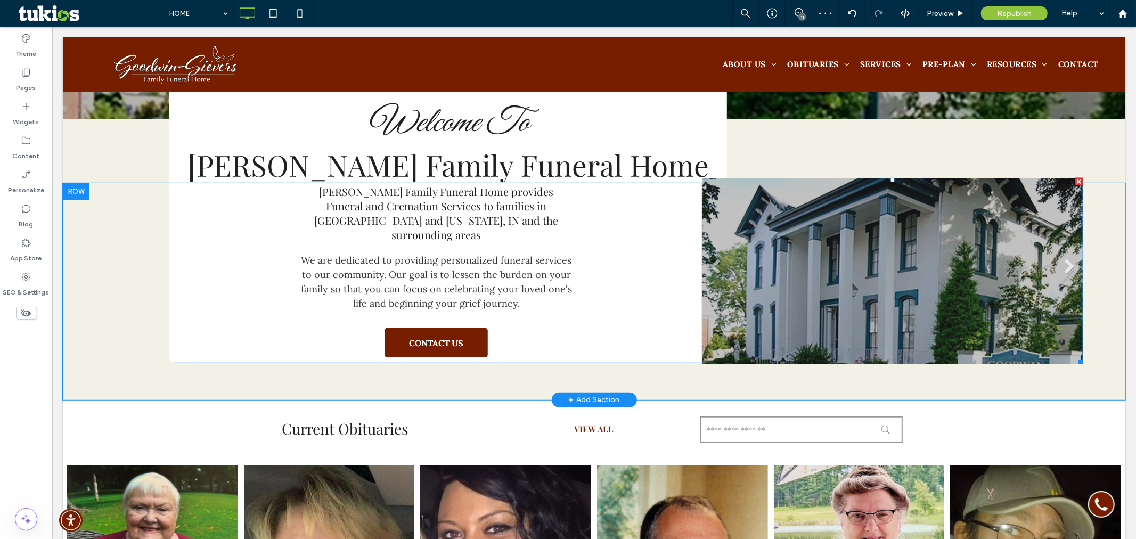
click at [1061, 262] on link "Next" at bounding box center [1069, 266] width 16 height 16
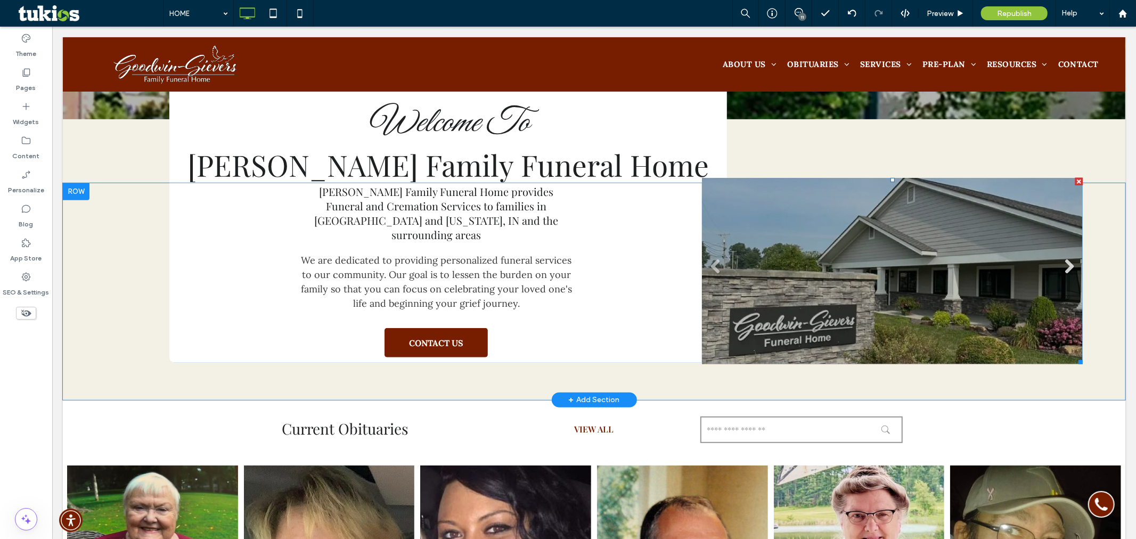
click at [1061, 262] on link "Next" at bounding box center [1069, 266] width 16 height 16
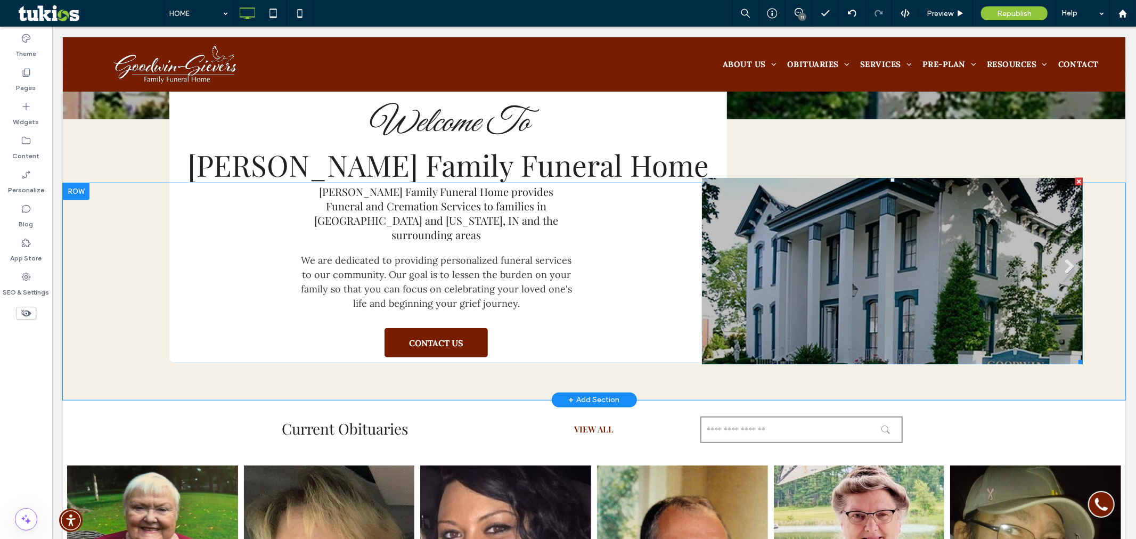
click at [1061, 262] on link "Next" at bounding box center [1069, 266] width 16 height 16
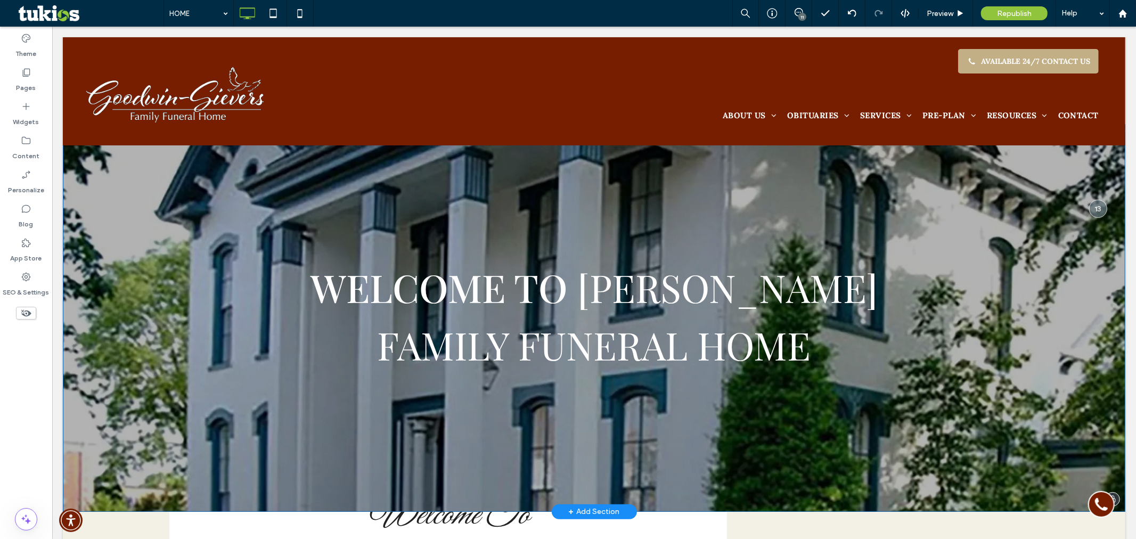
scroll to position [0, 0]
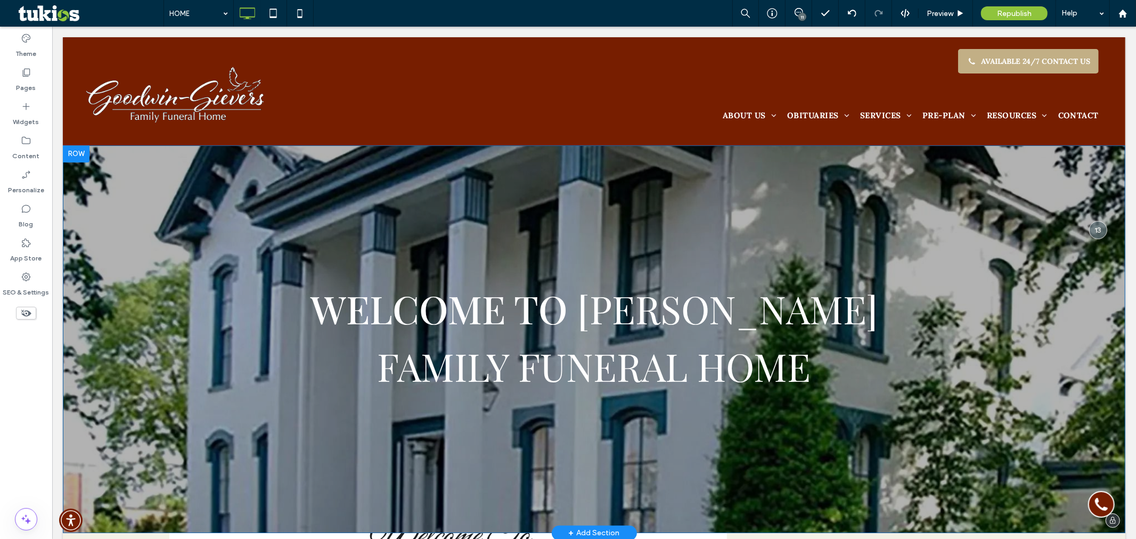
click at [165, 326] on div "WELCOME TO Goodwin-Sievers Family Funeral Home Click To Paste Row + Add Section" at bounding box center [593, 339] width 1062 height 388
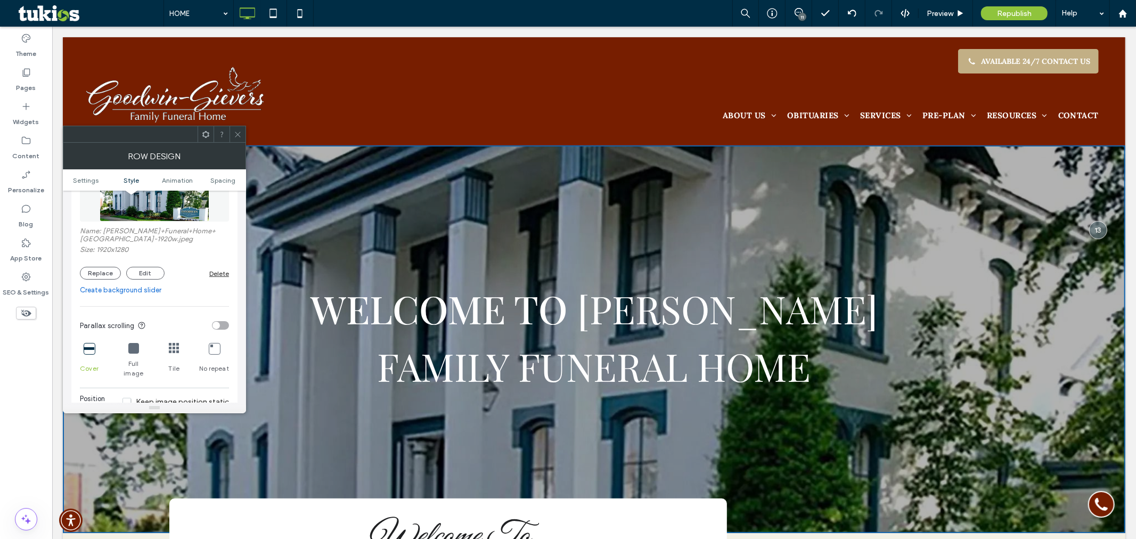
scroll to position [236, 0]
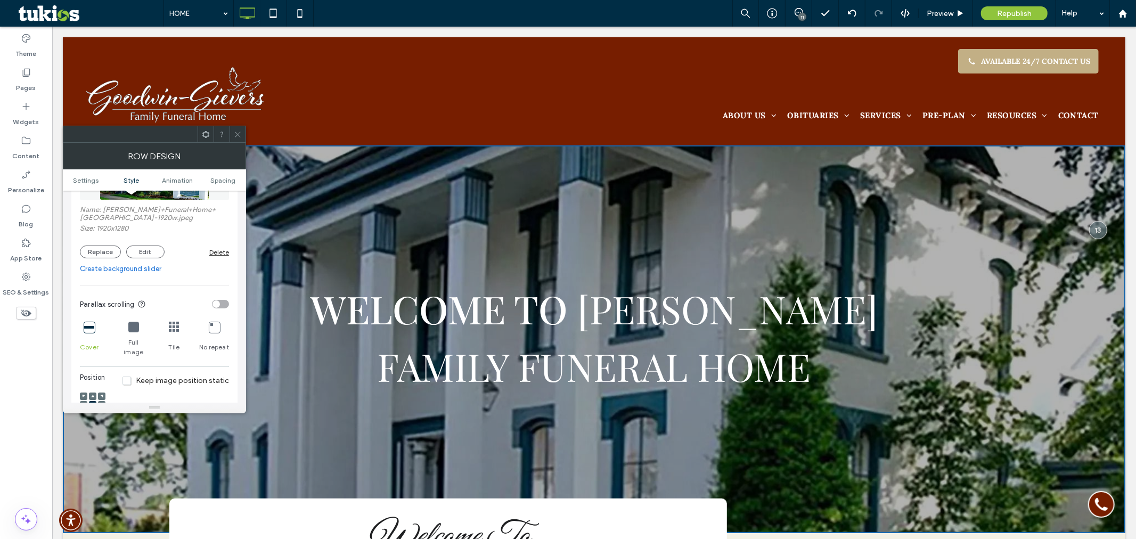
click at [154, 274] on link "Create background slider" at bounding box center [154, 269] width 149 height 11
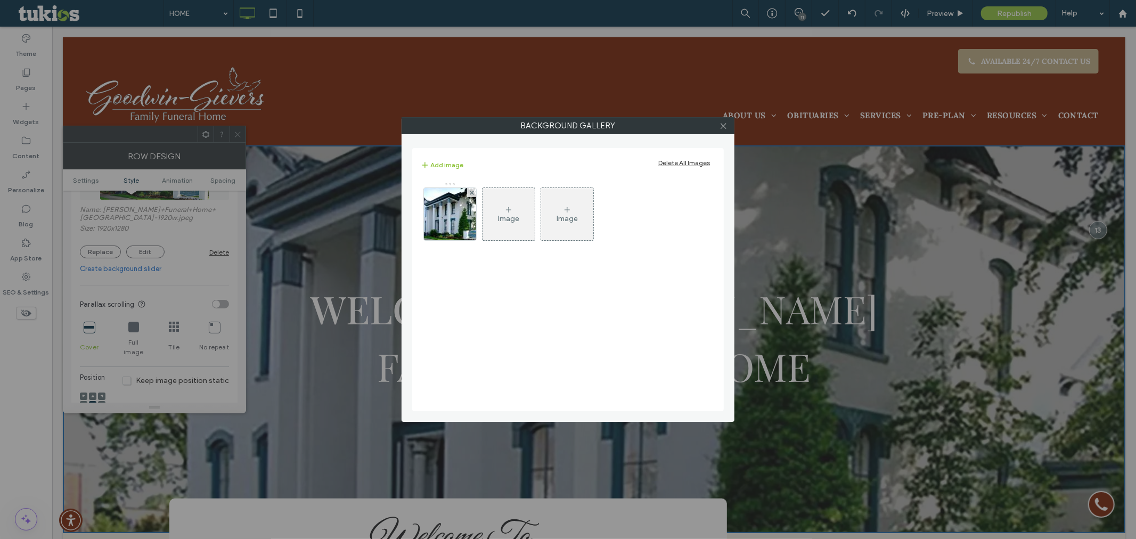
click at [506, 227] on div "Image" at bounding box center [509, 214] width 52 height 50
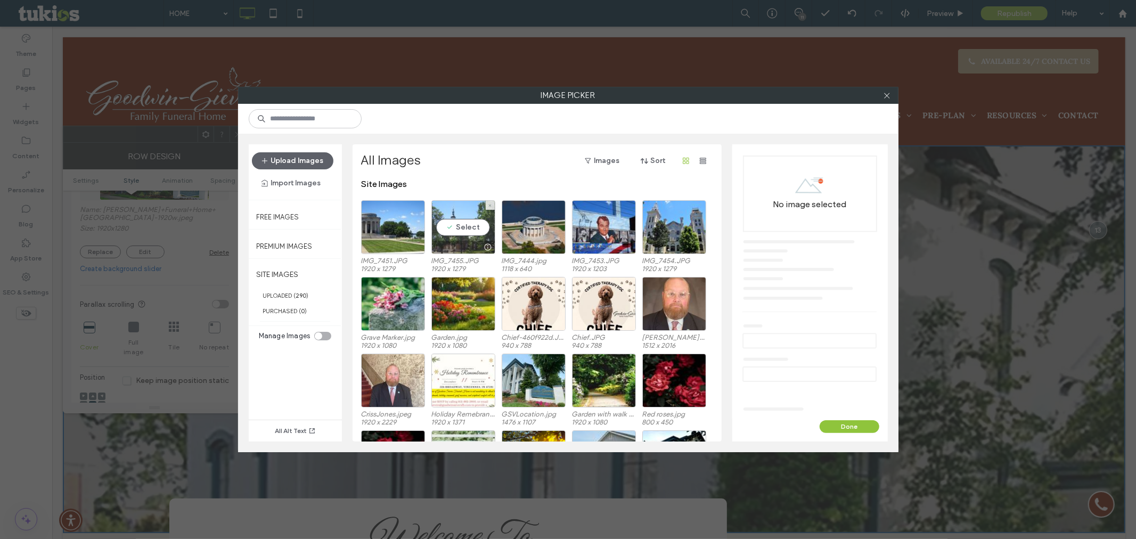
click at [469, 227] on div "Select" at bounding box center [463, 227] width 64 height 54
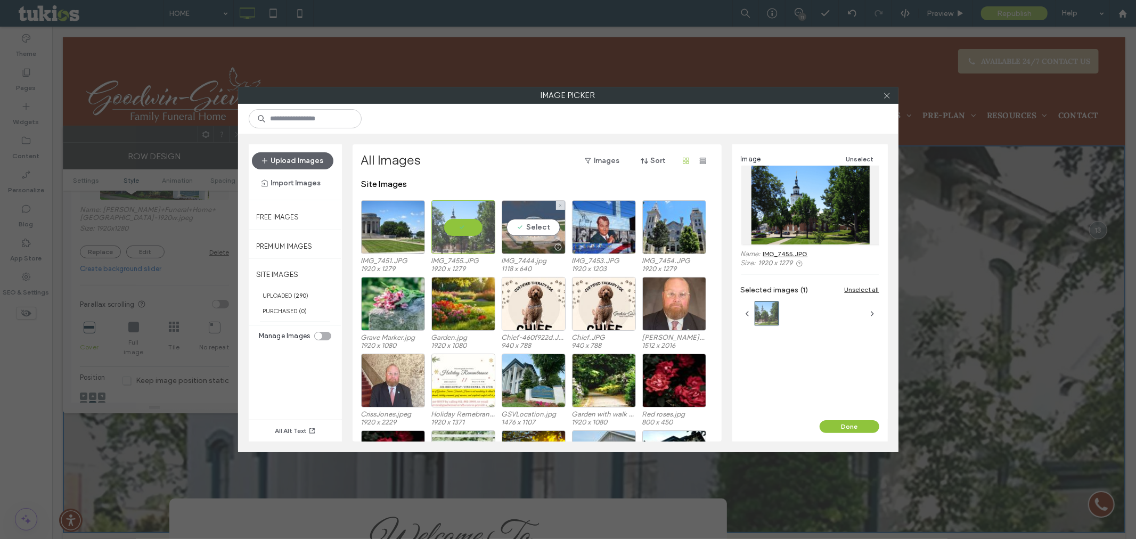
click at [536, 227] on div "Select" at bounding box center [534, 227] width 64 height 54
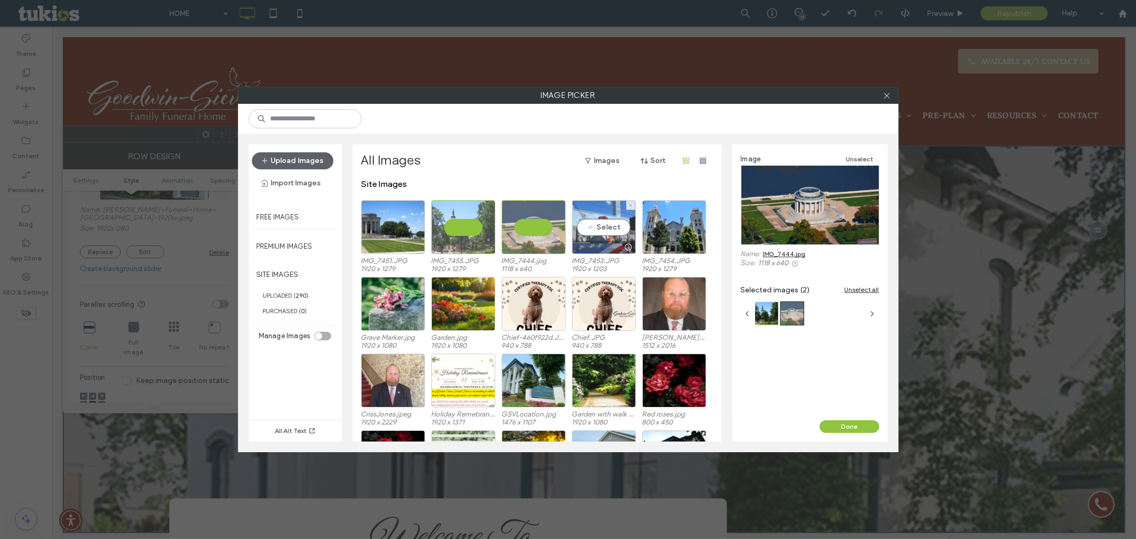
click at [593, 230] on div "Select" at bounding box center [604, 227] width 64 height 54
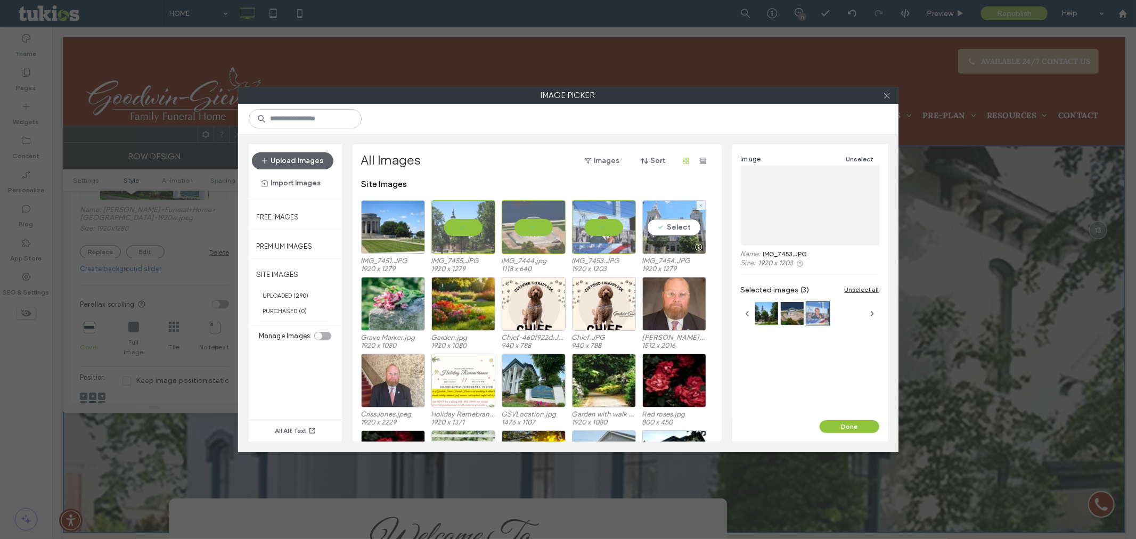
click at [683, 230] on div "Select" at bounding box center [674, 227] width 64 height 54
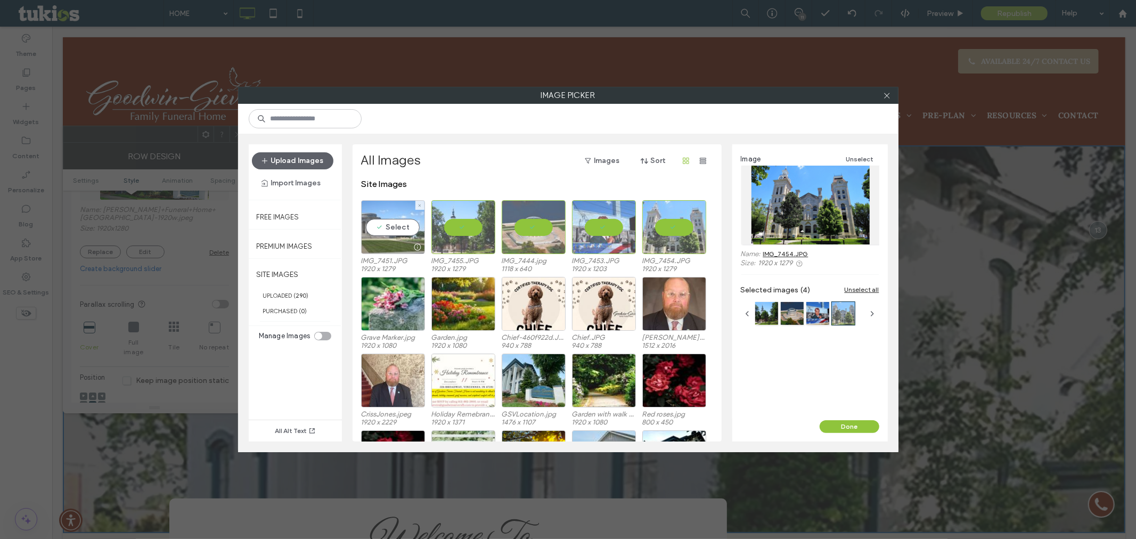
click at [397, 224] on div "Select" at bounding box center [393, 227] width 64 height 54
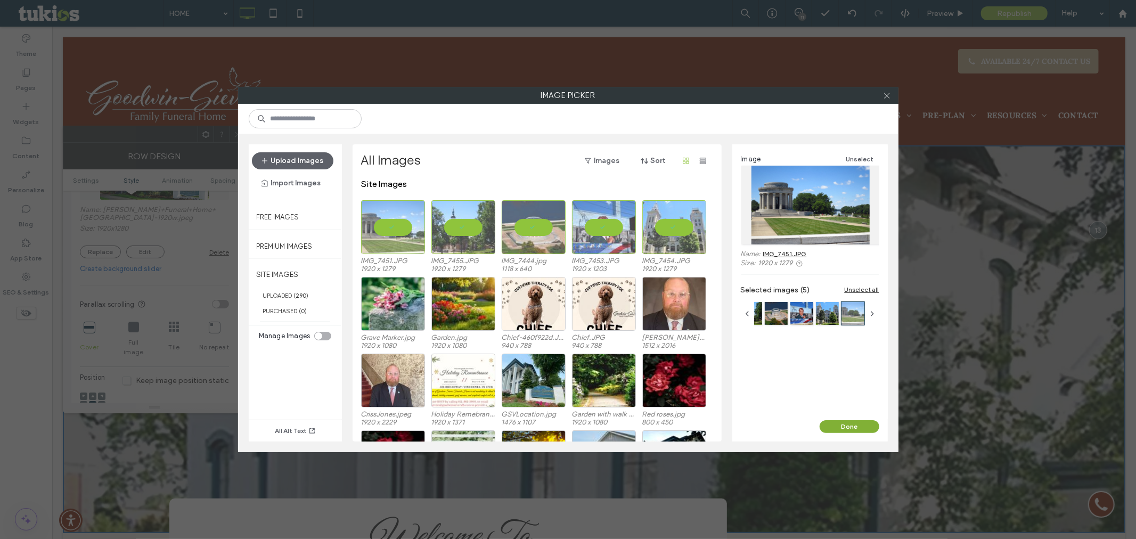
click at [855, 424] on button "Done" at bounding box center [850, 426] width 60 height 13
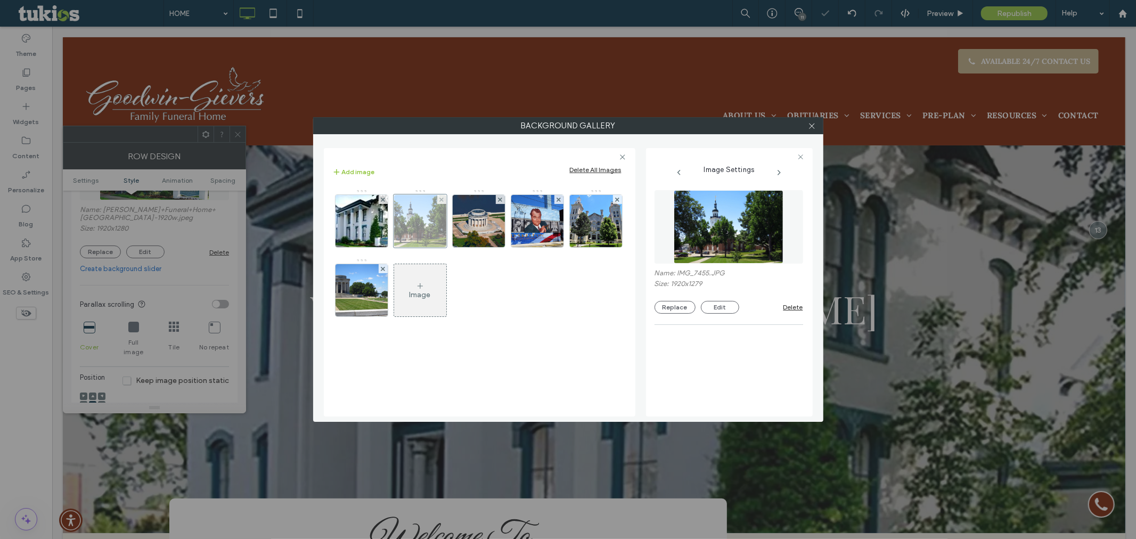
scroll to position [205, 0]
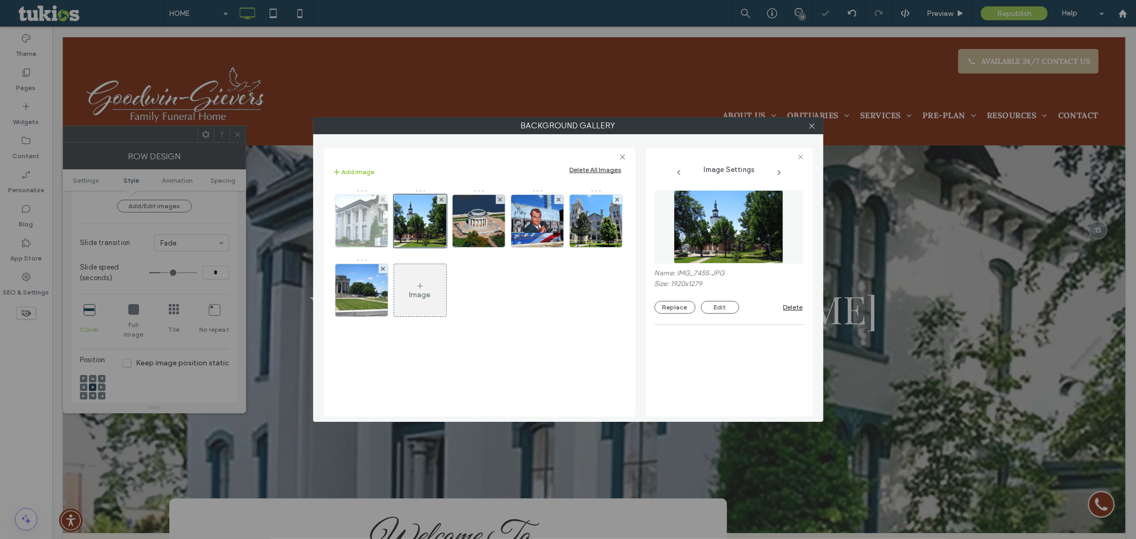
click at [385, 199] on div at bounding box center [383, 199] width 9 height 9
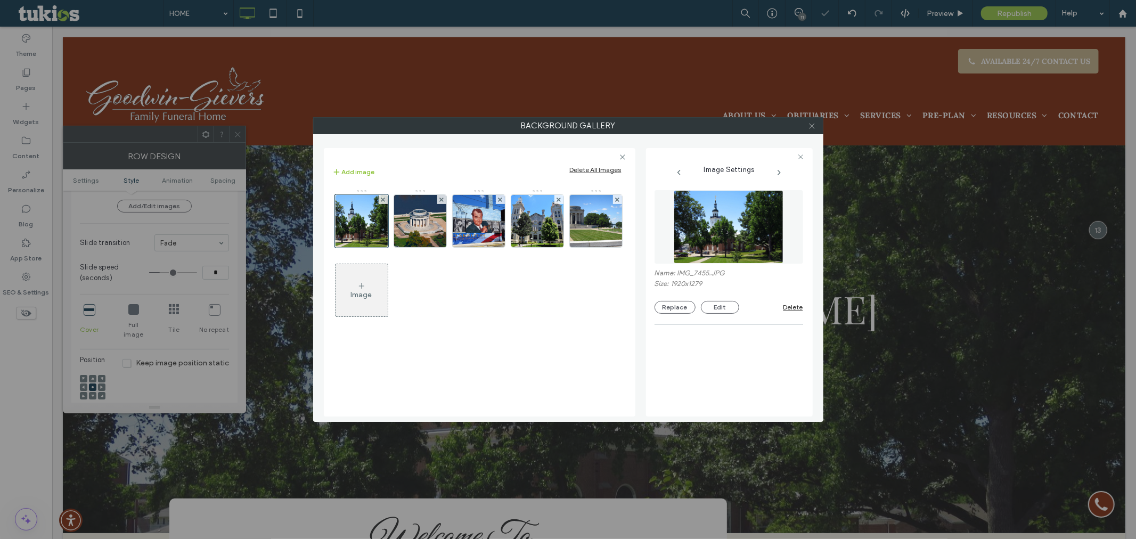
click at [813, 125] on icon at bounding box center [812, 126] width 8 height 8
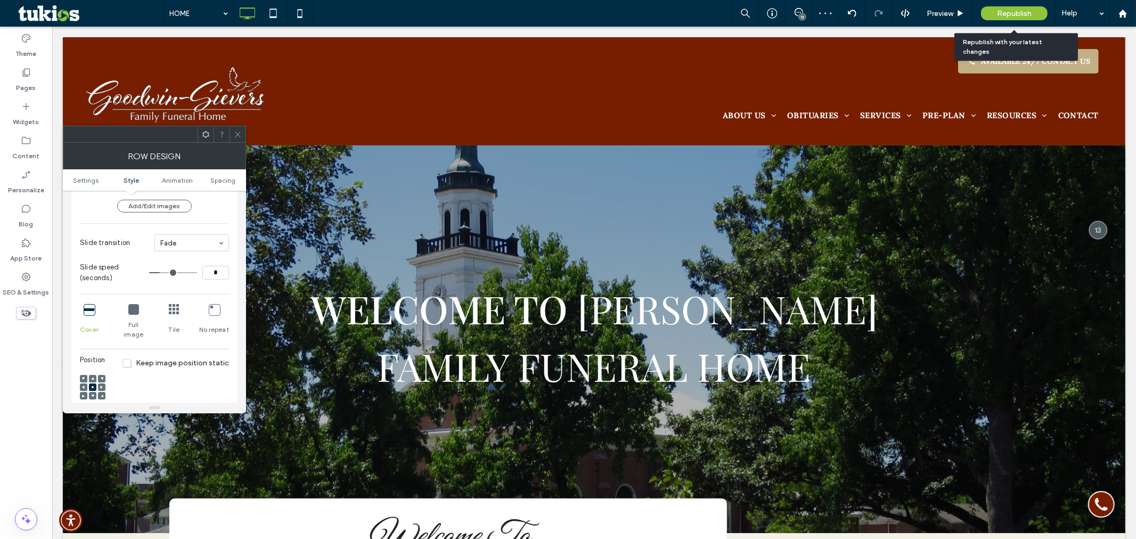
click at [1005, 13] on span "Republish" at bounding box center [1014, 13] width 35 height 9
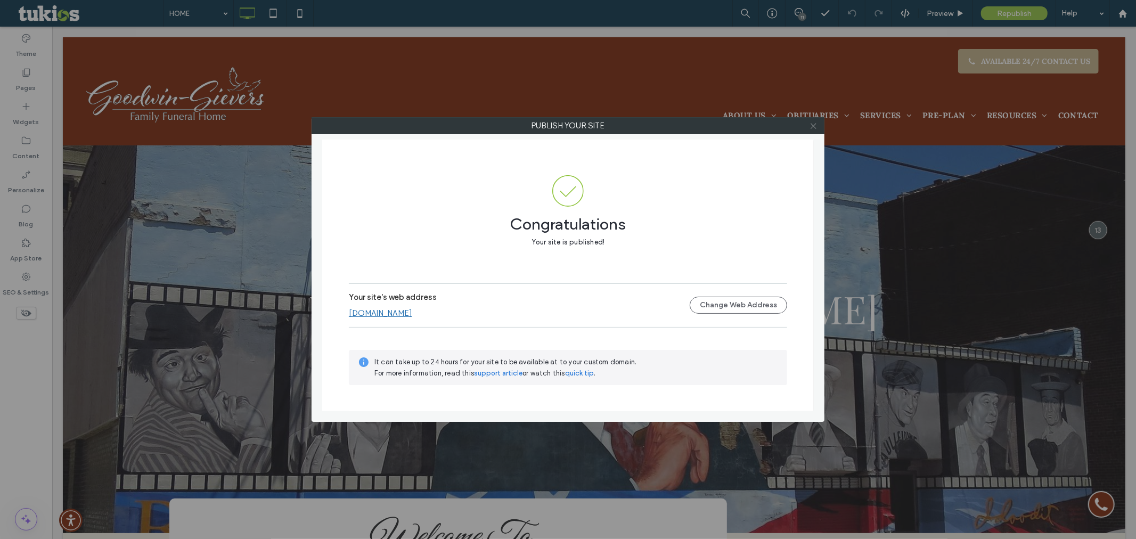
click at [812, 126] on icon at bounding box center [814, 126] width 8 height 8
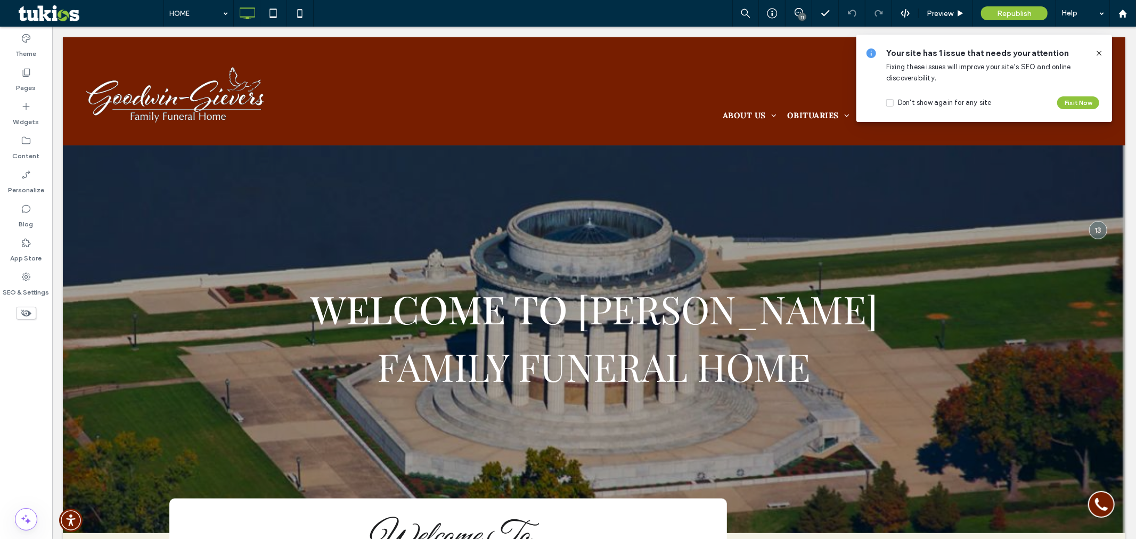
click at [1101, 52] on icon at bounding box center [1099, 53] width 9 height 9
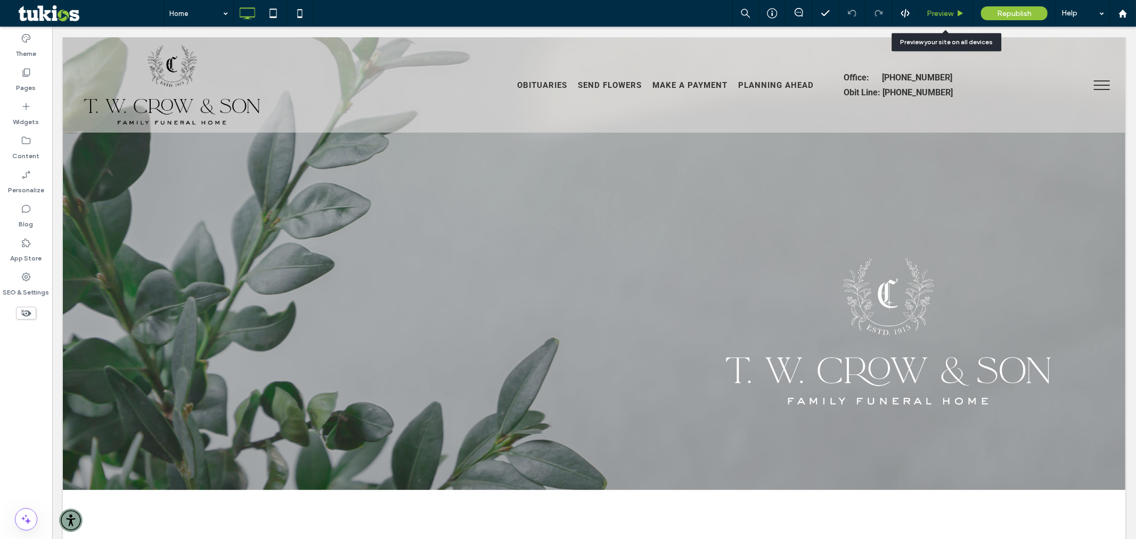
click at [944, 11] on span "Preview" at bounding box center [940, 13] width 27 height 9
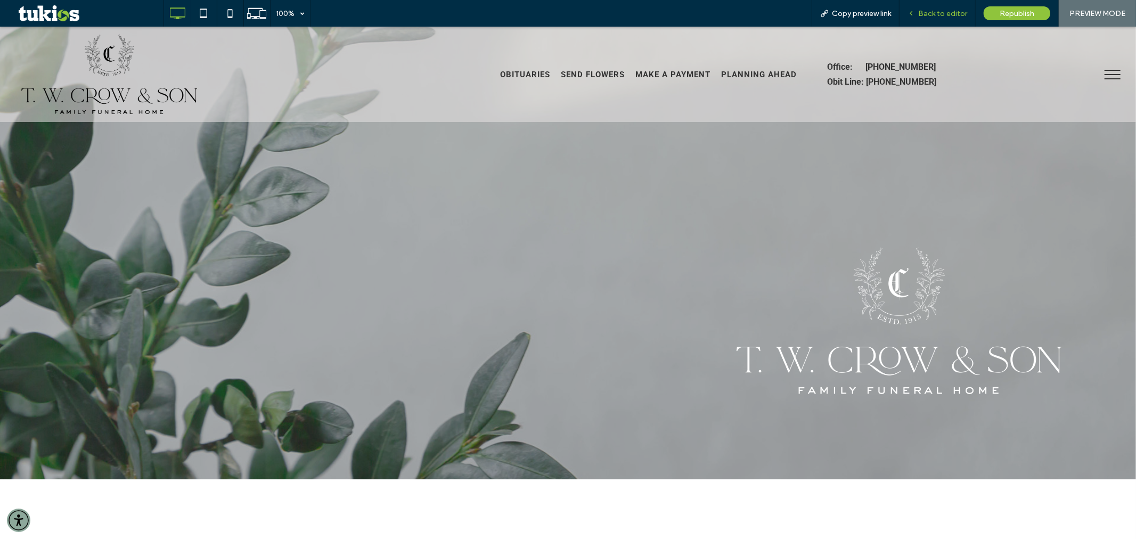
click at [959, 18] on div "Back to editor" at bounding box center [938, 13] width 76 height 27
click at [953, 13] on span "Back to editor" at bounding box center [942, 13] width 49 height 9
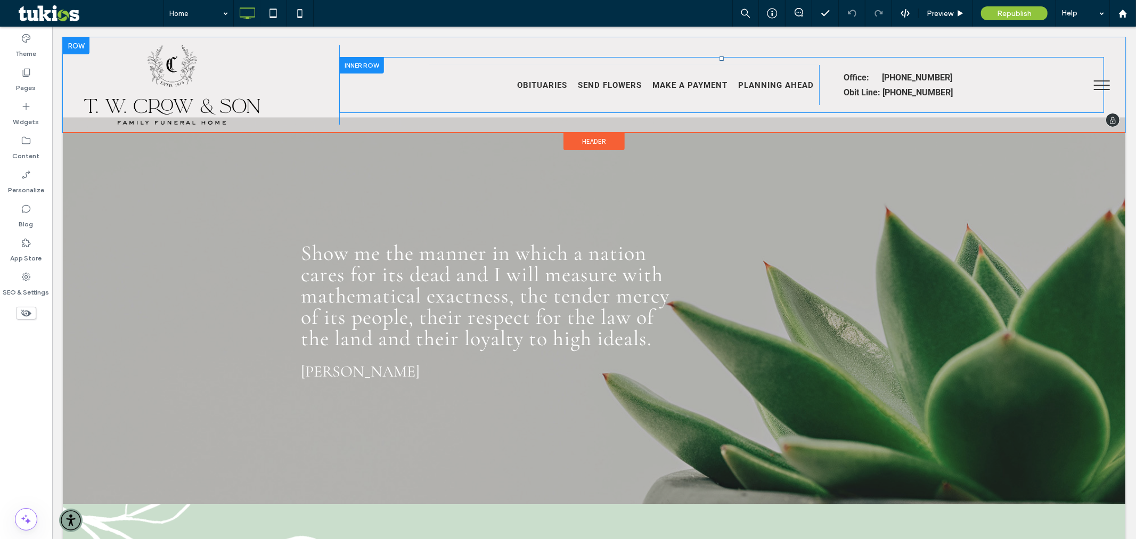
scroll to position [1650, 0]
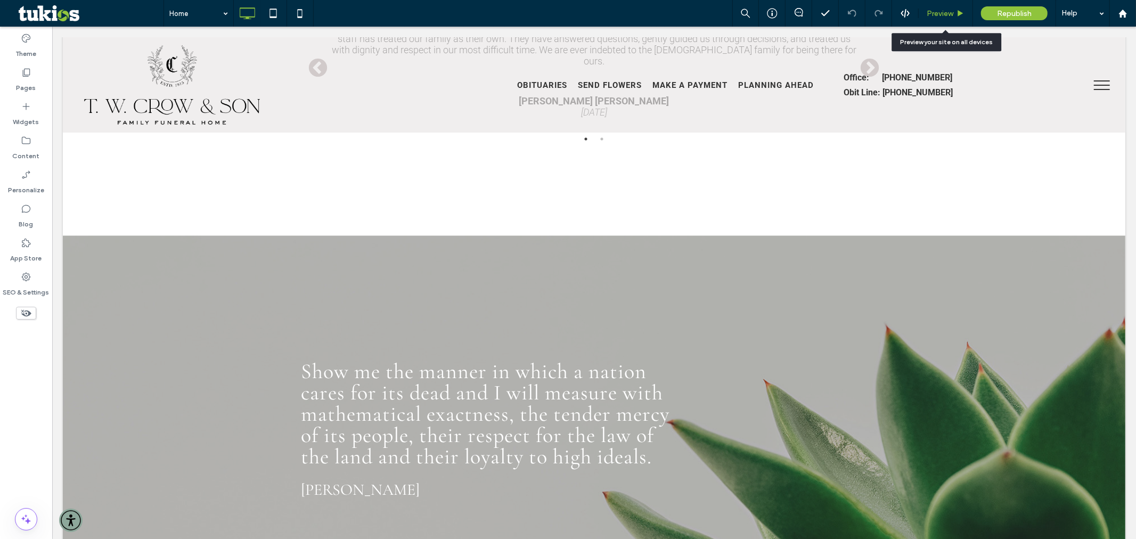
click at [945, 9] on span "Preview" at bounding box center [940, 13] width 27 height 9
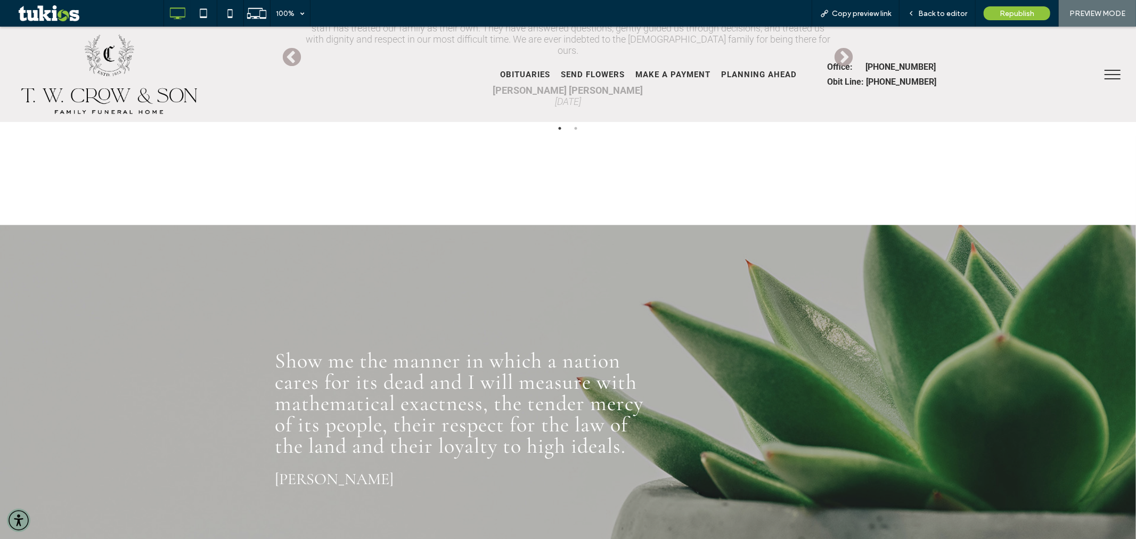
click at [1106, 76] on button "menu" at bounding box center [1113, 74] width 28 height 28
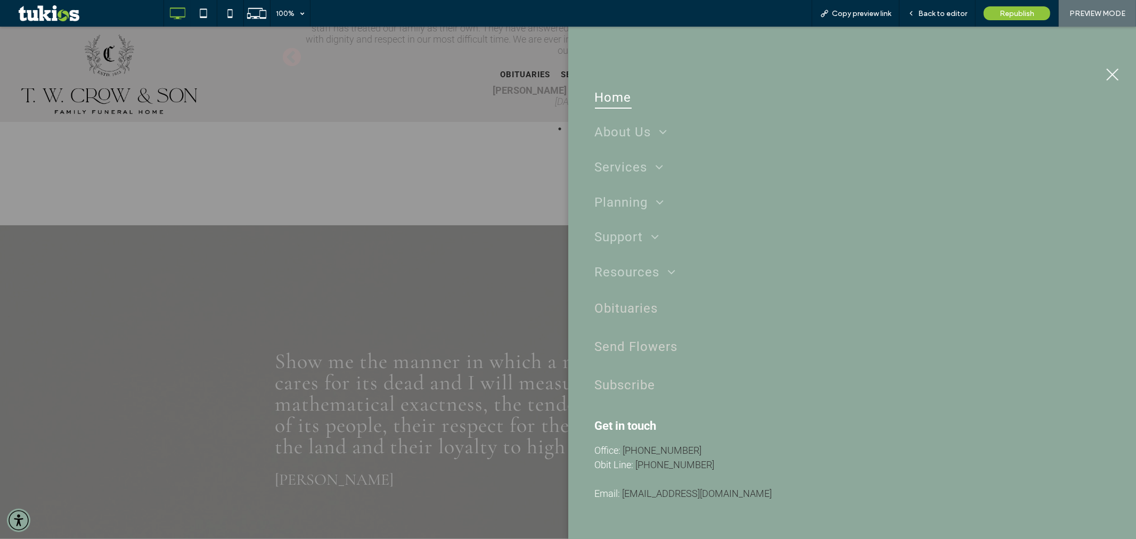
drag, startPoint x: 1109, startPoint y: 72, endPoint x: 1072, endPoint y: 96, distance: 44.3
click at [1109, 72] on button "menu" at bounding box center [1113, 74] width 28 height 28
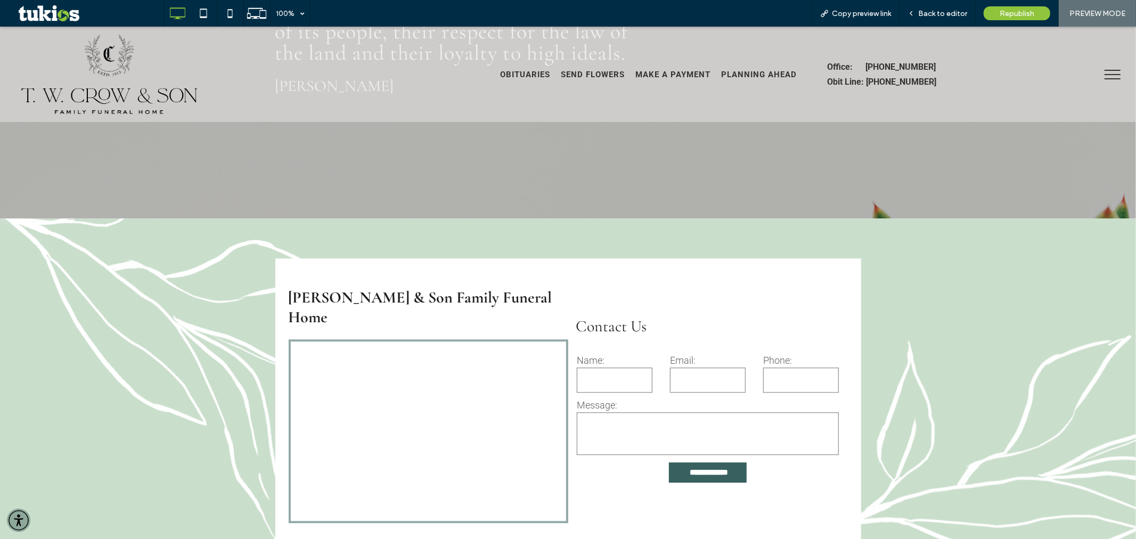
scroll to position [2043, 0]
click at [959, 16] on span "Back to editor" at bounding box center [942, 13] width 49 height 9
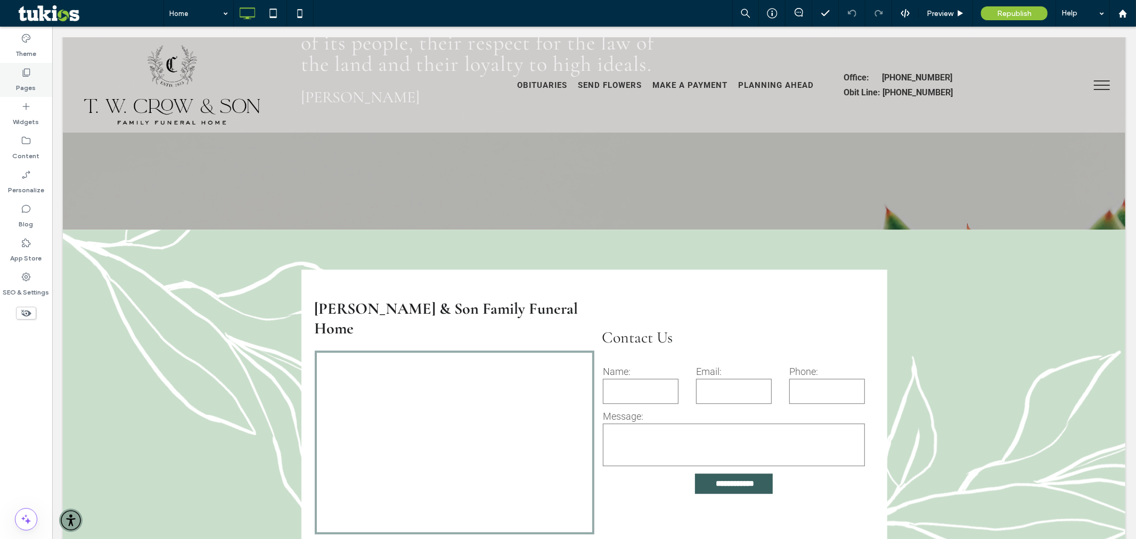
click at [29, 87] on label "Pages" at bounding box center [27, 85] width 20 height 15
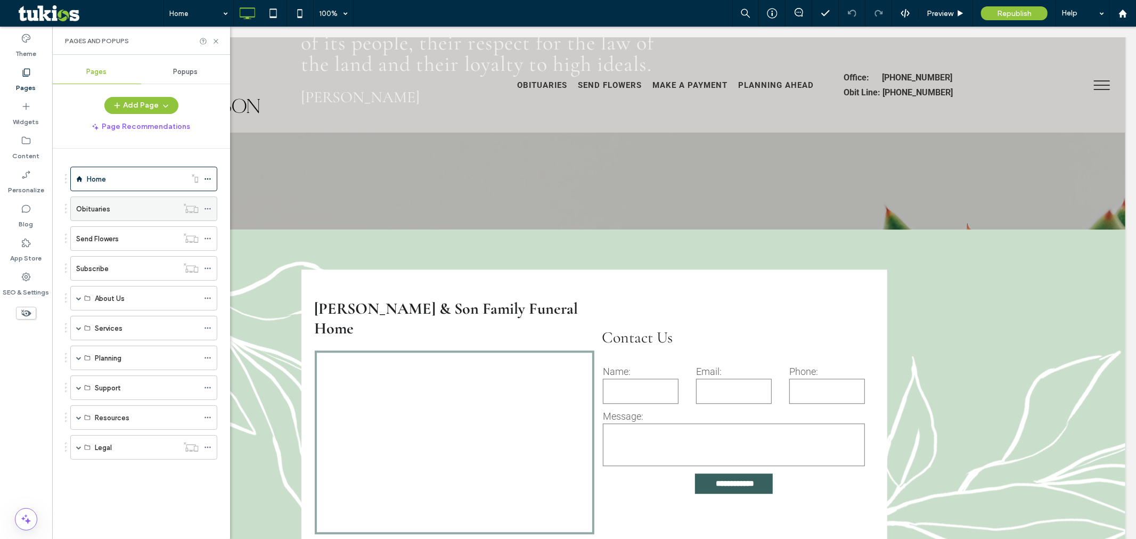
click at [126, 214] on div "Obituaries" at bounding box center [127, 208] width 102 height 11
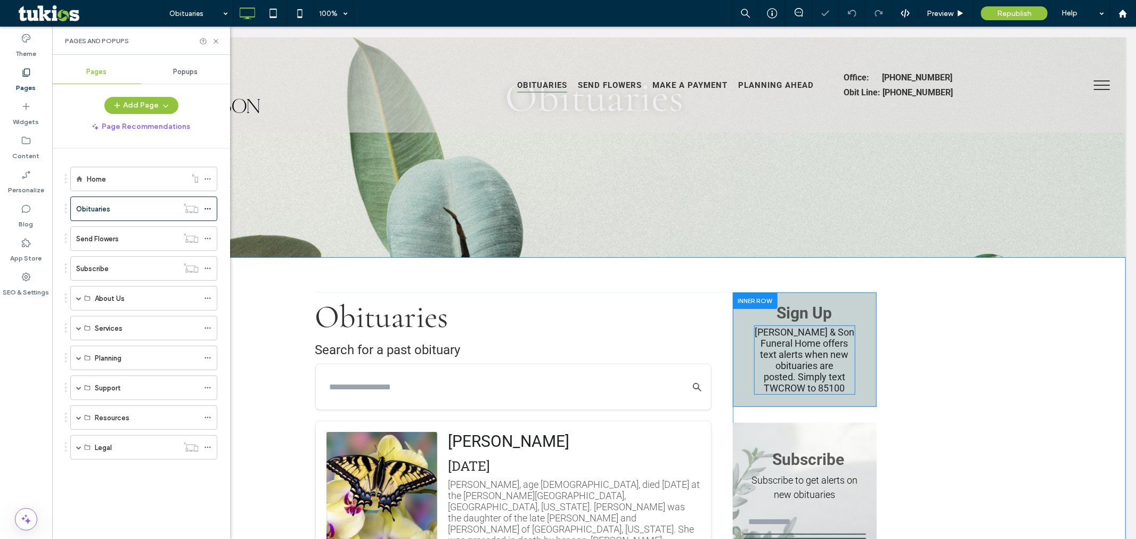
scroll to position [118, 0]
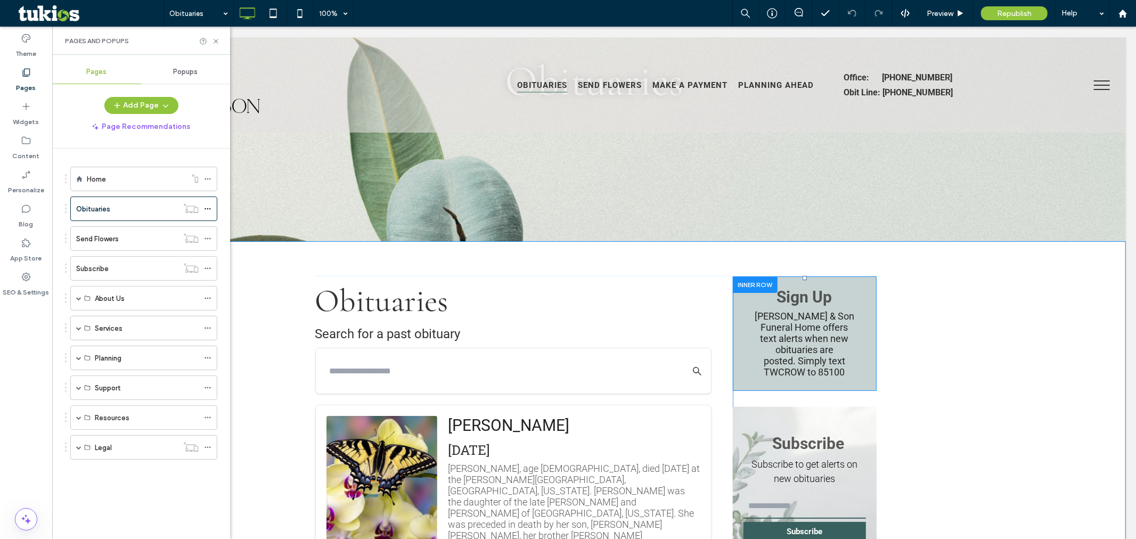
click at [755, 284] on div at bounding box center [754, 284] width 45 height 17
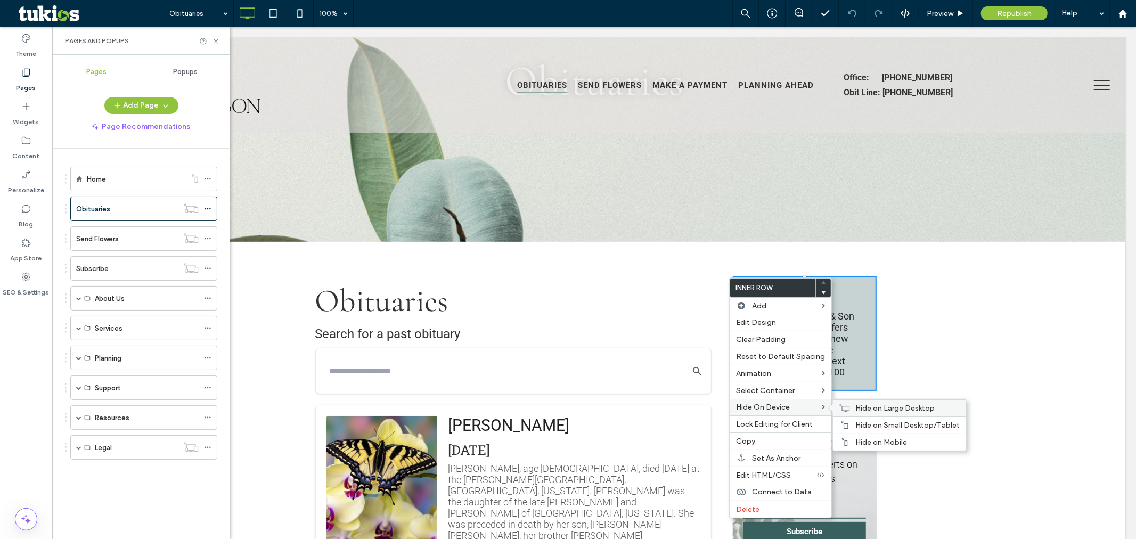
click at [862, 408] on span "Hide on Large Desktop" at bounding box center [894, 408] width 79 height 9
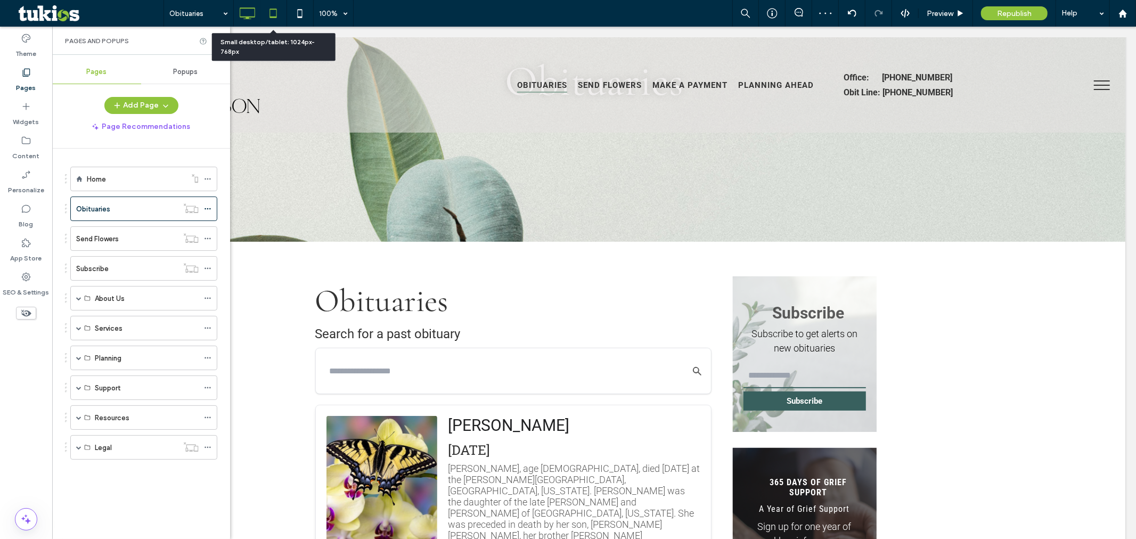
click at [274, 14] on icon at bounding box center [273, 13] width 21 height 21
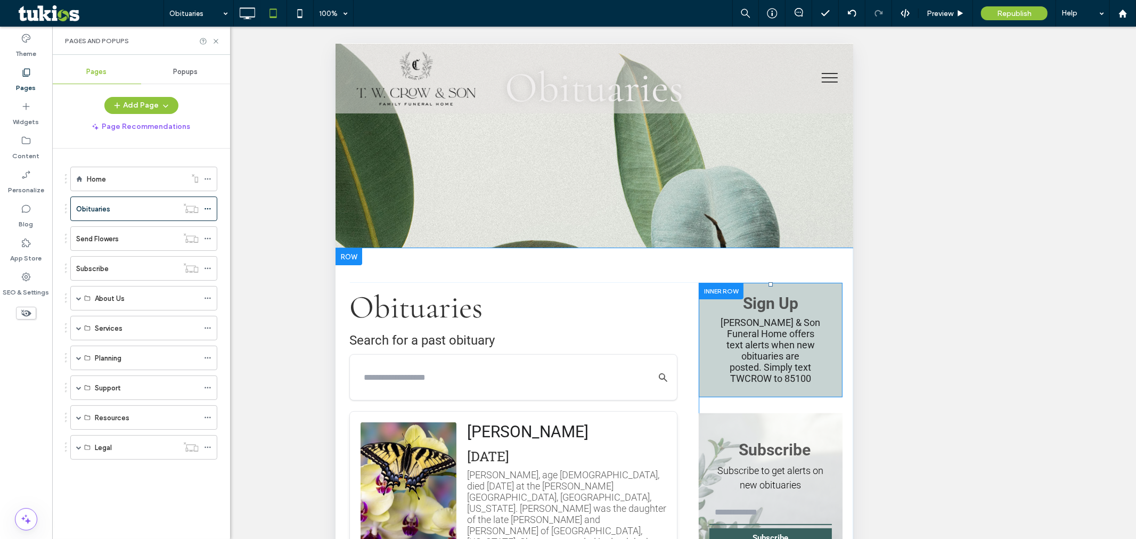
click at [699, 288] on div at bounding box center [720, 290] width 45 height 17
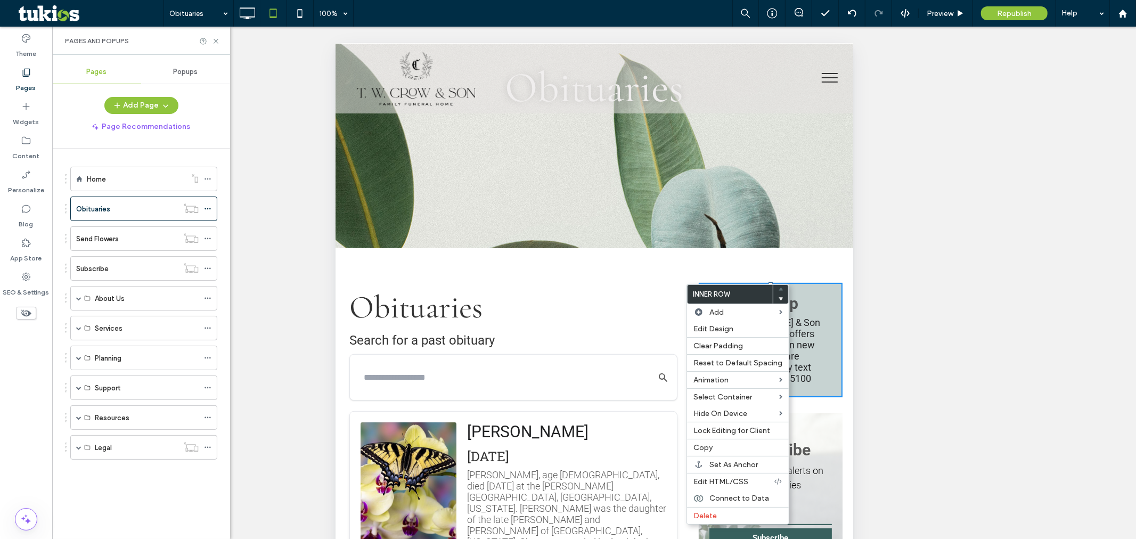
click at [814, 298] on div "Sign Up [PERSON_NAME] & Son Funeral Home offers text alerts when new obituaries…" at bounding box center [770, 339] width 144 height 115
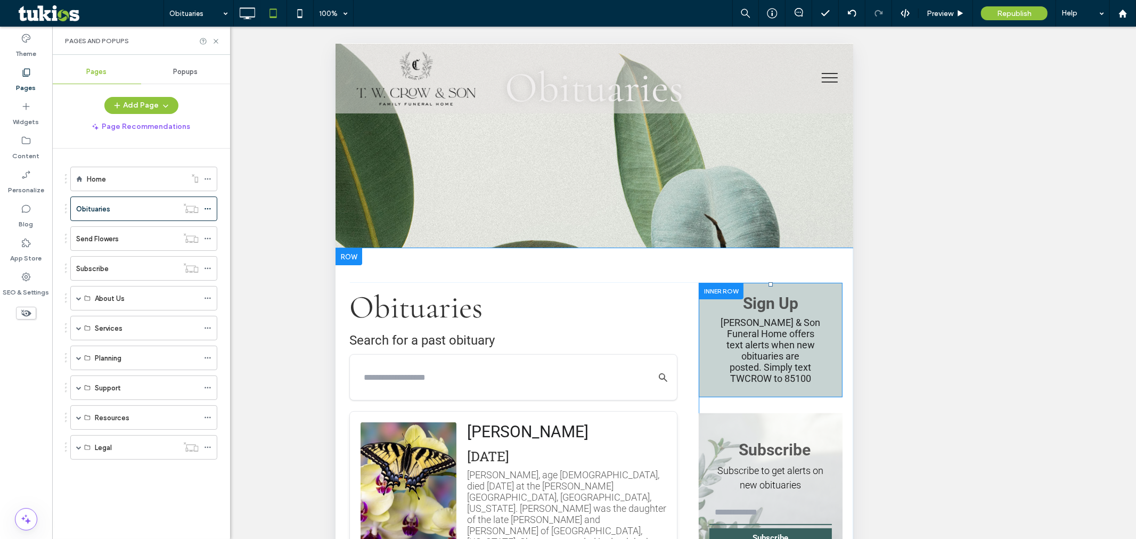
click at [814, 298] on div "Sign Up [PERSON_NAME] & Son Funeral Home offers text alerts when new obituaries…" at bounding box center [770, 339] width 144 height 115
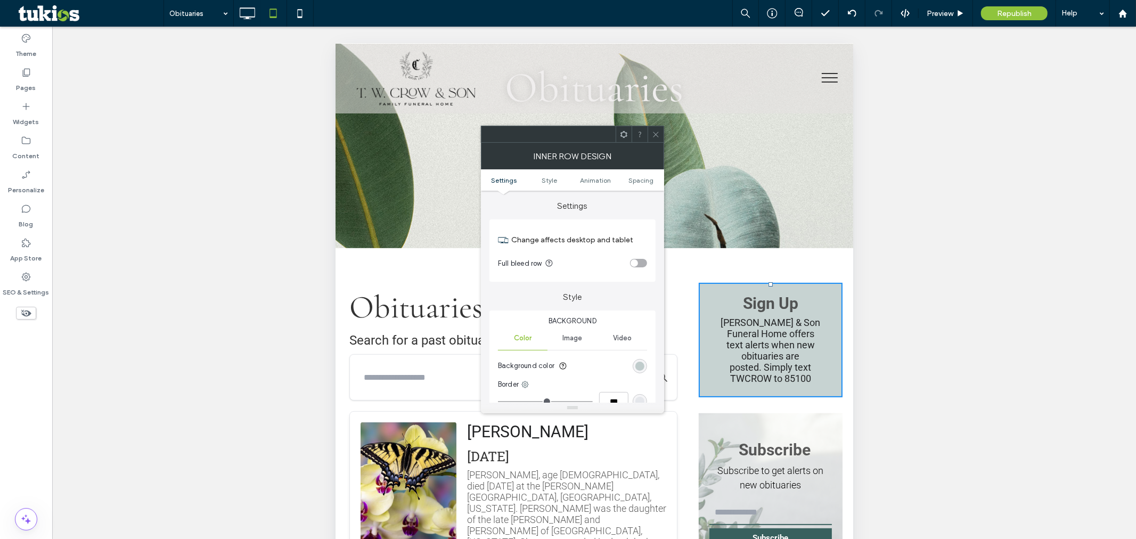
click at [624, 140] on span at bounding box center [624, 134] width 8 height 16
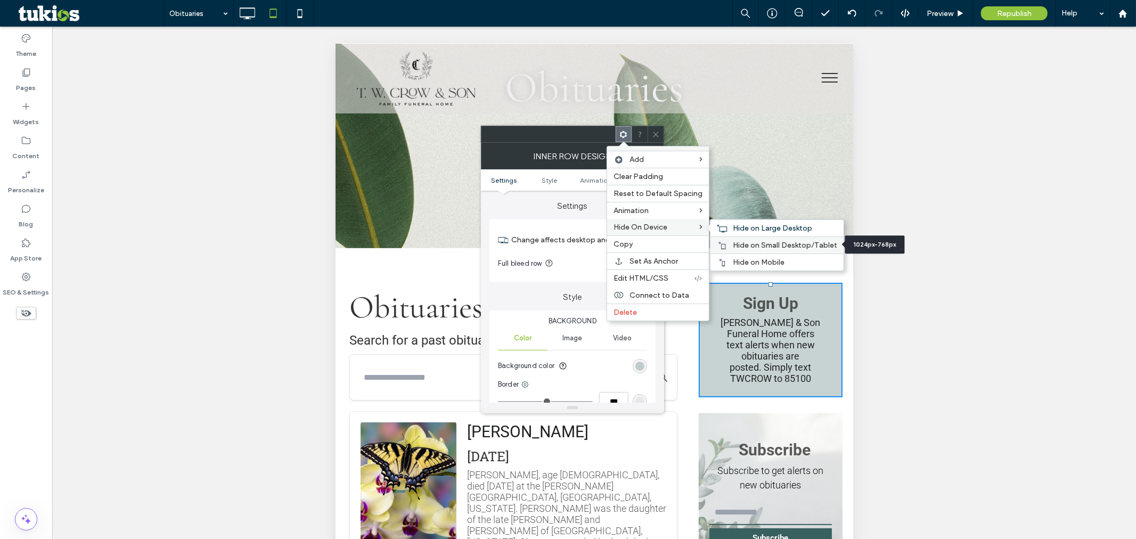
click at [753, 242] on span "Hide on Small Desktop/Tablet" at bounding box center [785, 245] width 104 height 9
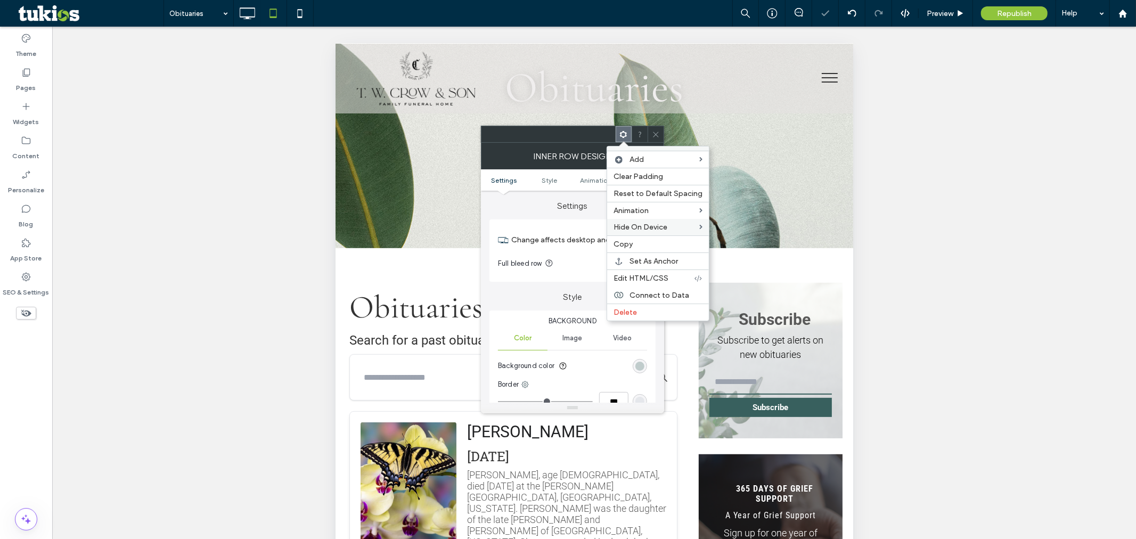
click at [656, 132] on icon at bounding box center [656, 134] width 8 height 8
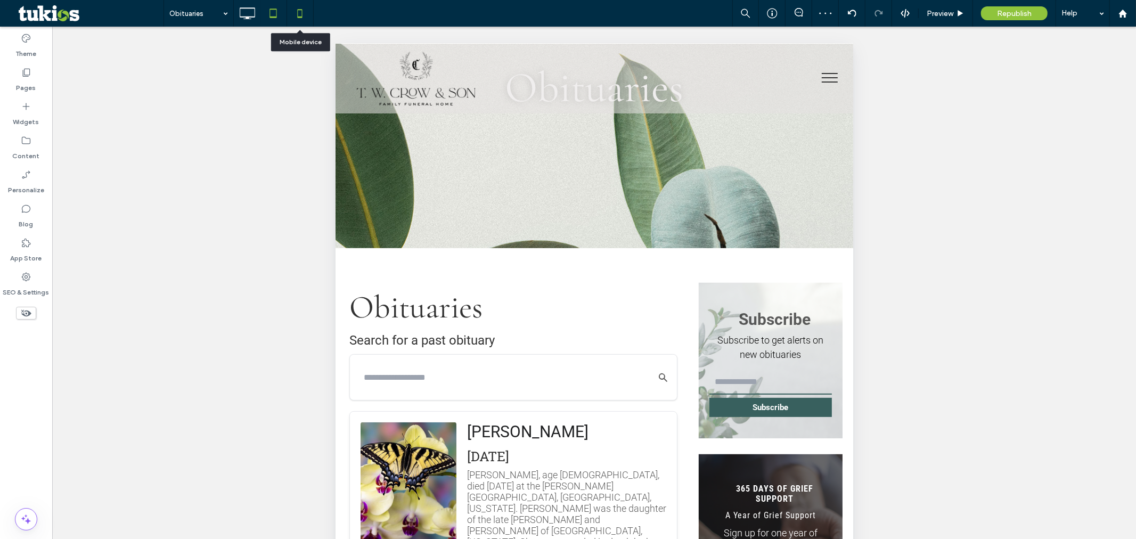
click at [306, 13] on icon at bounding box center [299, 13] width 21 height 21
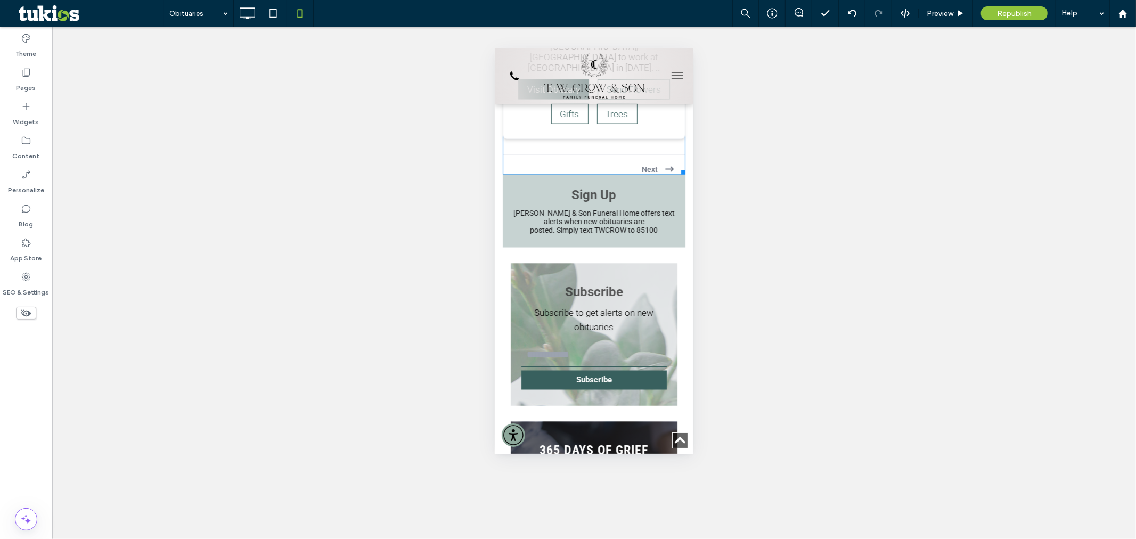
scroll to position [4793, 0]
click at [508, 248] on div "Sign Up [PERSON_NAME] & Son Funeral Home offers text alerts when new obituaries…" at bounding box center [593, 211] width 183 height 73
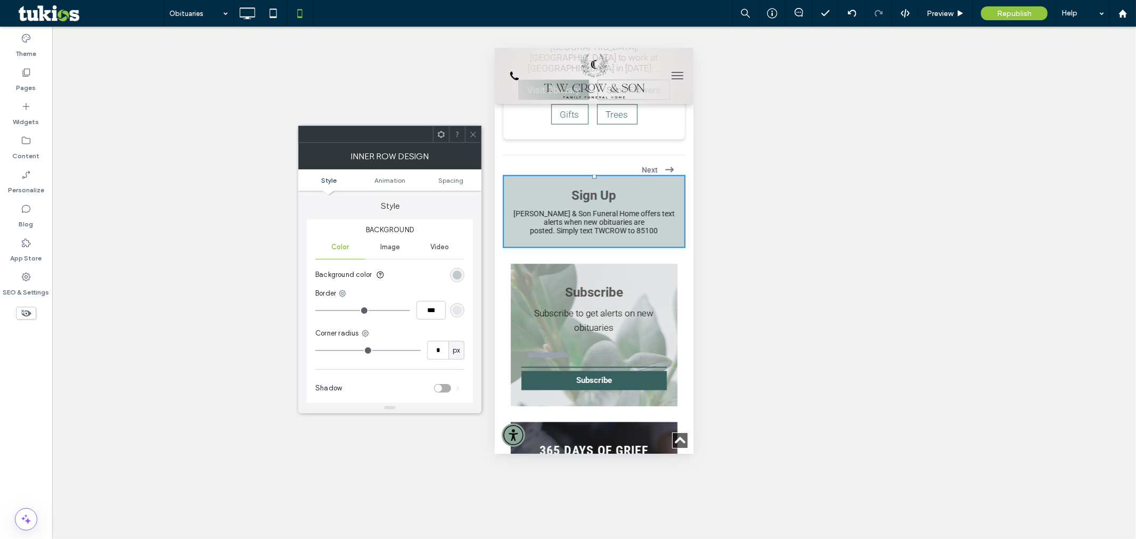
click at [439, 137] on icon at bounding box center [441, 134] width 8 height 8
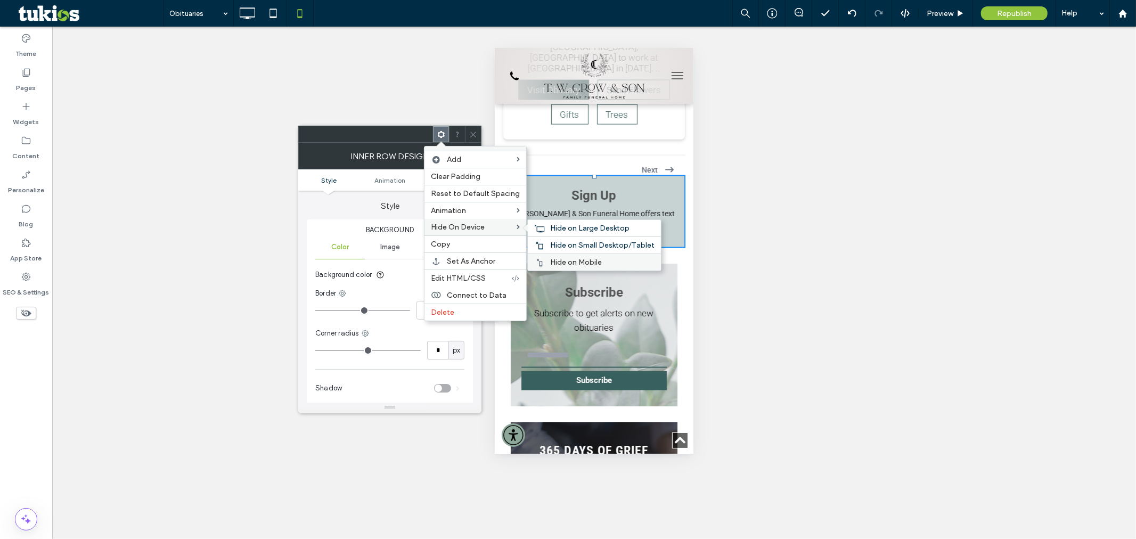
click at [583, 263] on span "Hide on Mobile" at bounding box center [576, 262] width 52 height 9
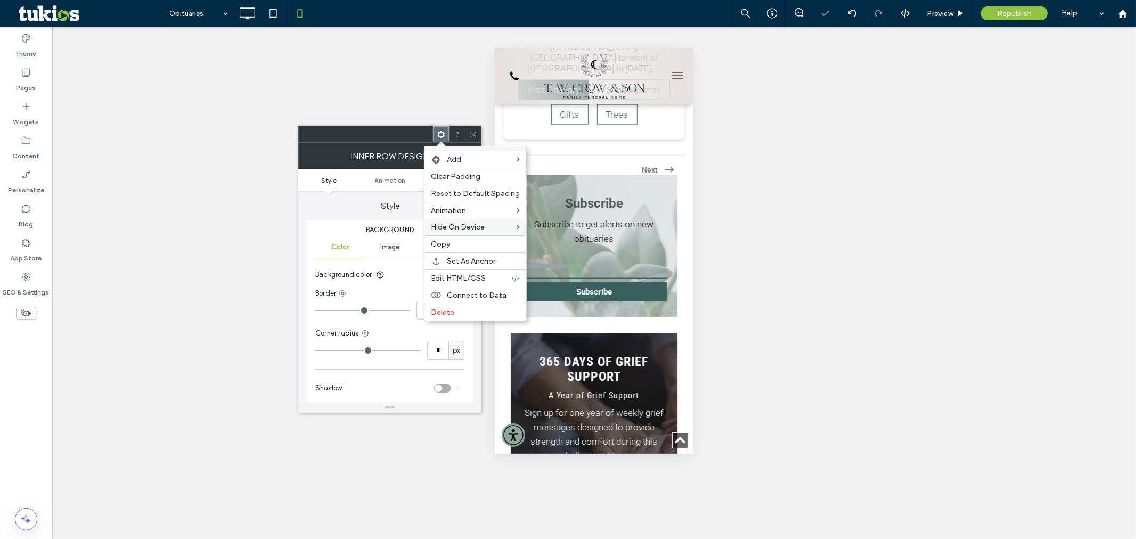
drag, startPoint x: 803, startPoint y: 177, endPoint x: 757, endPoint y: 174, distance: 45.4
click at [803, 177] on div "Unhide? Yes Unhide? Yes Unhide? Yes Unhide? Yes Unhide? Yes Unhide? Yes Unhide?…" at bounding box center [594, 283] width 1084 height 512
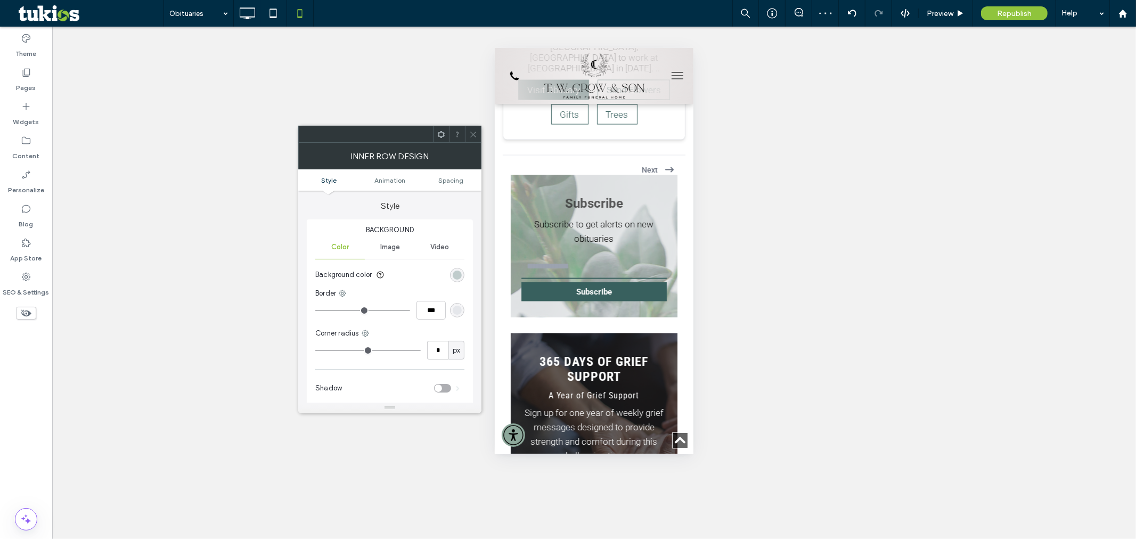
click at [467, 132] on div at bounding box center [473, 134] width 16 height 16
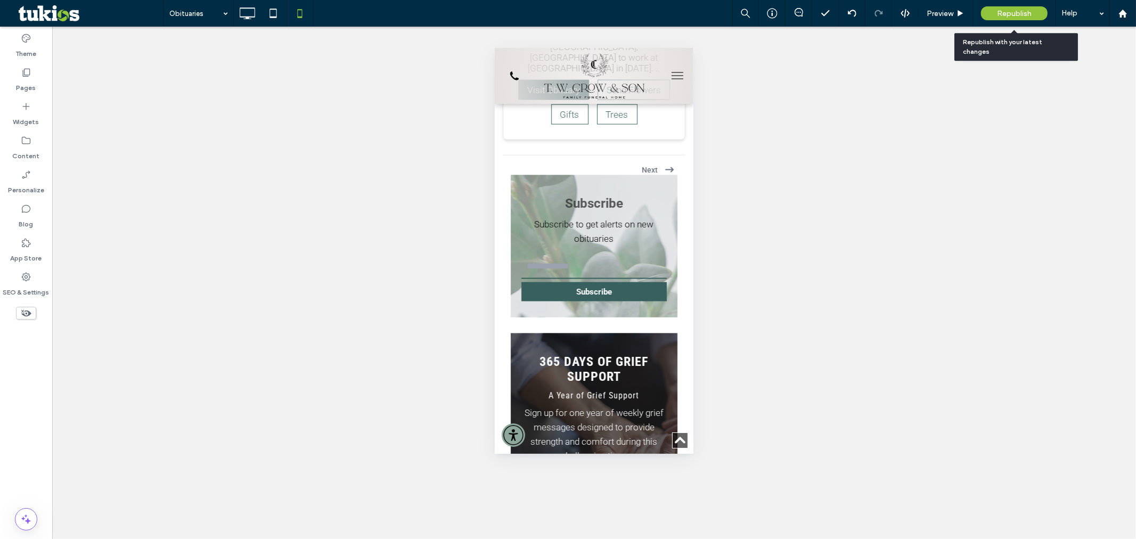
click at [1005, 18] on div "Republish" at bounding box center [1014, 13] width 67 height 14
